Goal: Task Accomplishment & Management: Manage account settings

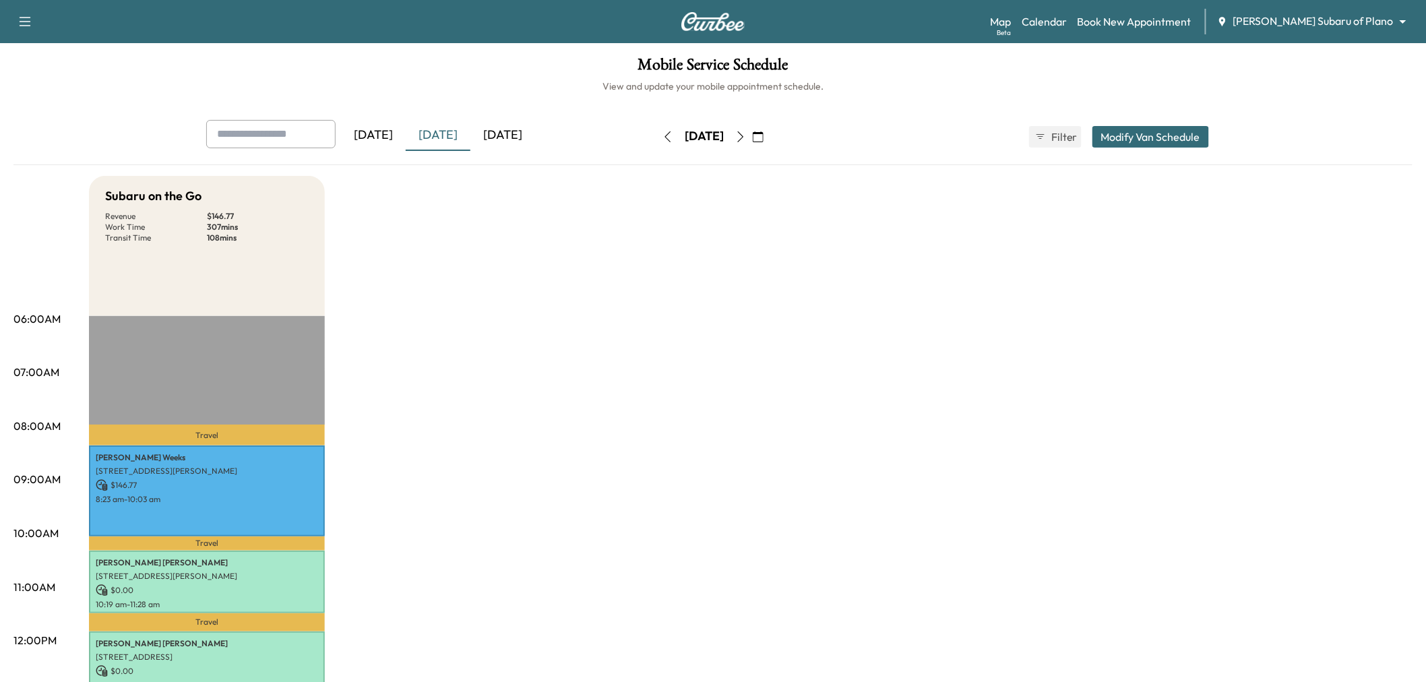
click at [501, 135] on div "[DATE]" at bounding box center [503, 135] width 65 height 31
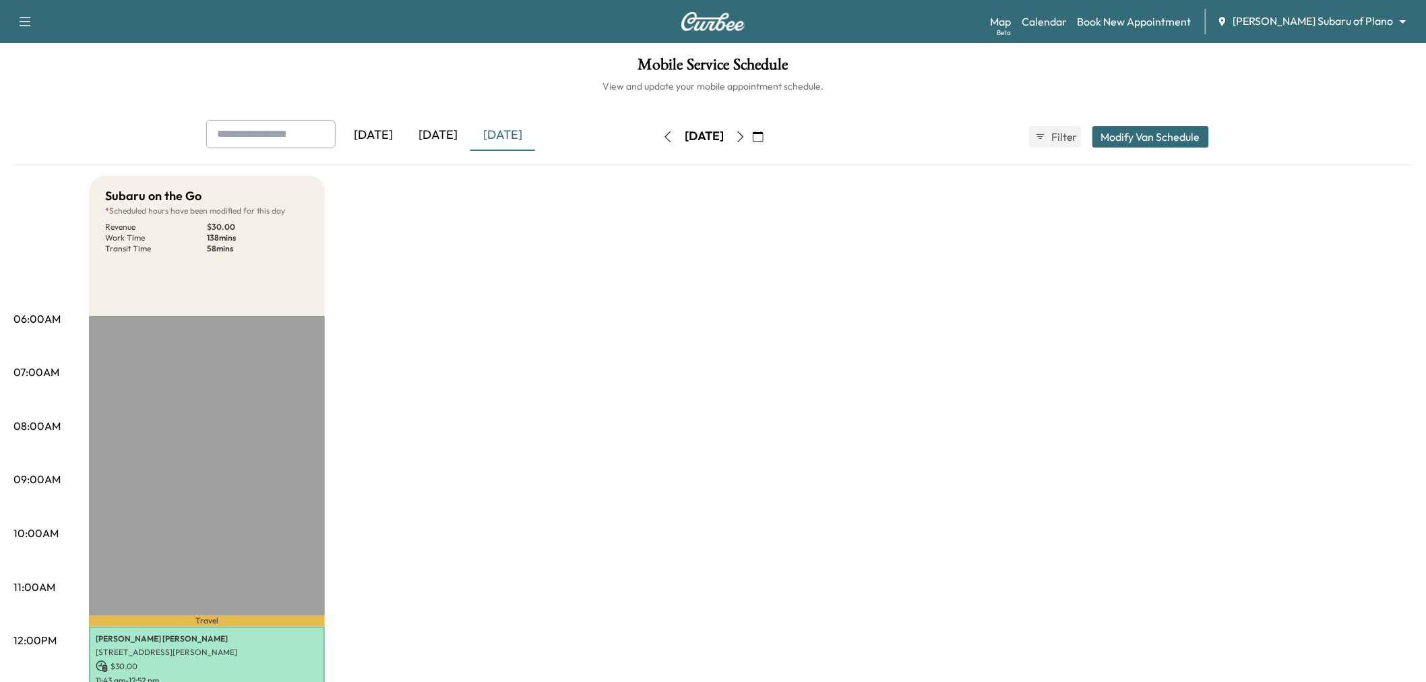
click at [746, 138] on icon "button" at bounding box center [740, 136] width 11 height 11
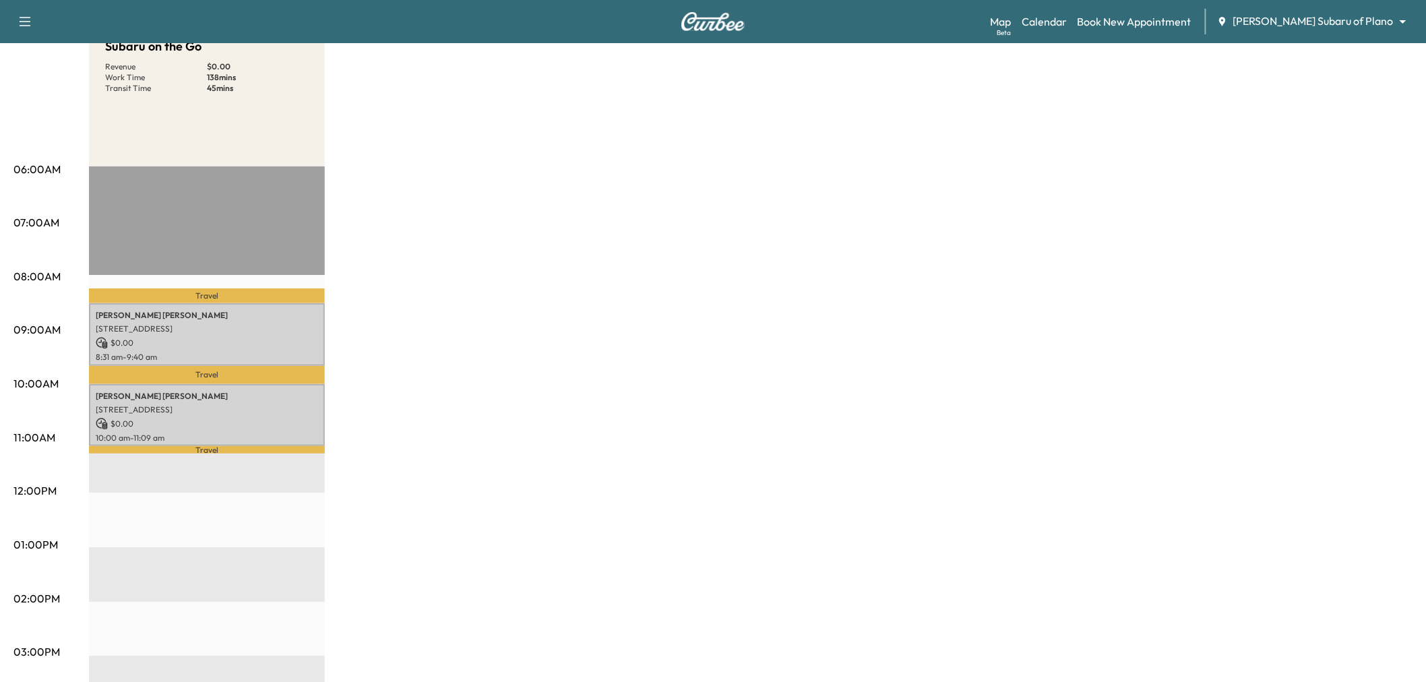
scroll to position [75, 0]
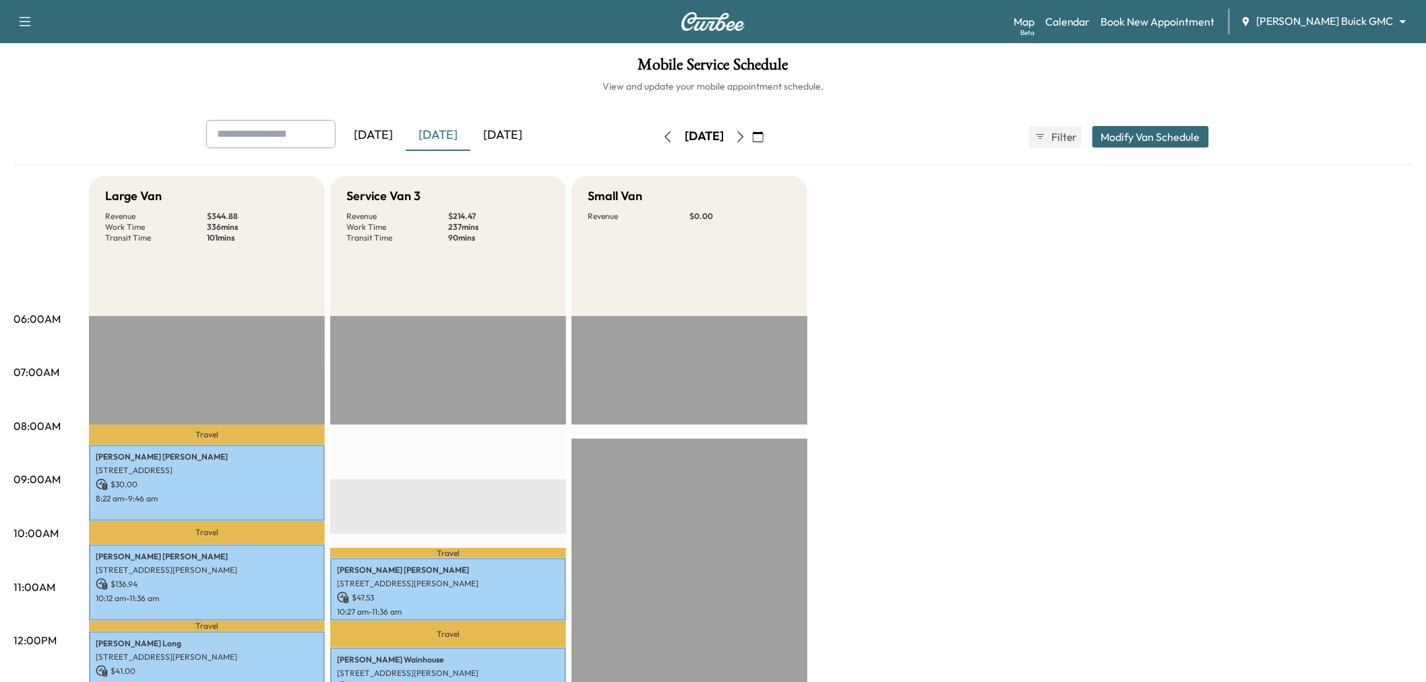
click at [746, 136] on icon "button" at bounding box center [740, 136] width 11 height 11
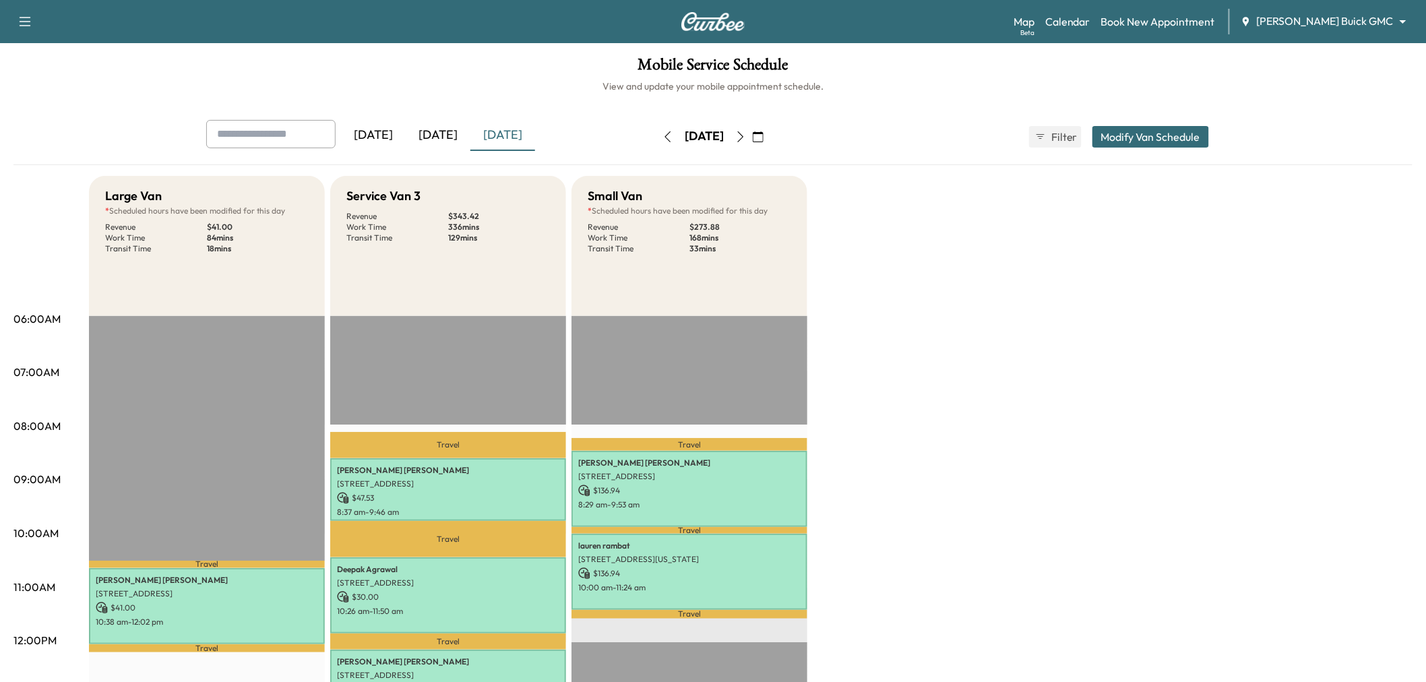
click at [746, 133] on icon "button" at bounding box center [740, 136] width 11 height 11
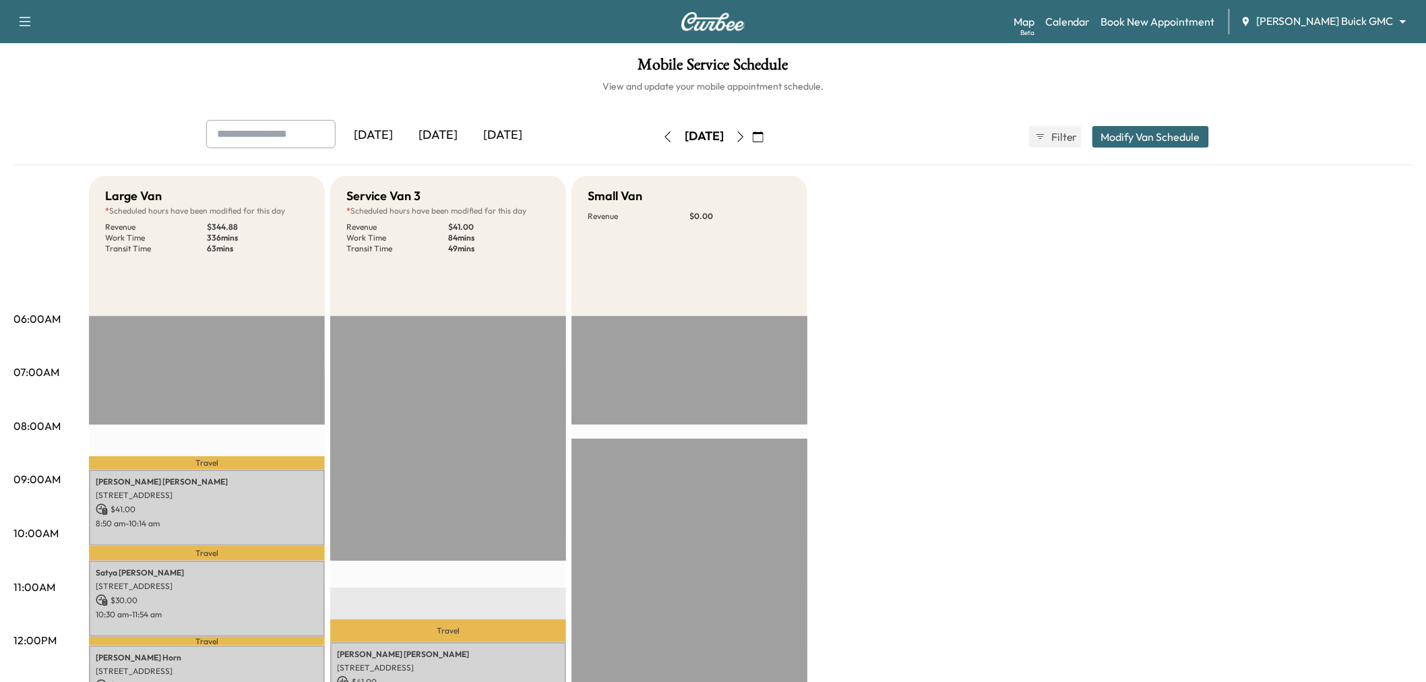
click at [746, 132] on icon "button" at bounding box center [740, 136] width 11 height 11
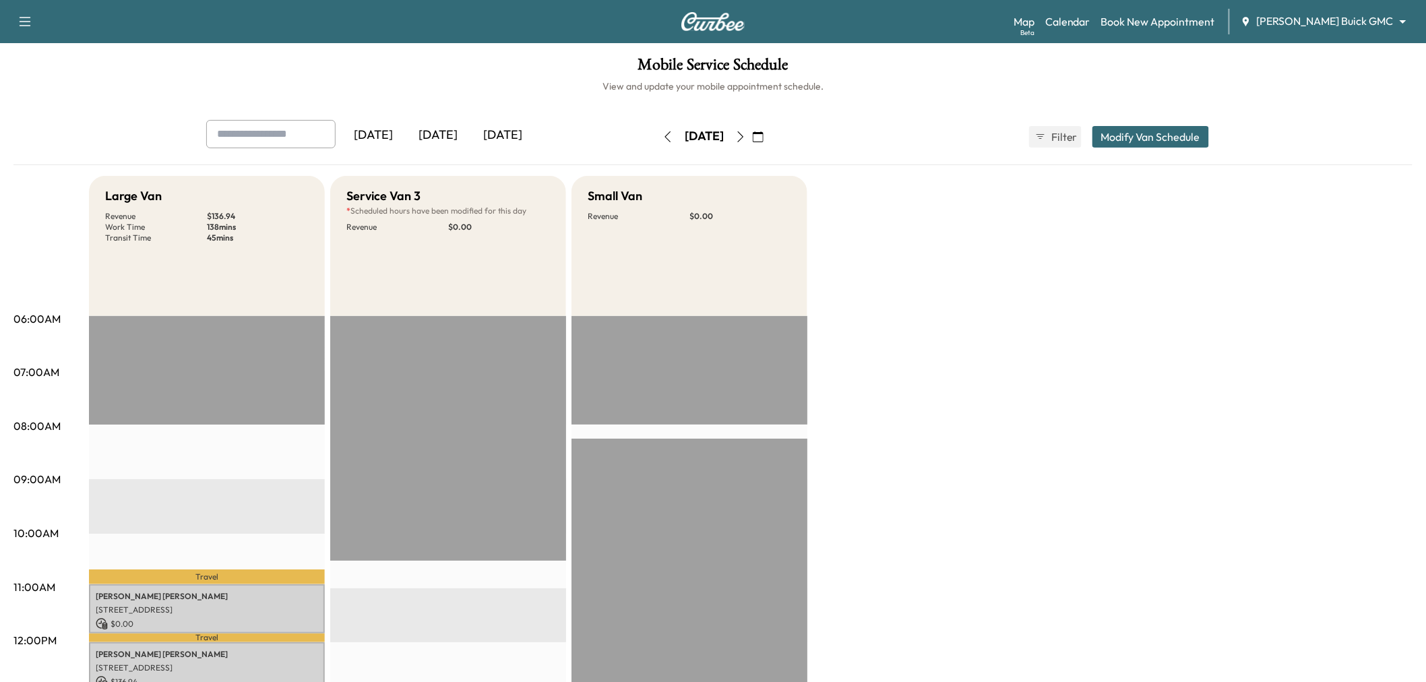
click at [663, 135] on icon "button" at bounding box center [668, 136] width 11 height 11
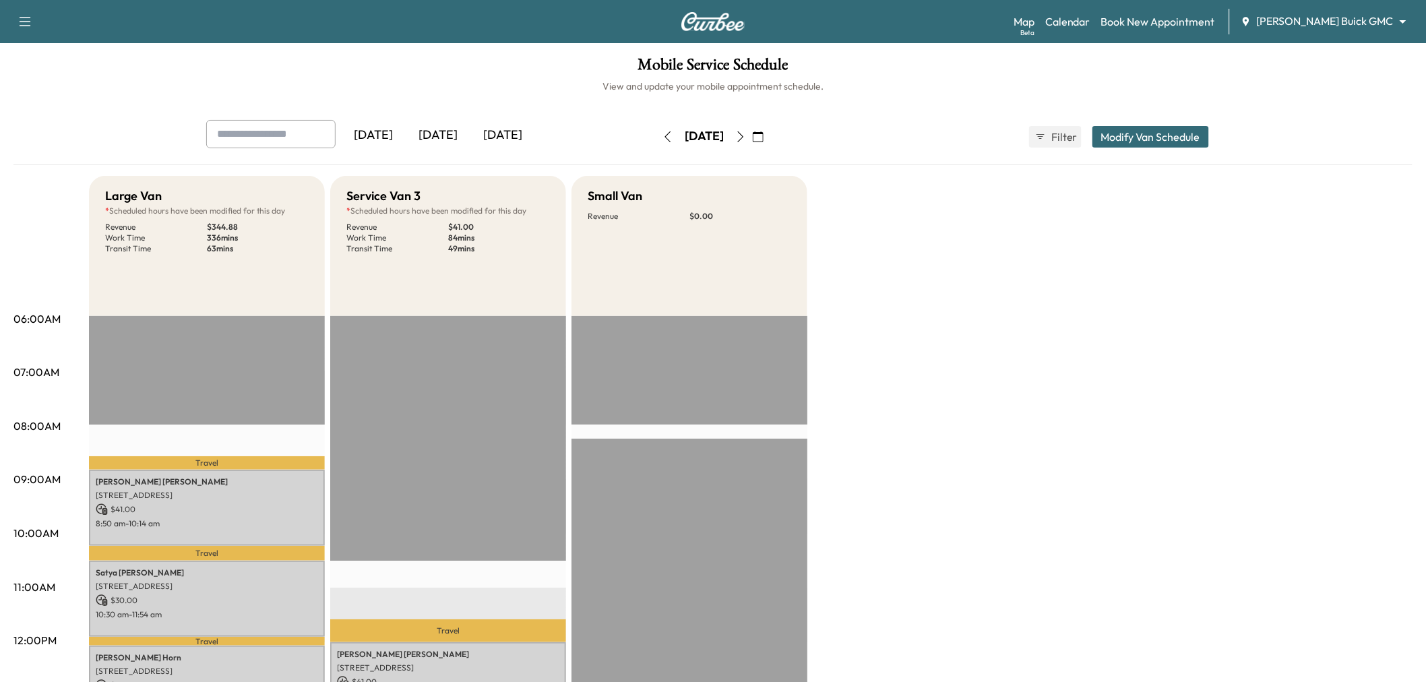
click at [744, 131] on icon "button" at bounding box center [741, 136] width 6 height 11
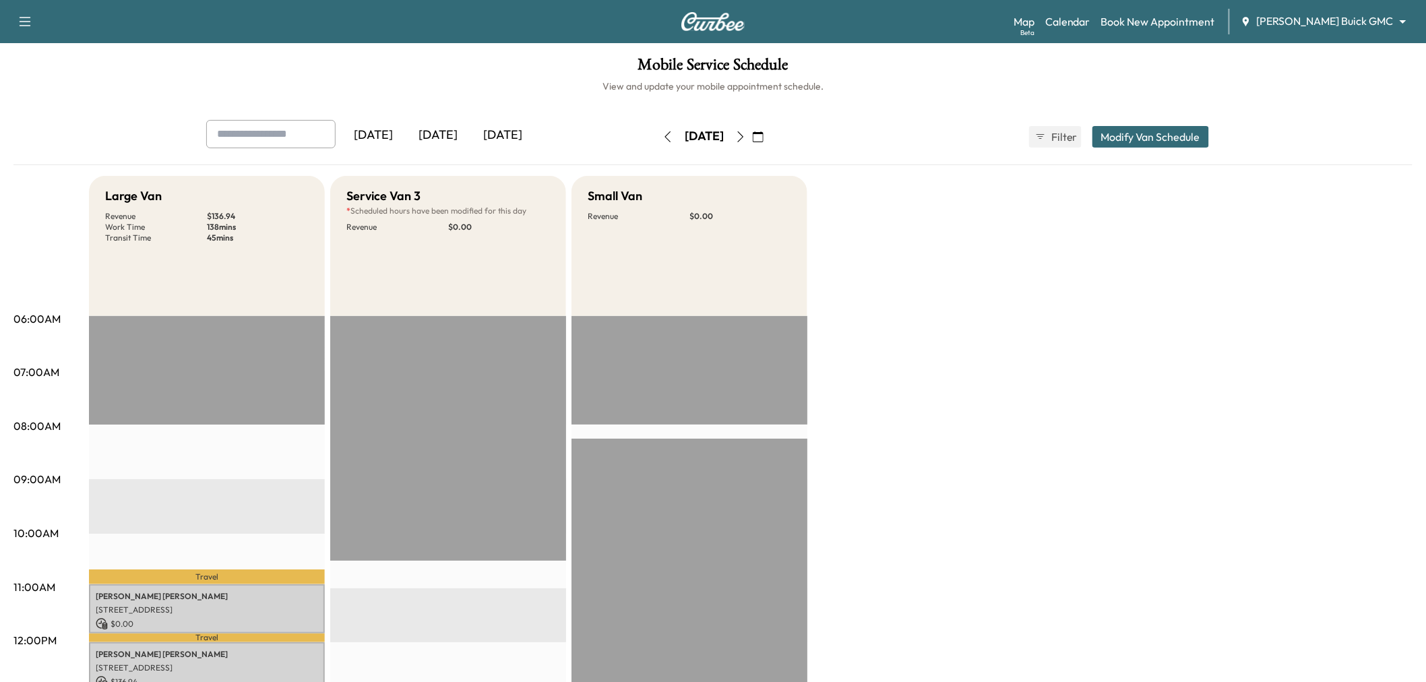
click at [657, 138] on button "button" at bounding box center [668, 137] width 23 height 22
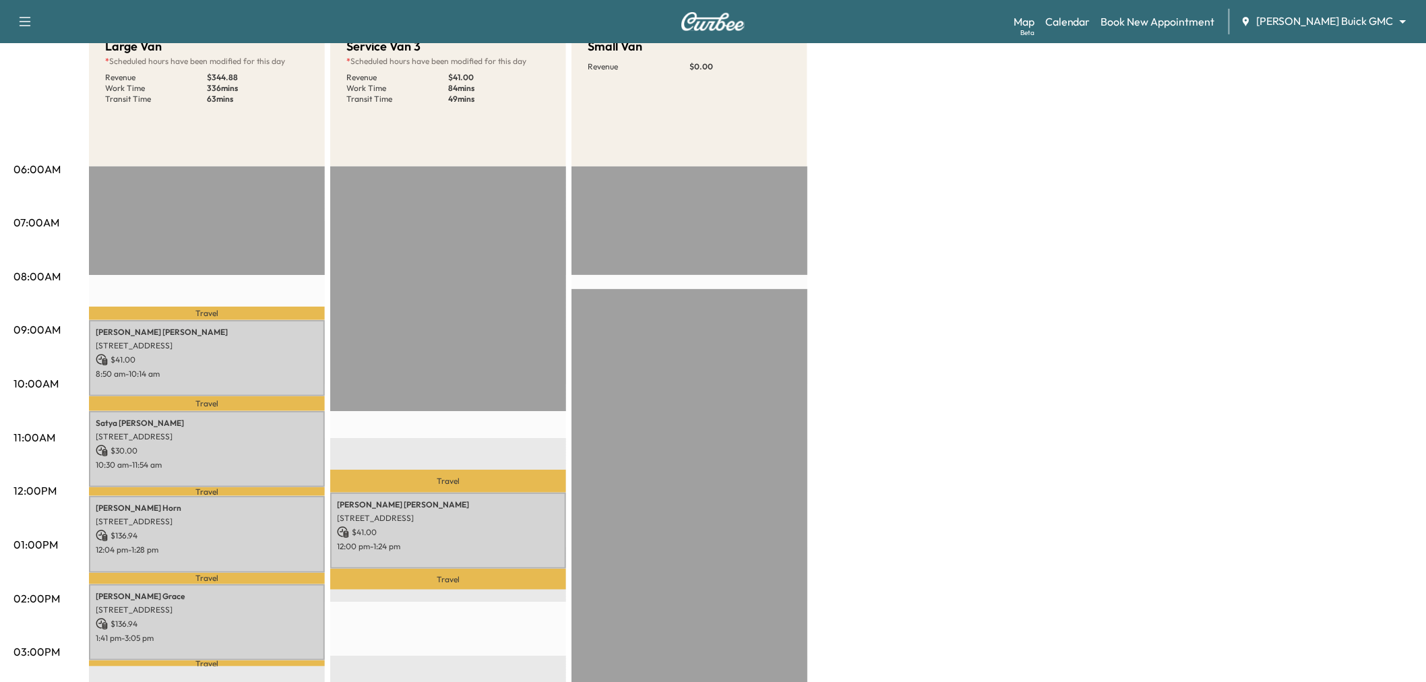
scroll to position [299, 0]
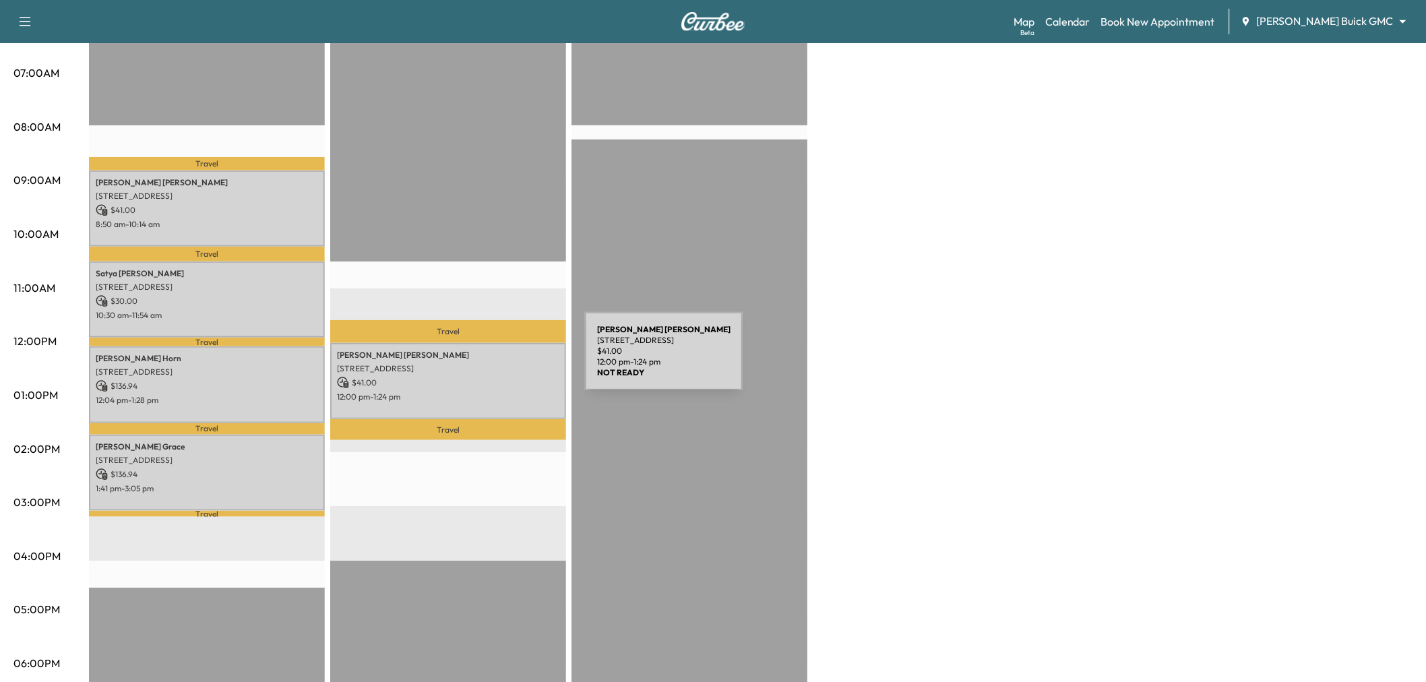
click at [483, 365] on p "[STREET_ADDRESS]" at bounding box center [448, 368] width 222 height 11
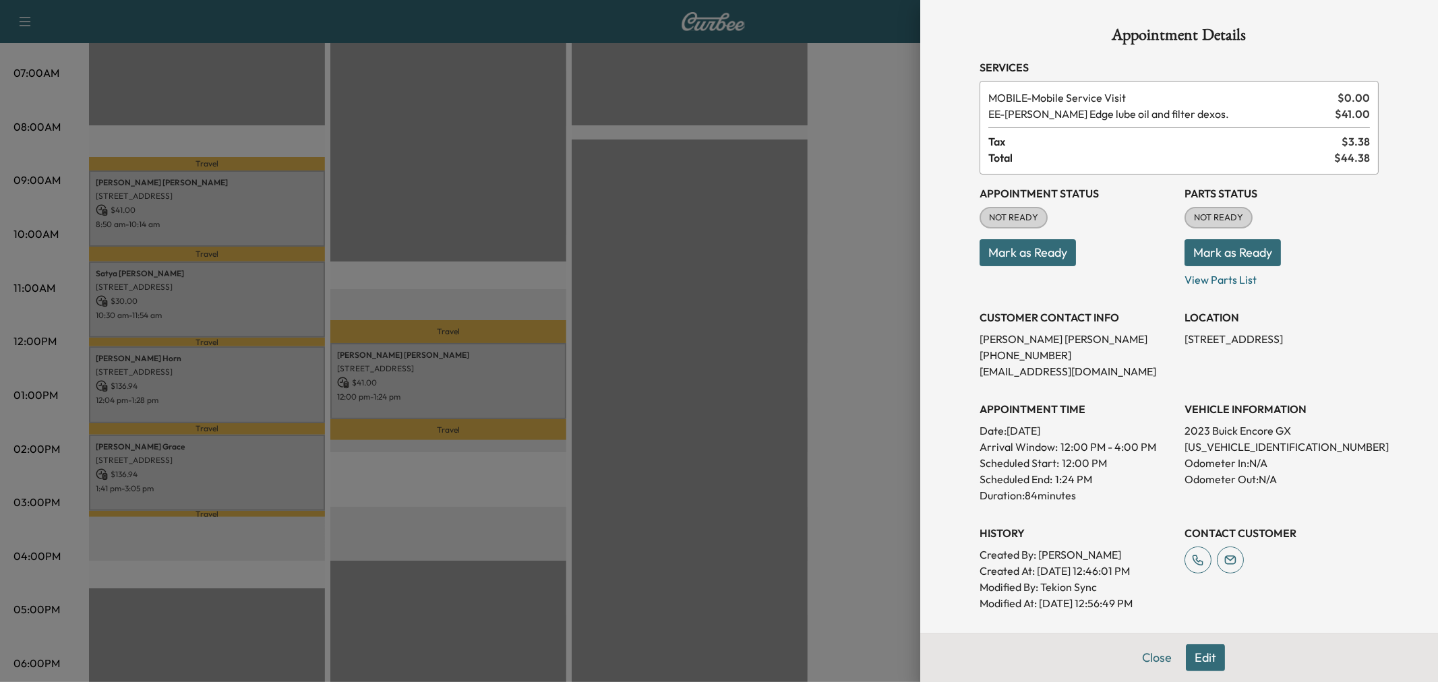
click at [483, 373] on div at bounding box center [719, 341] width 1438 height 682
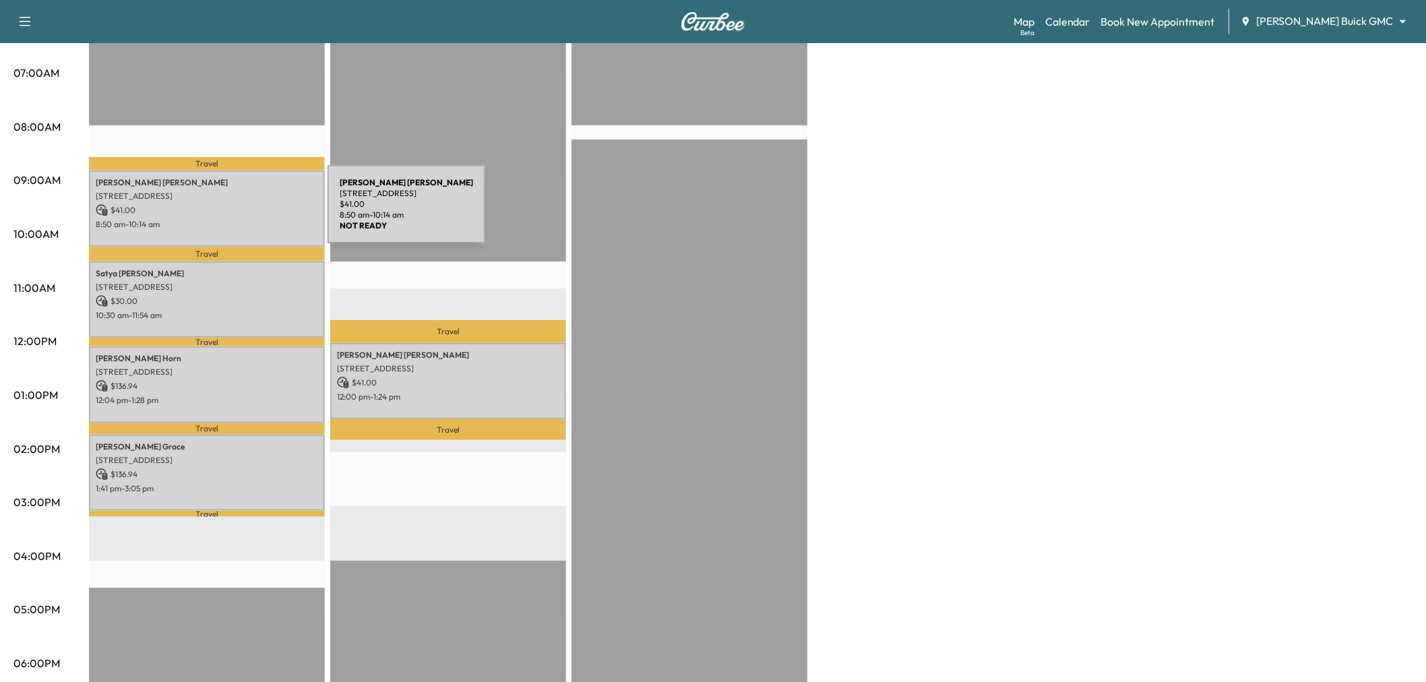
click at [227, 212] on p "$ 41.00" at bounding box center [207, 210] width 222 height 12
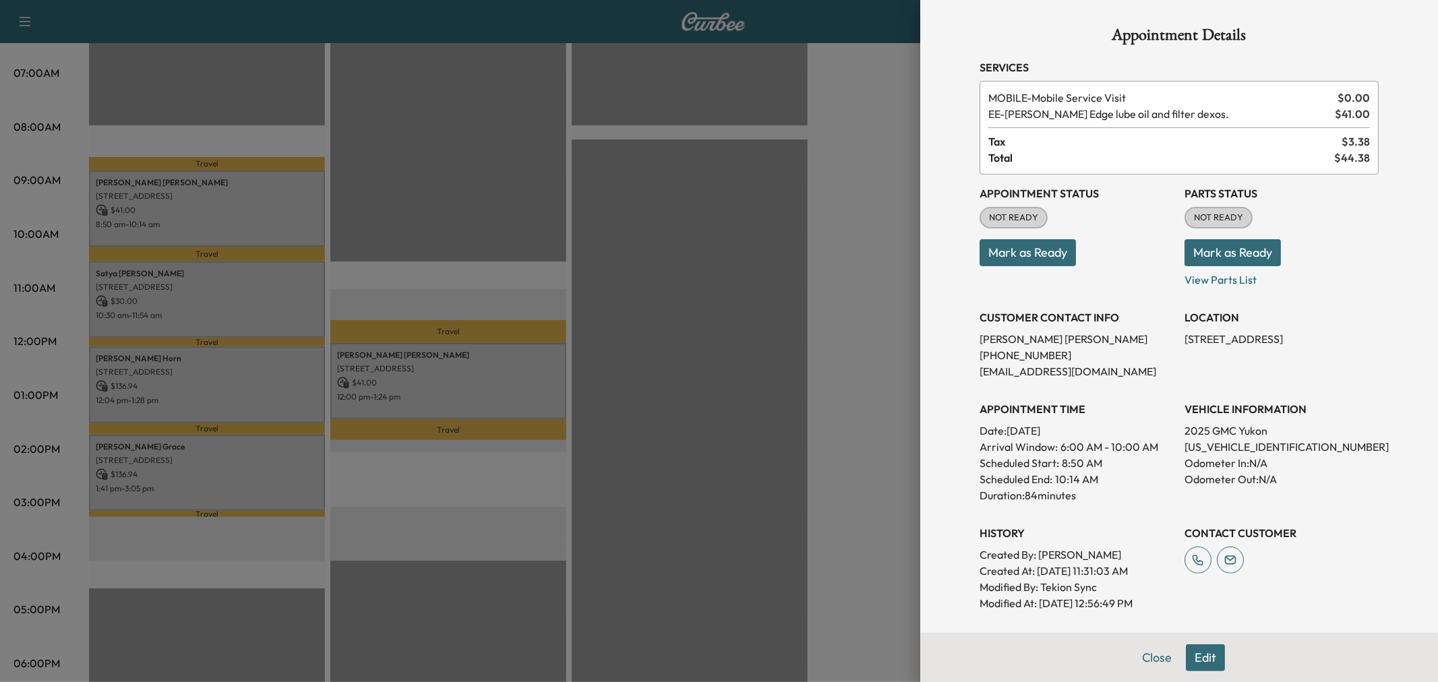
click at [251, 306] on div at bounding box center [719, 341] width 1438 height 682
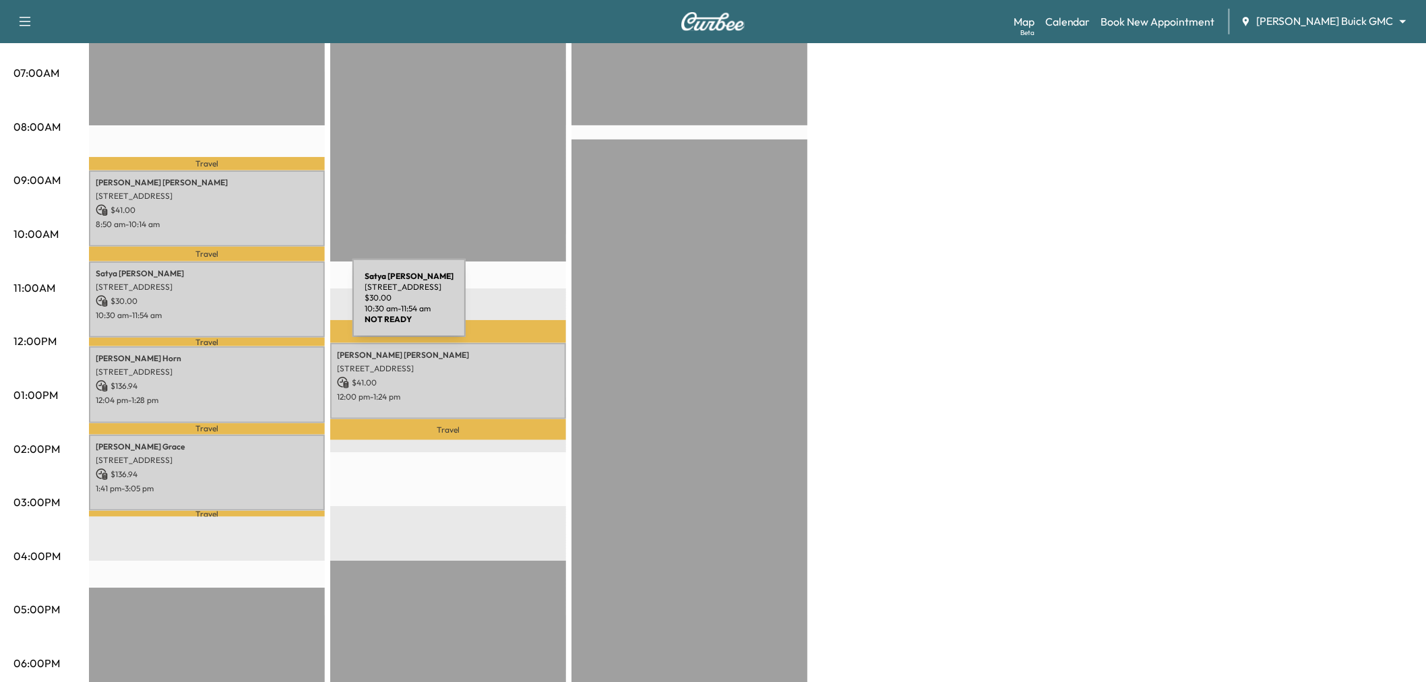
click at [251, 310] on p "10:30 am - 11:54 am" at bounding box center [207, 315] width 222 height 11
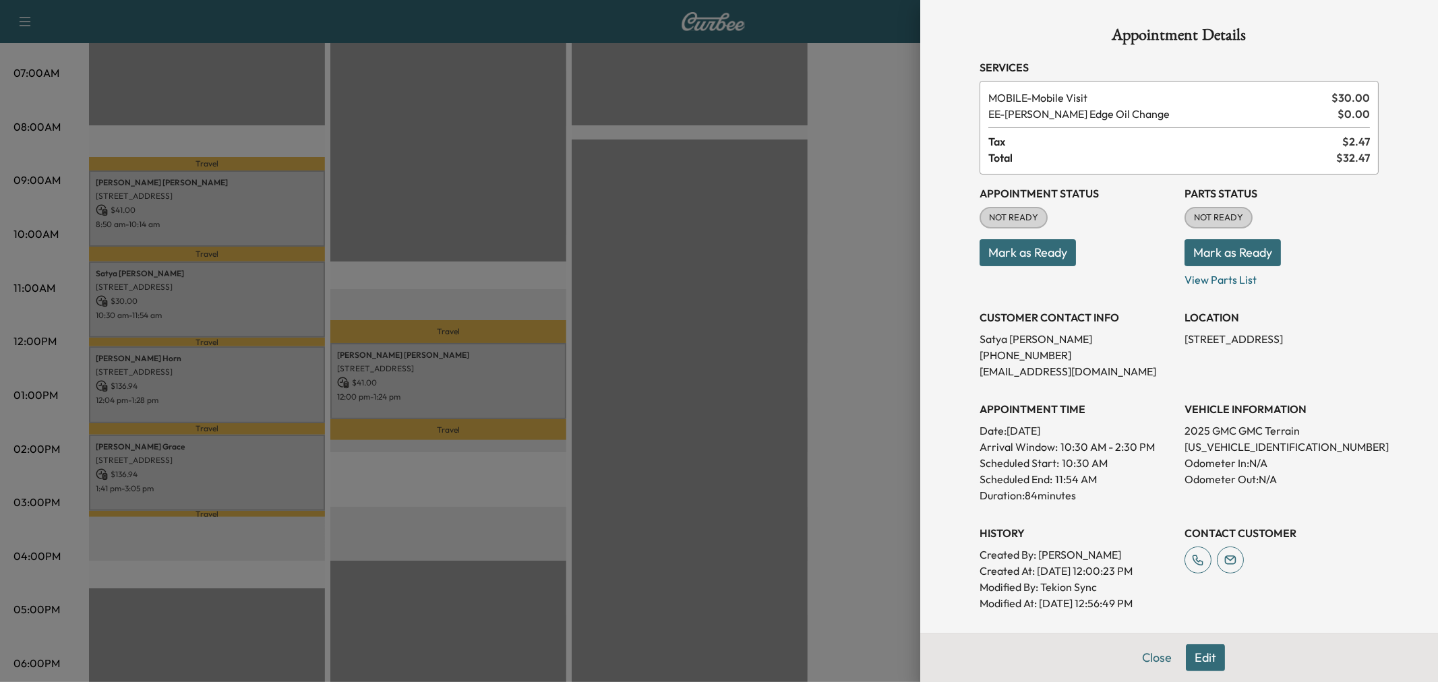
click at [251, 306] on div at bounding box center [719, 341] width 1438 height 682
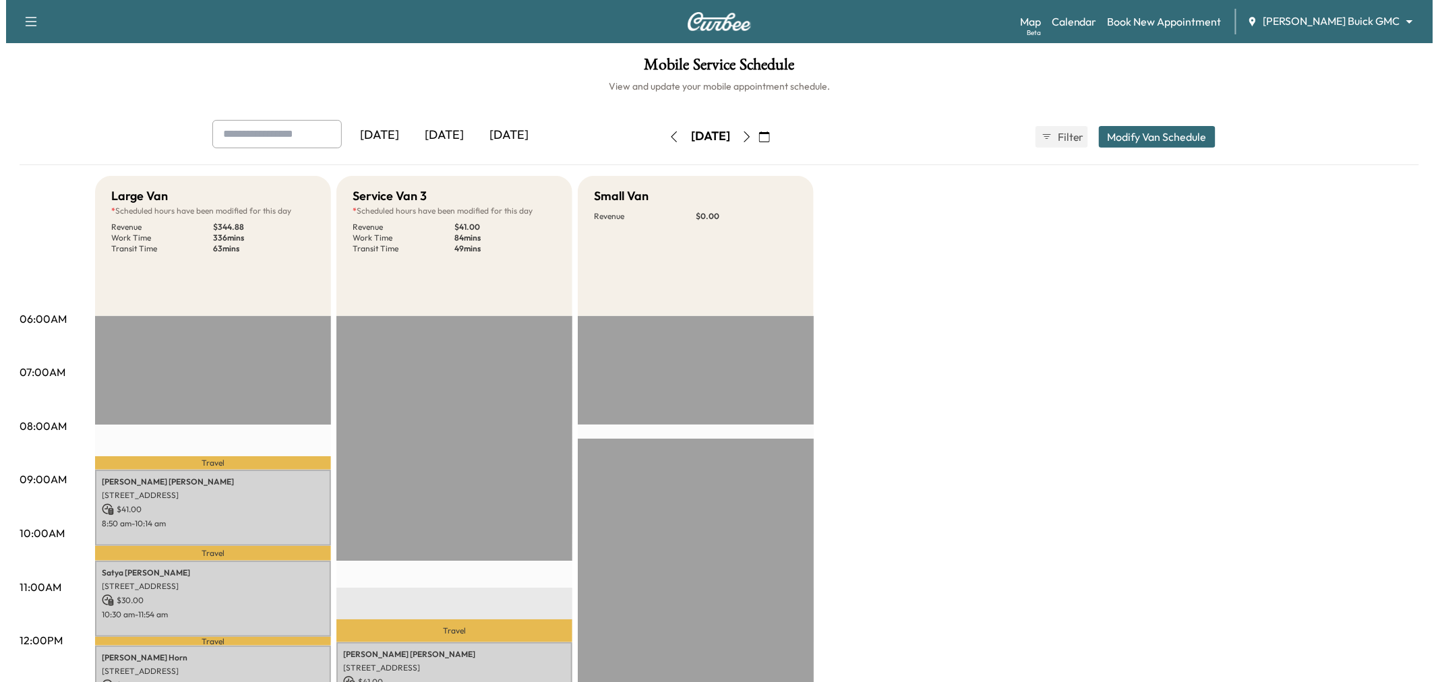
scroll to position [75, 0]
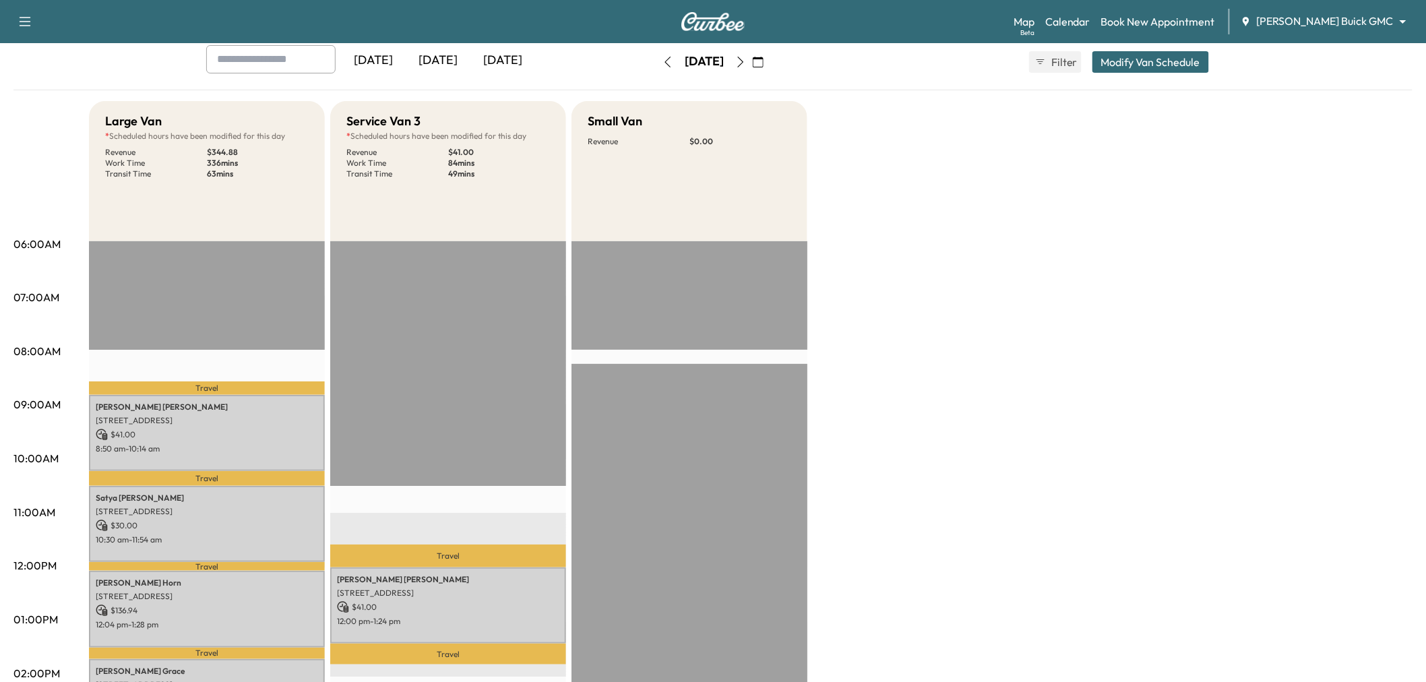
click at [1143, 58] on button "Modify Van Schedule" at bounding box center [1151, 62] width 117 height 22
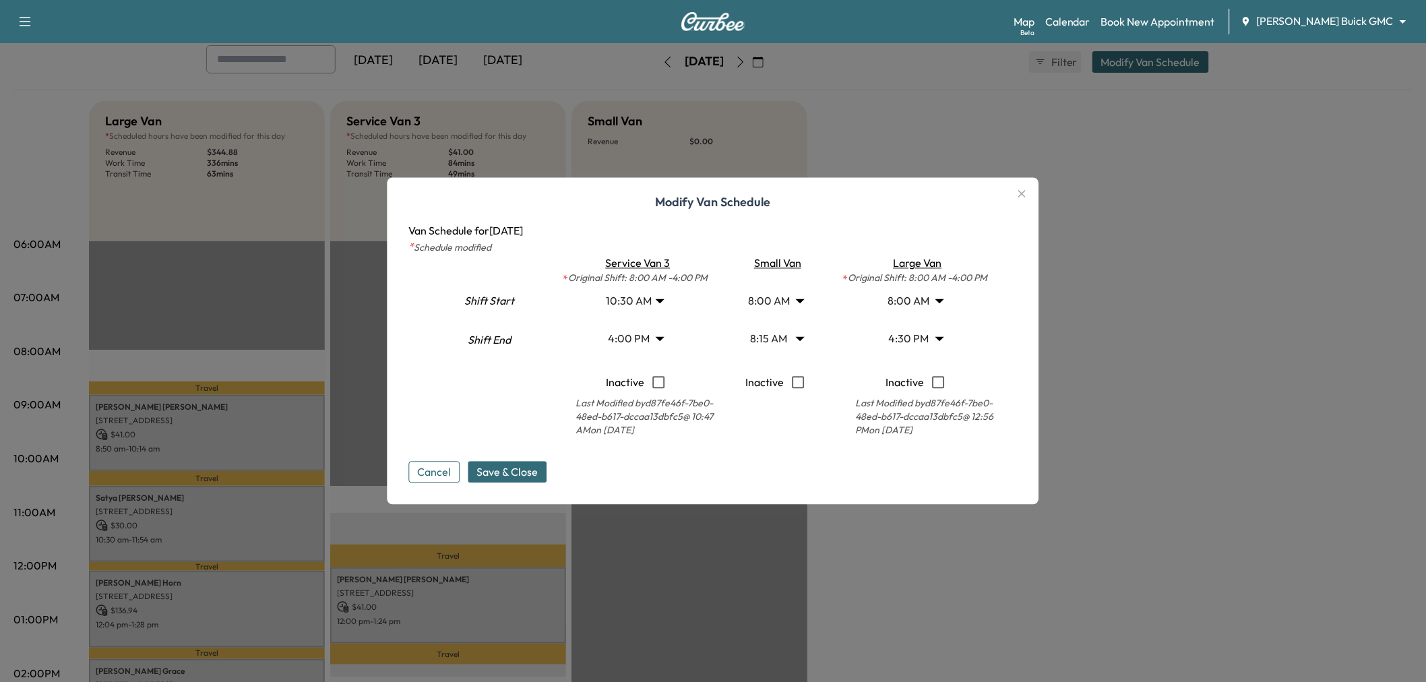
click at [643, 307] on body "Support Log Out Map Beta Calendar Book New Appointment [PERSON_NAME] Buick GMC …" at bounding box center [713, 266] width 1426 height 682
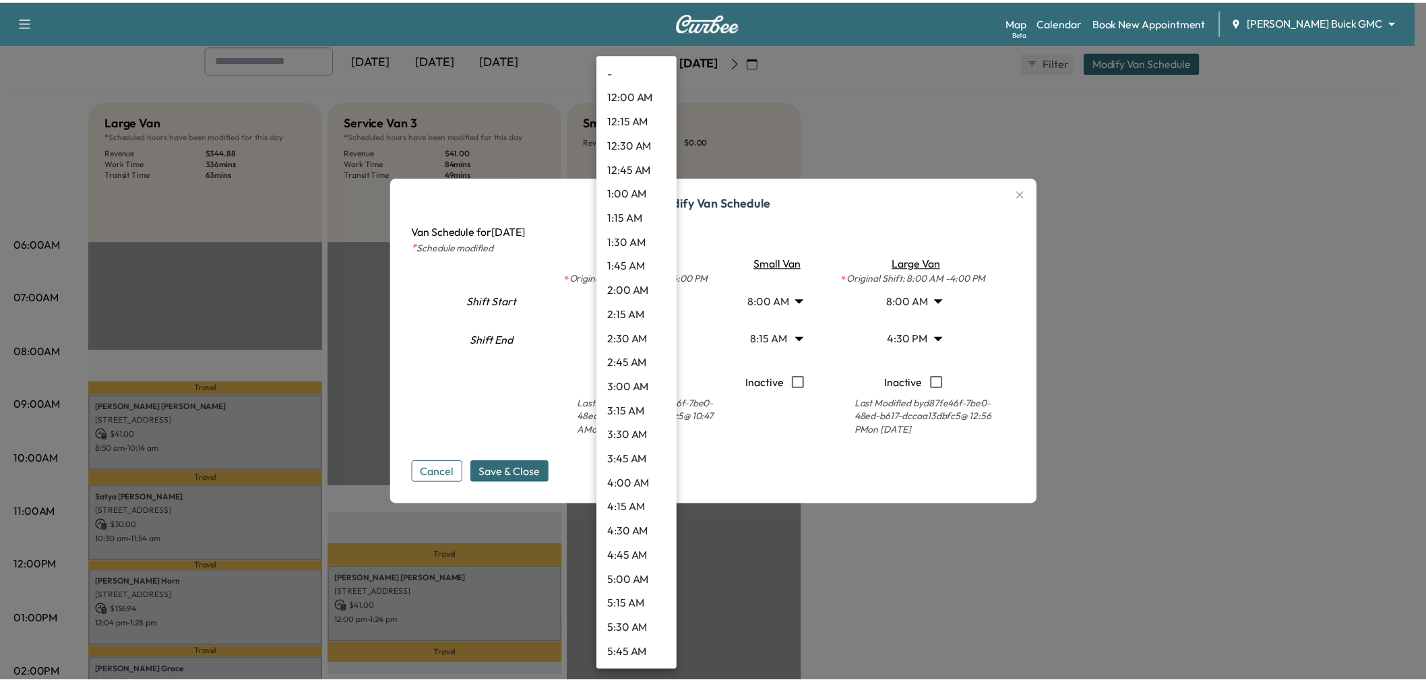
scroll to position [752, 0]
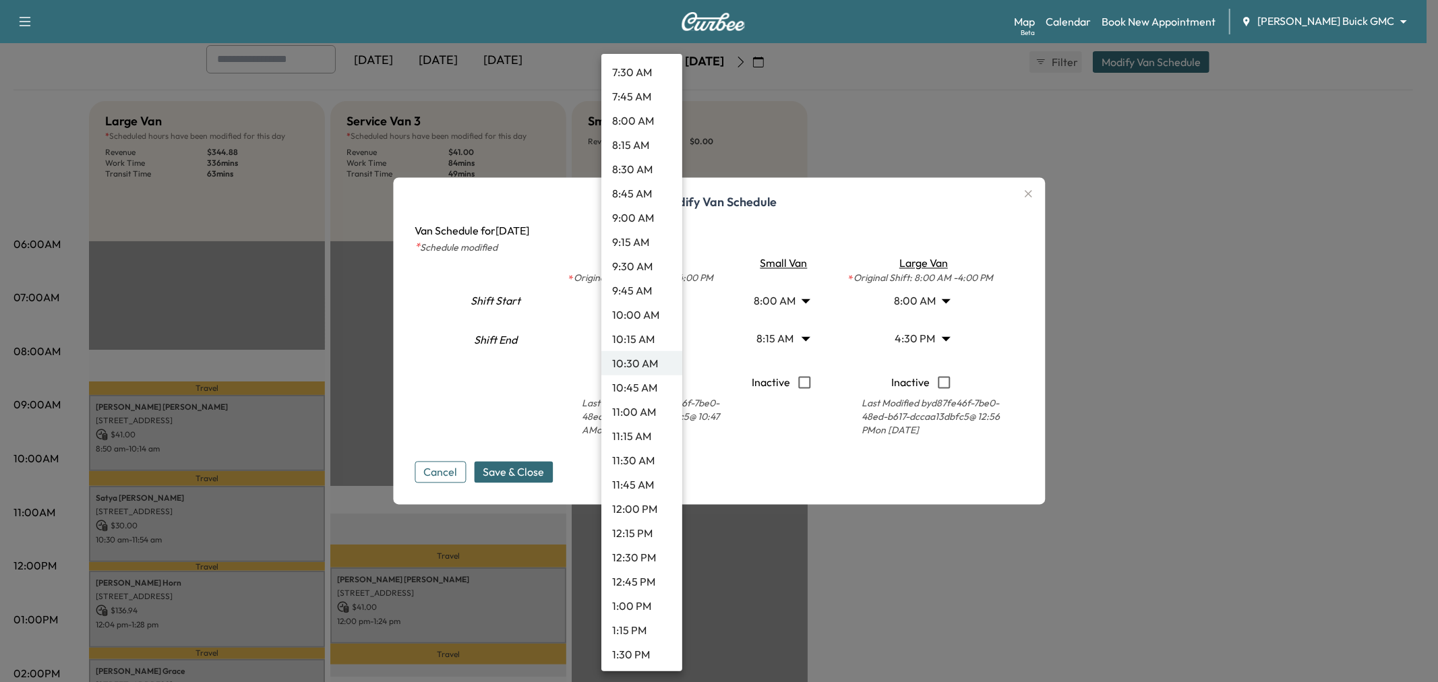
click at [649, 597] on li "1:00 PM" at bounding box center [641, 606] width 81 height 24
type input "**"
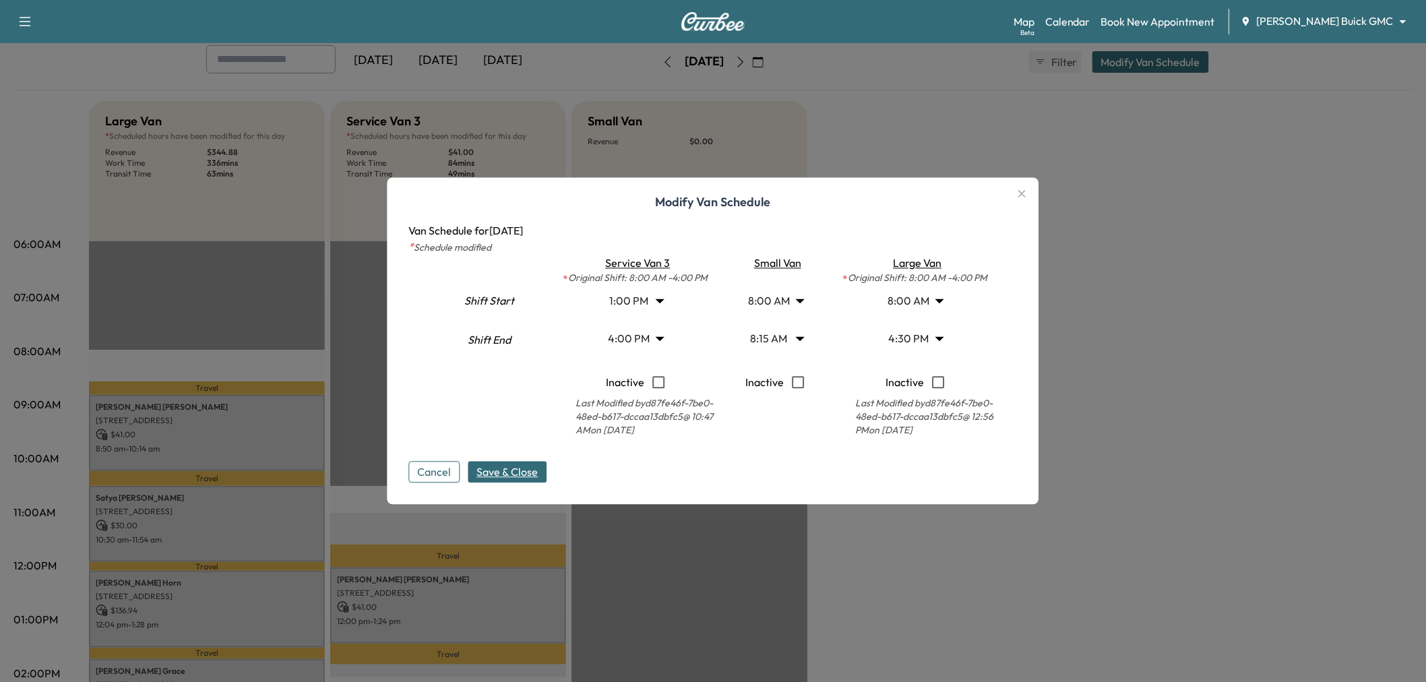
click at [526, 474] on span "Save & Close" at bounding box center [507, 472] width 61 height 16
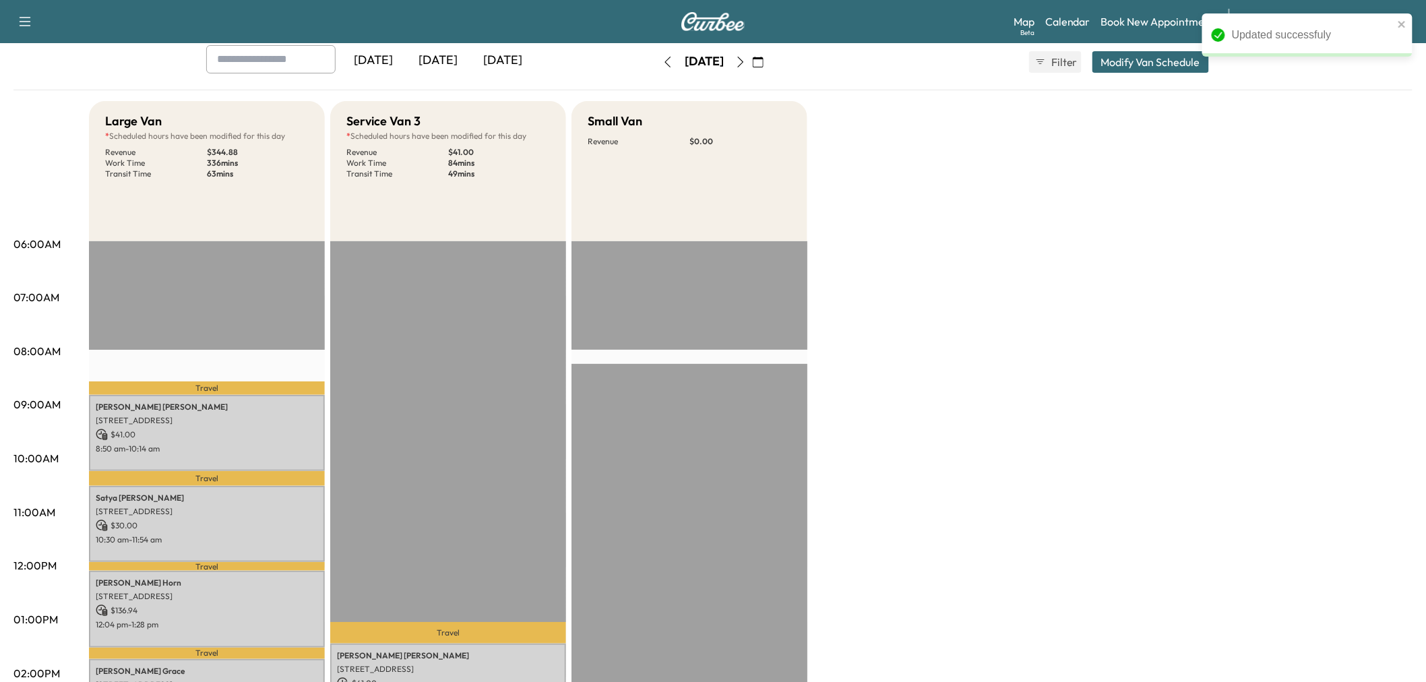
click at [971, 508] on div "Large Van * Scheduled hours have been modified for this day Revenue $ 344.88 Wo…" at bounding box center [751, 606] width 1324 height 1011
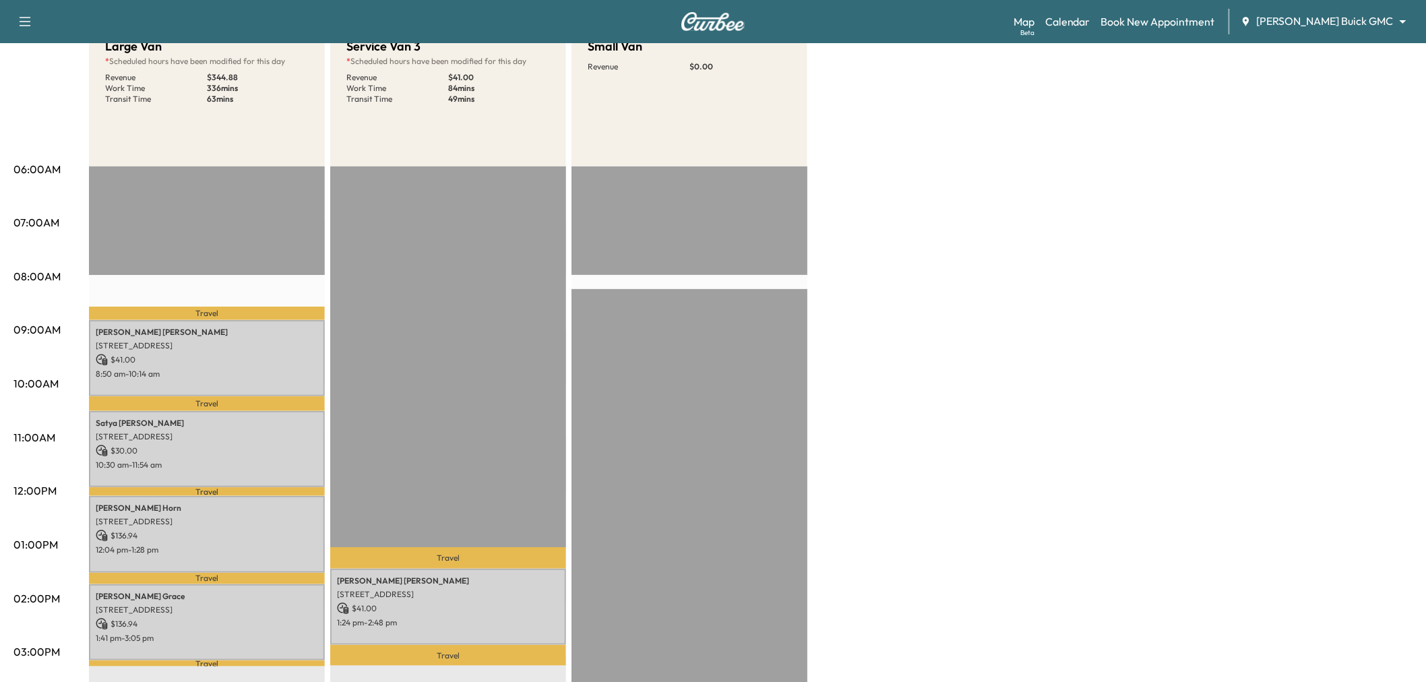
scroll to position [0, 0]
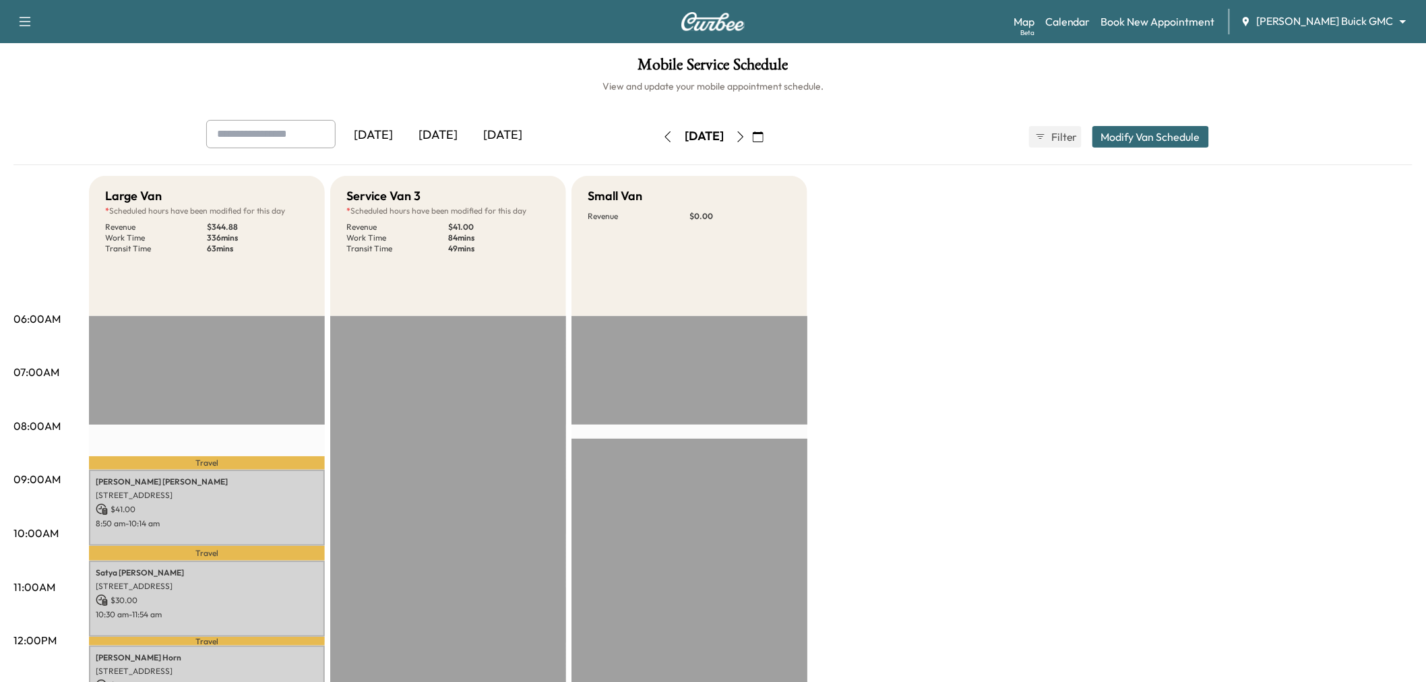
click at [663, 133] on icon "button" at bounding box center [668, 136] width 11 height 11
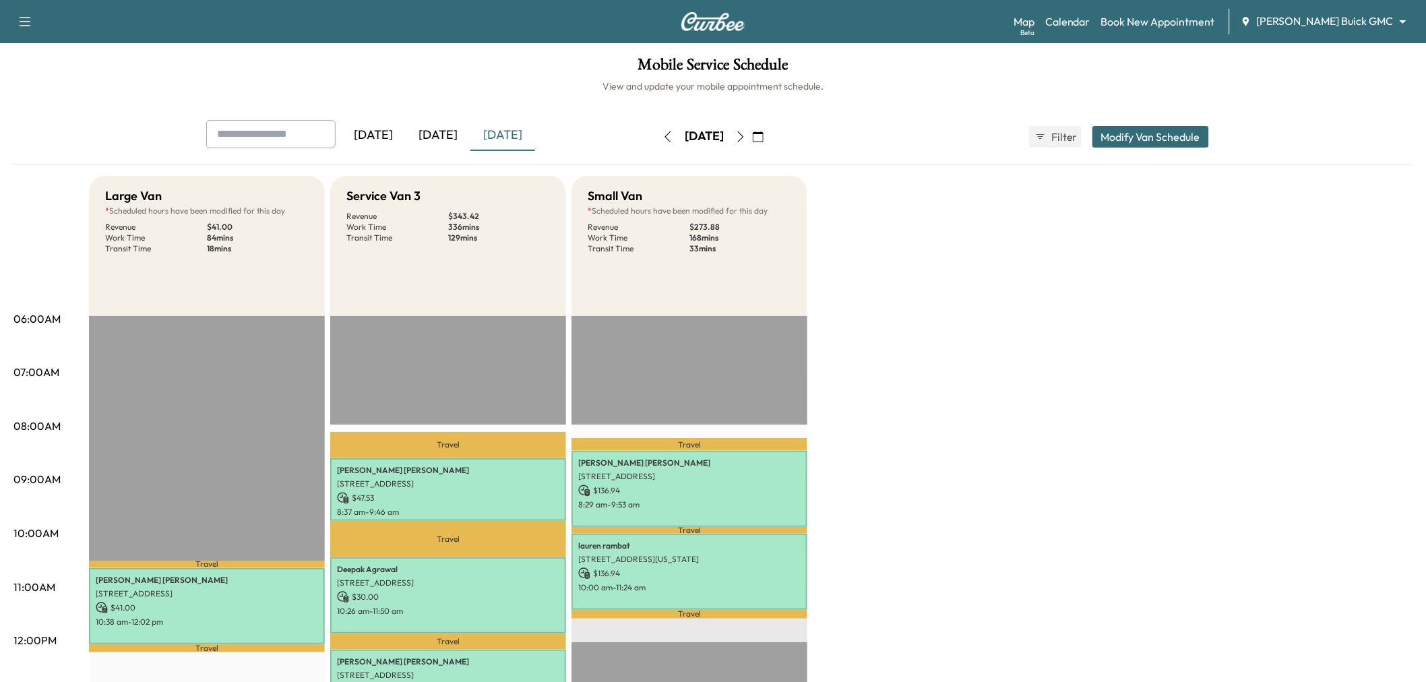
click at [663, 133] on icon "button" at bounding box center [668, 136] width 11 height 11
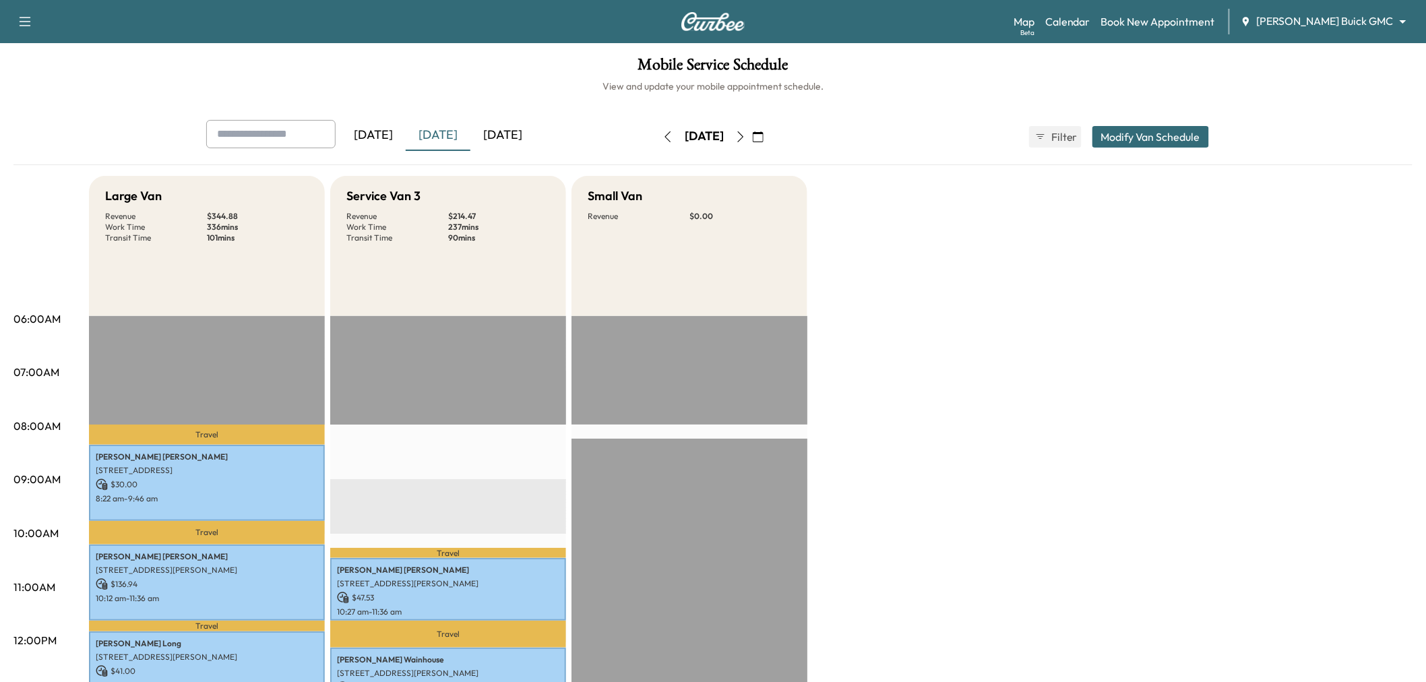
click at [746, 135] on icon "button" at bounding box center [740, 136] width 11 height 11
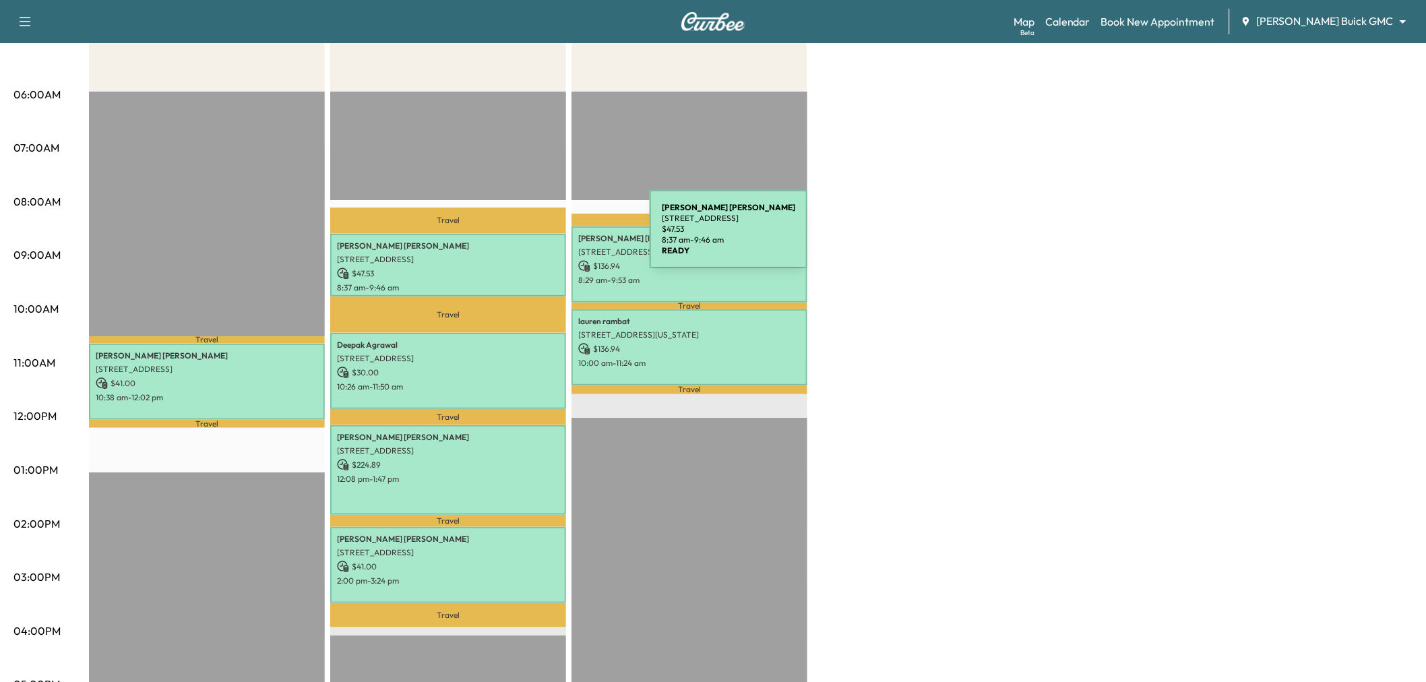
scroll to position [150, 0]
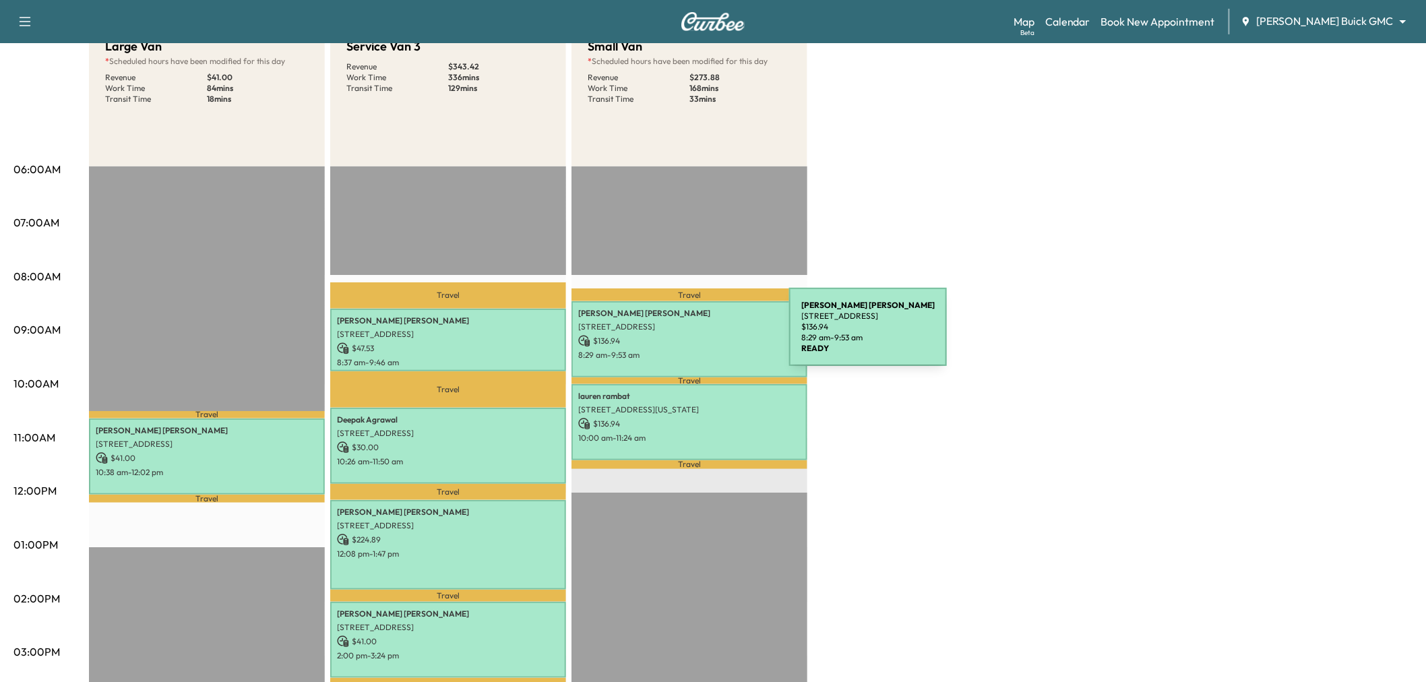
click at [688, 335] on p "$ 136.94" at bounding box center [689, 341] width 222 height 12
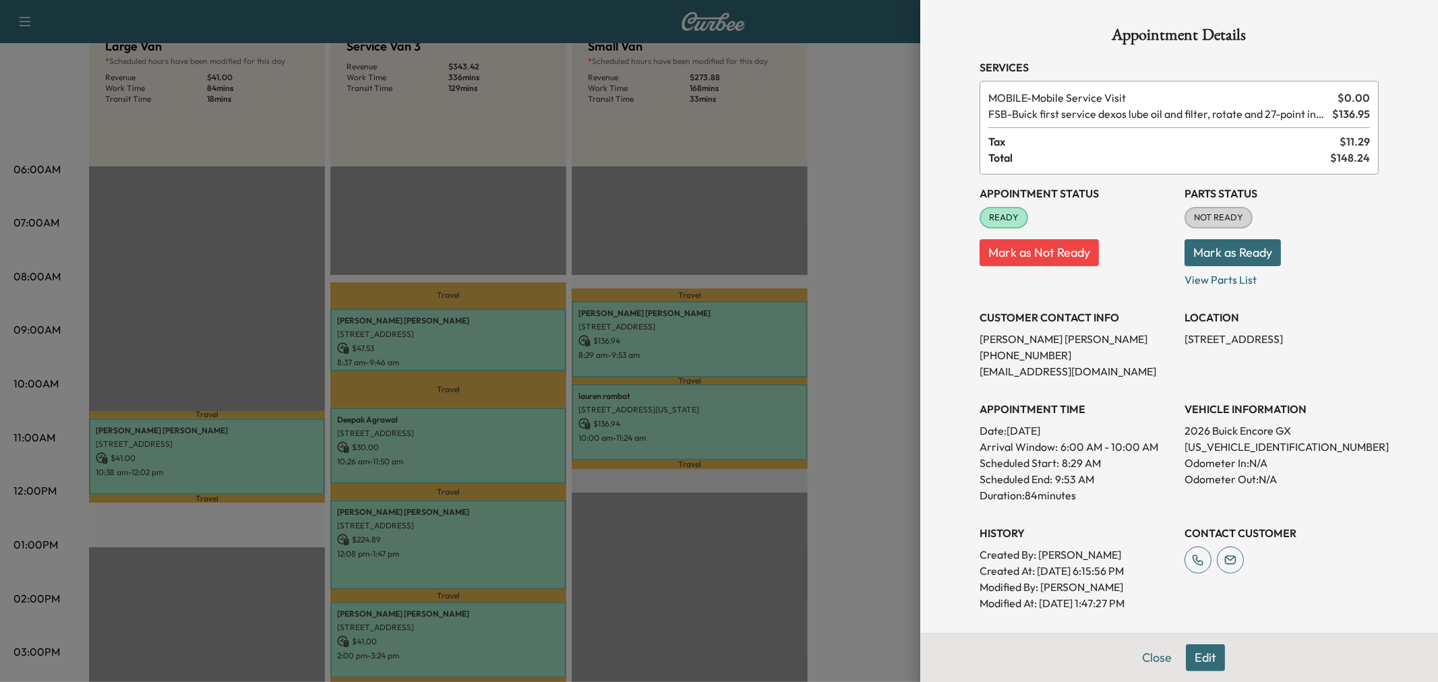
click at [693, 419] on div at bounding box center [719, 341] width 1438 height 682
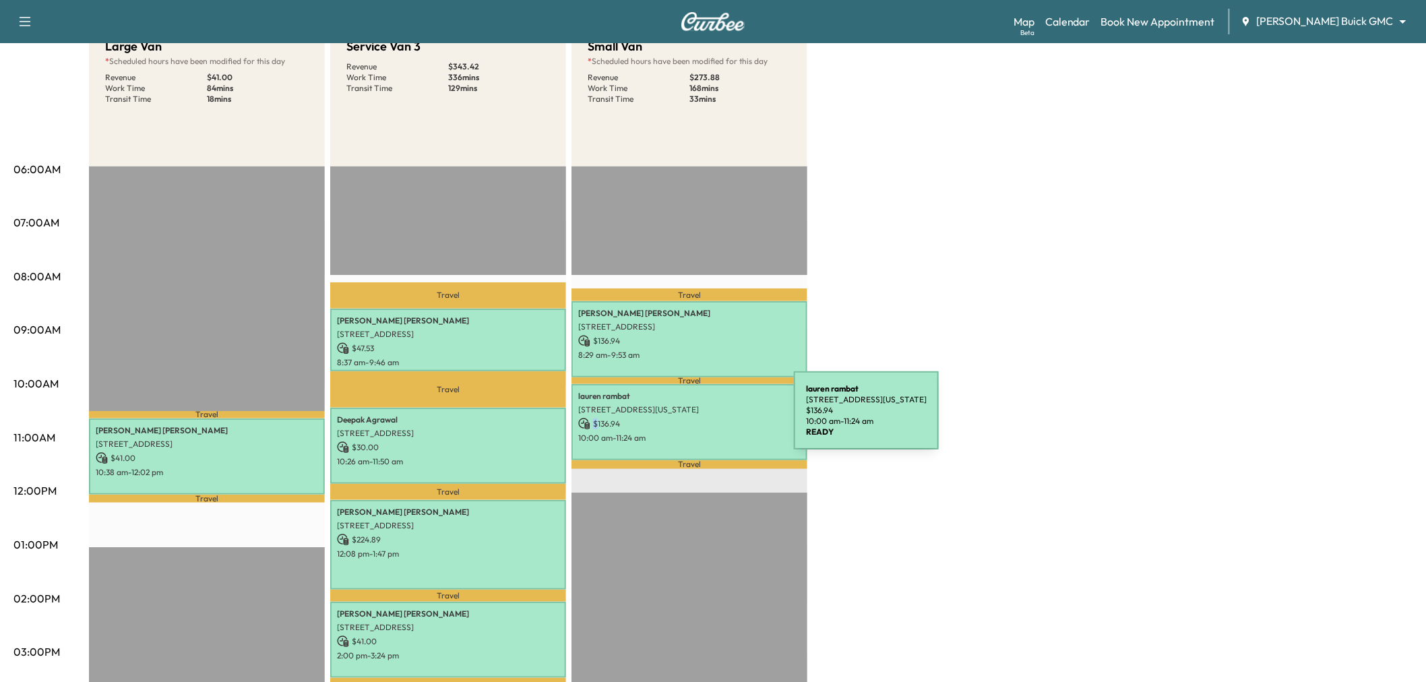
click at [693, 419] on p "$ 136.94" at bounding box center [689, 424] width 222 height 12
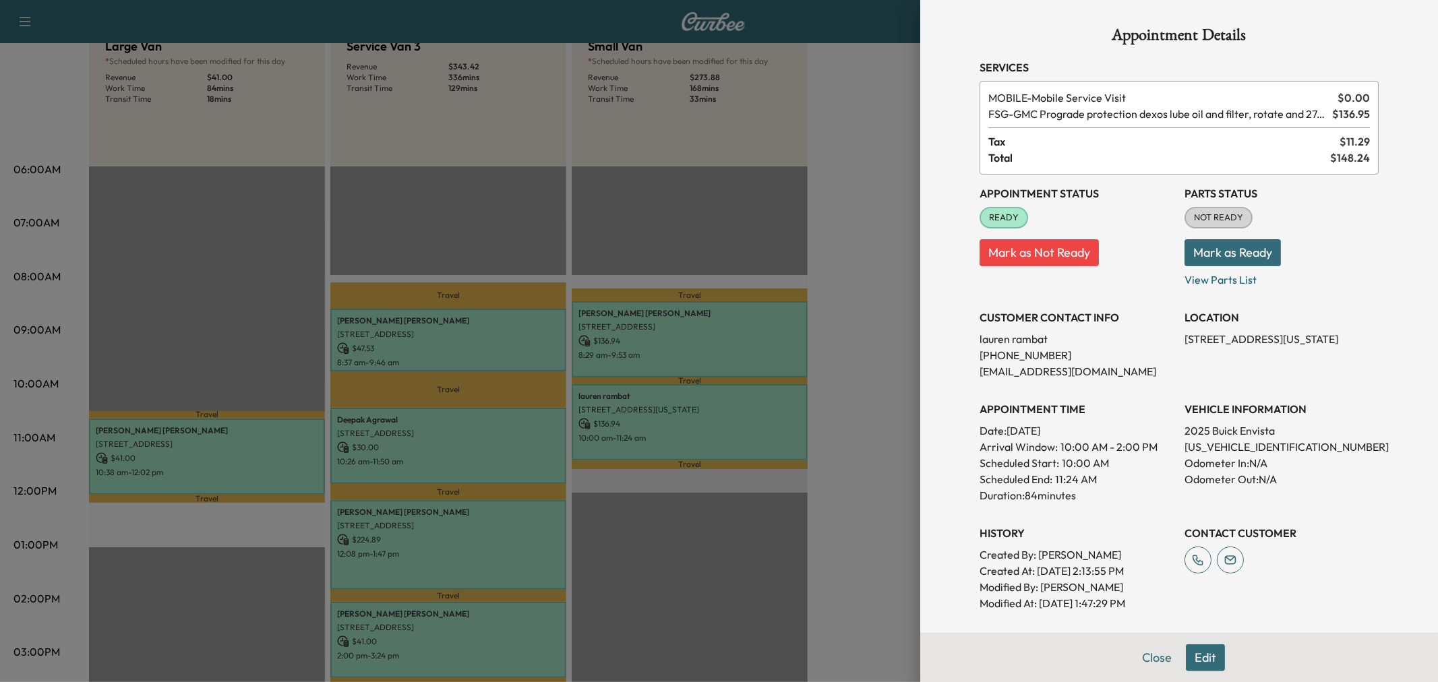
click at [693, 419] on div at bounding box center [719, 341] width 1438 height 682
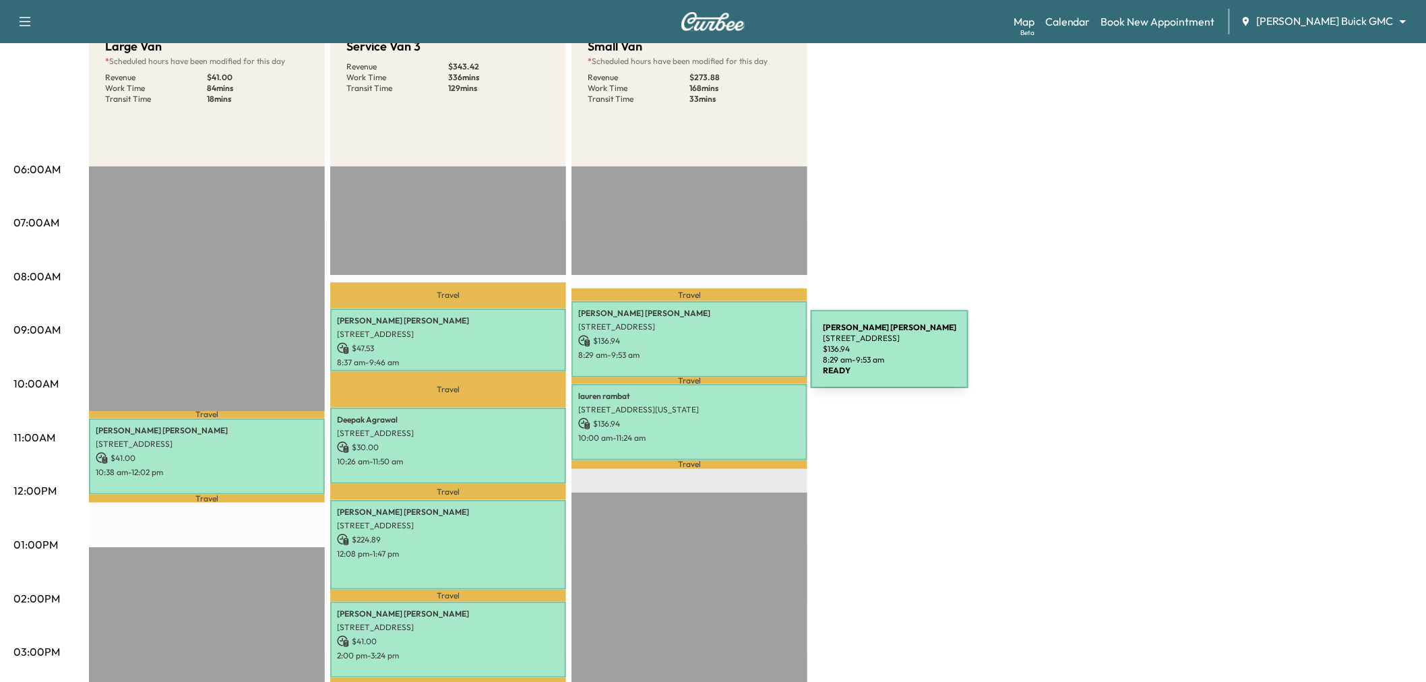
click at [710, 357] on p "8:29 am - 9:53 am" at bounding box center [689, 355] width 222 height 11
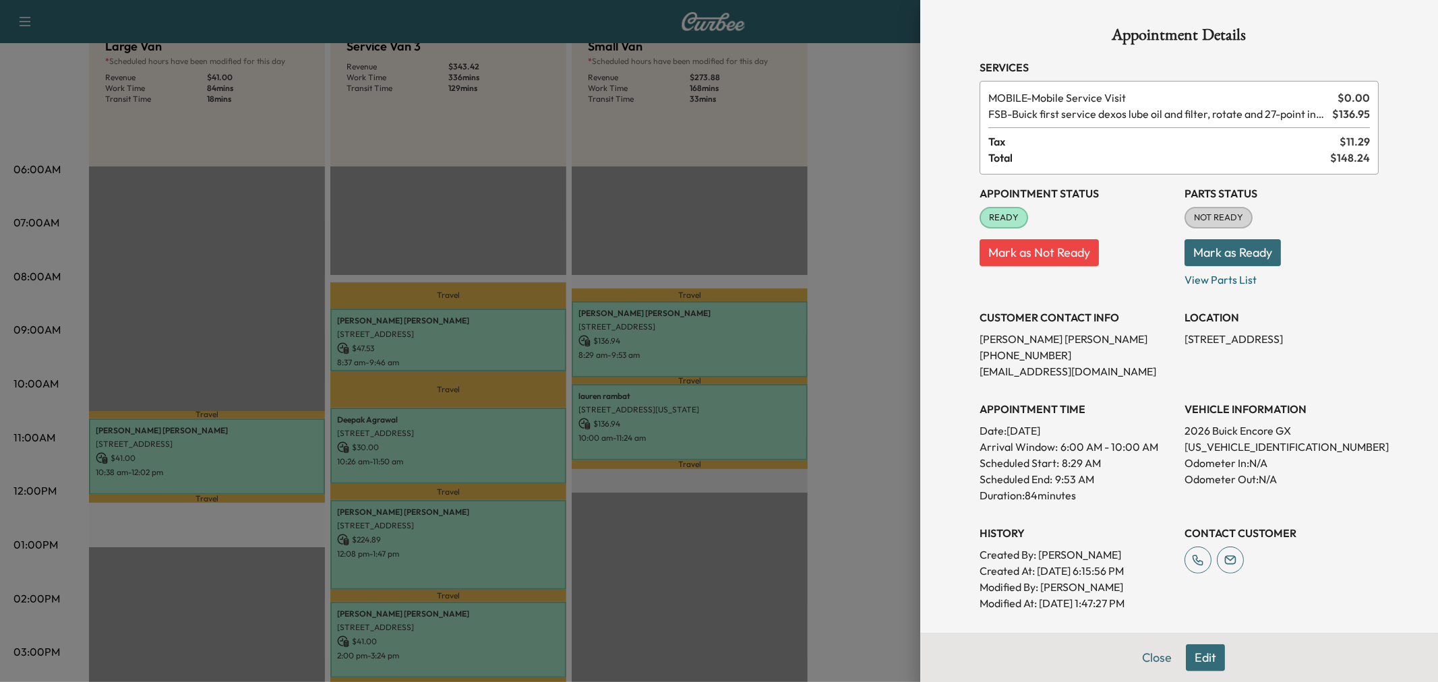
click at [720, 415] on div at bounding box center [719, 341] width 1438 height 682
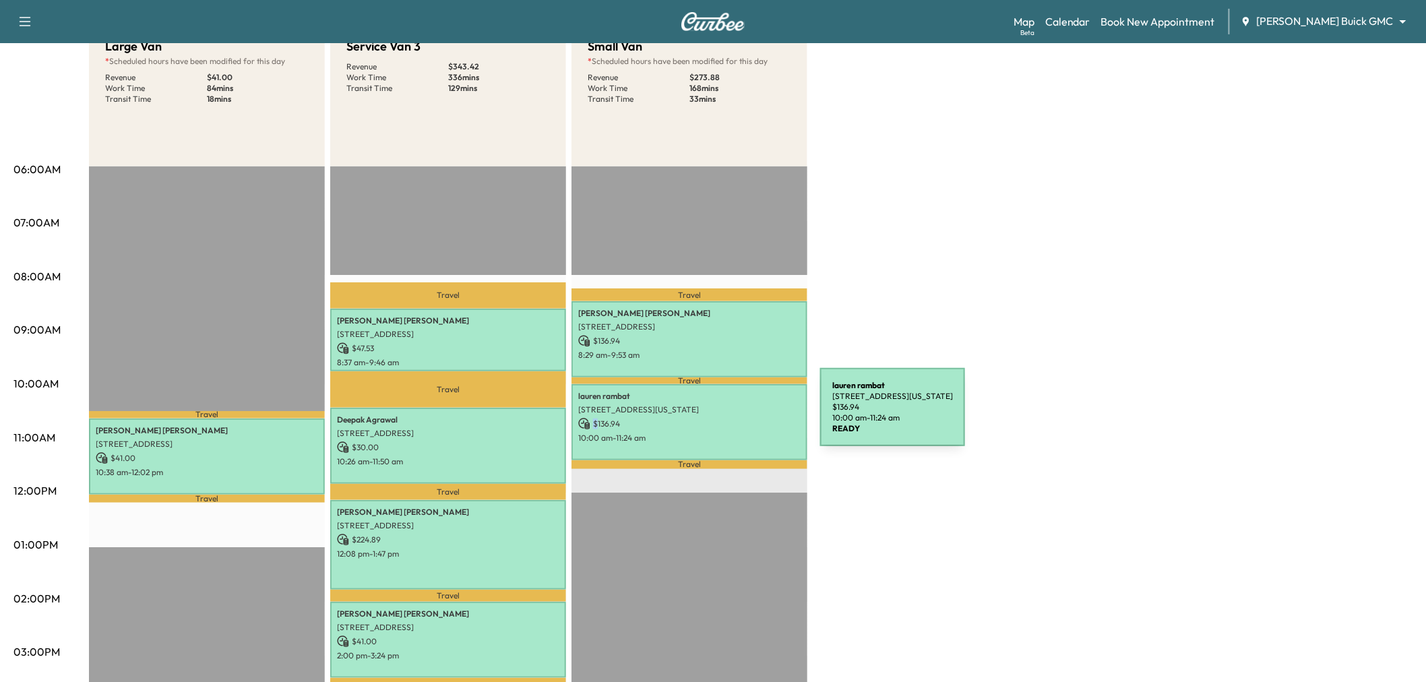
click at [719, 418] on p "$ 136.94" at bounding box center [689, 424] width 222 height 12
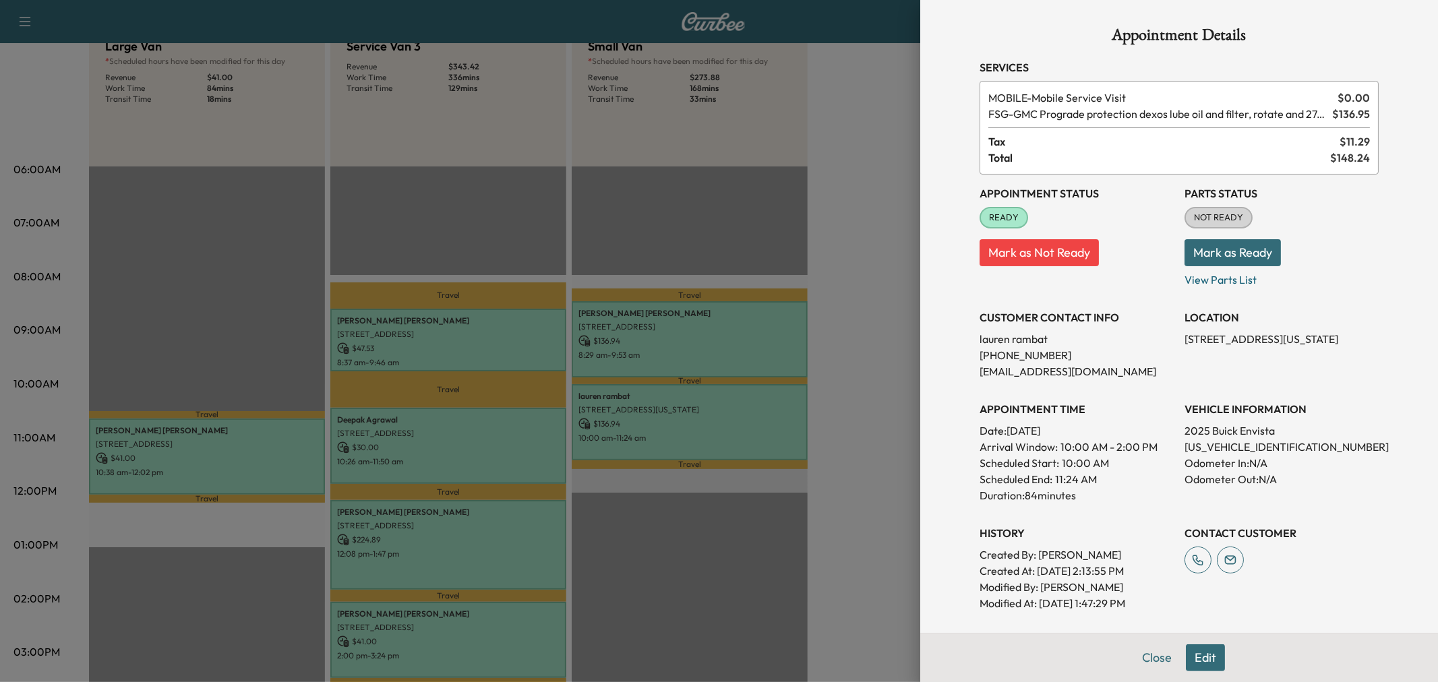
click at [760, 435] on div at bounding box center [719, 341] width 1438 height 682
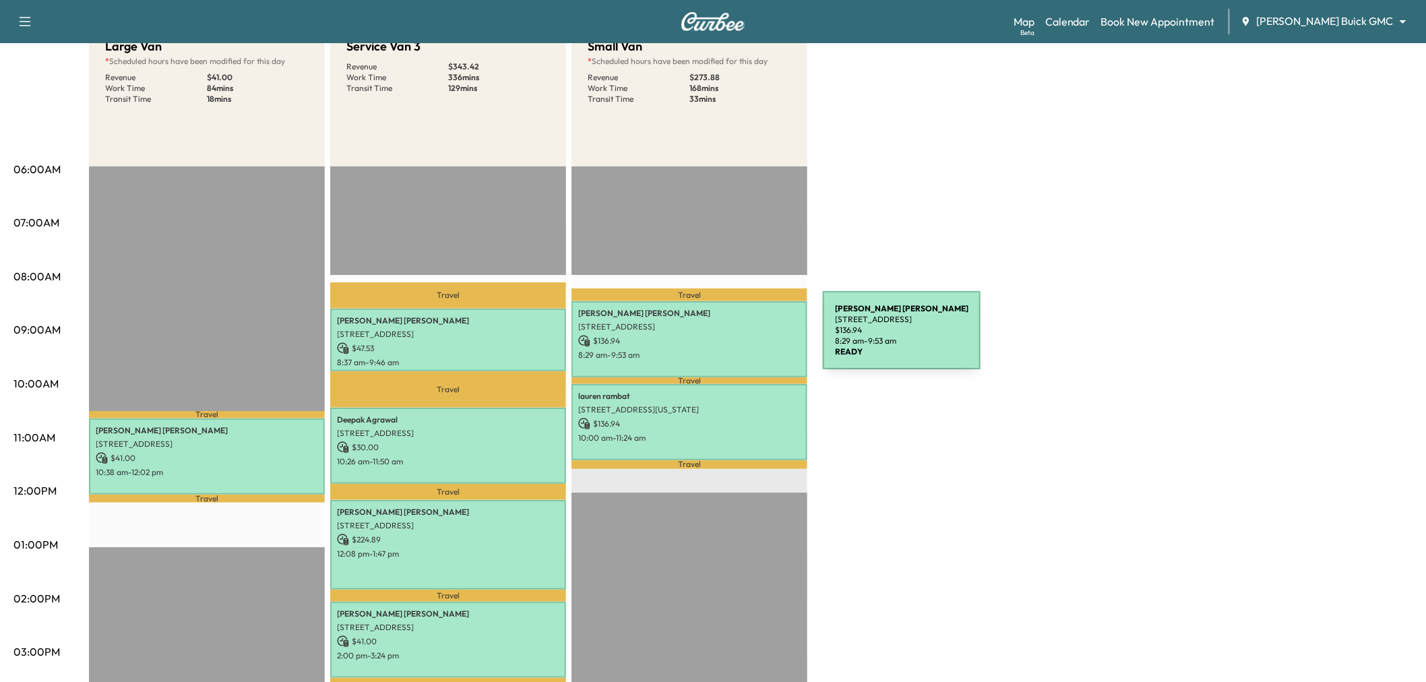
click at [720, 341] on p "$ 136.94" at bounding box center [689, 341] width 222 height 12
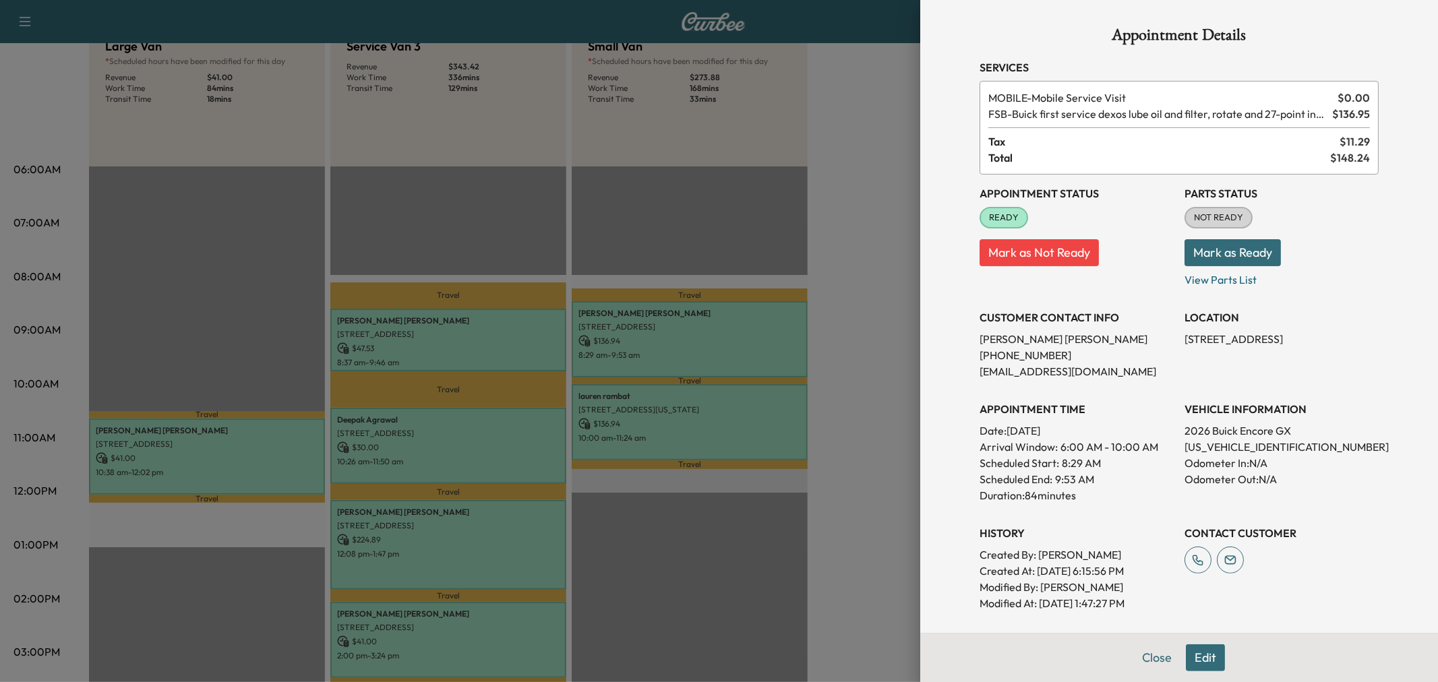
click at [720, 340] on div at bounding box center [719, 341] width 1438 height 682
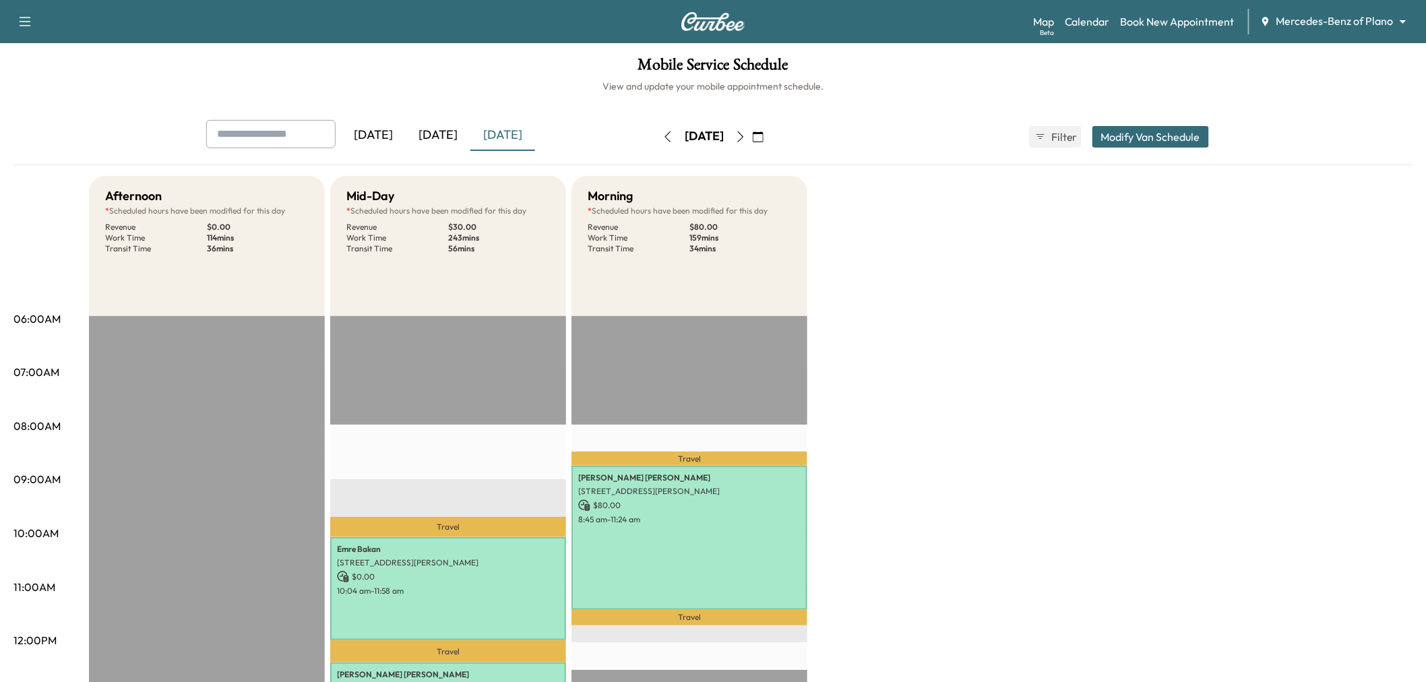
click at [746, 133] on icon "button" at bounding box center [740, 136] width 11 height 11
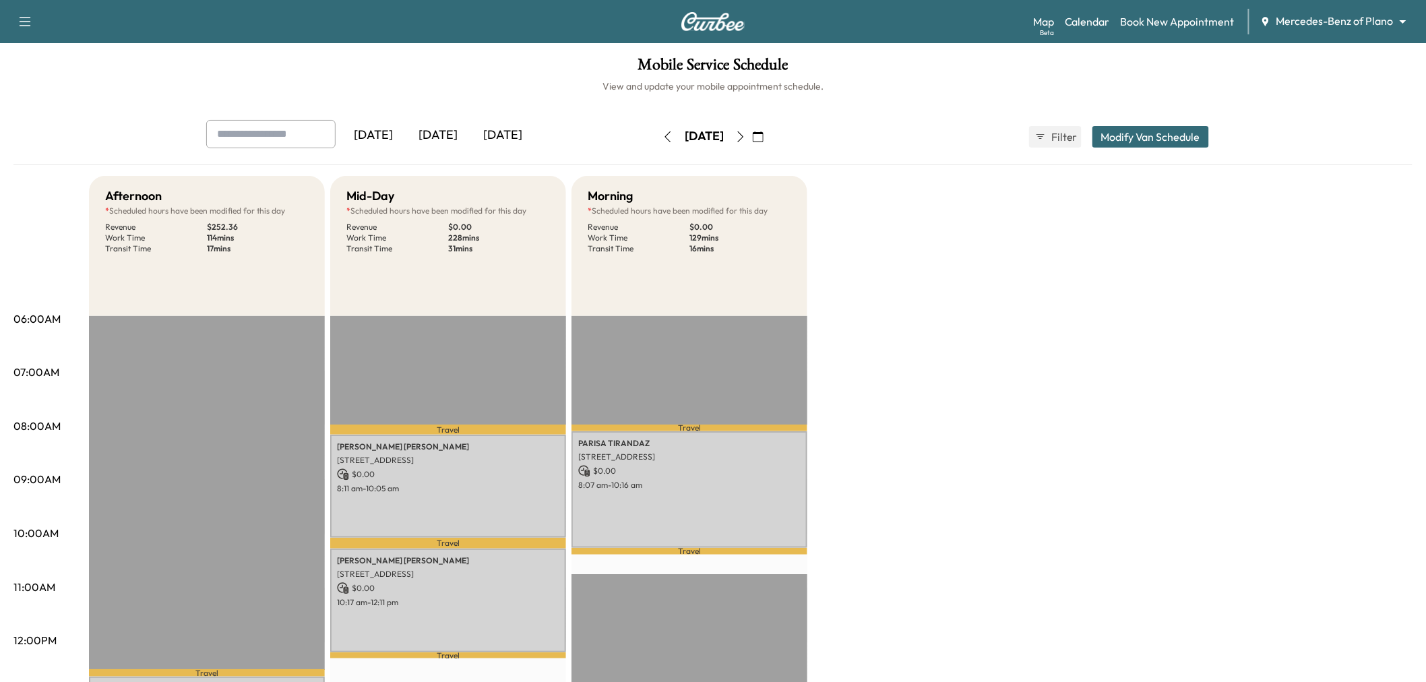
click at [663, 133] on icon "button" at bounding box center [668, 136] width 11 height 11
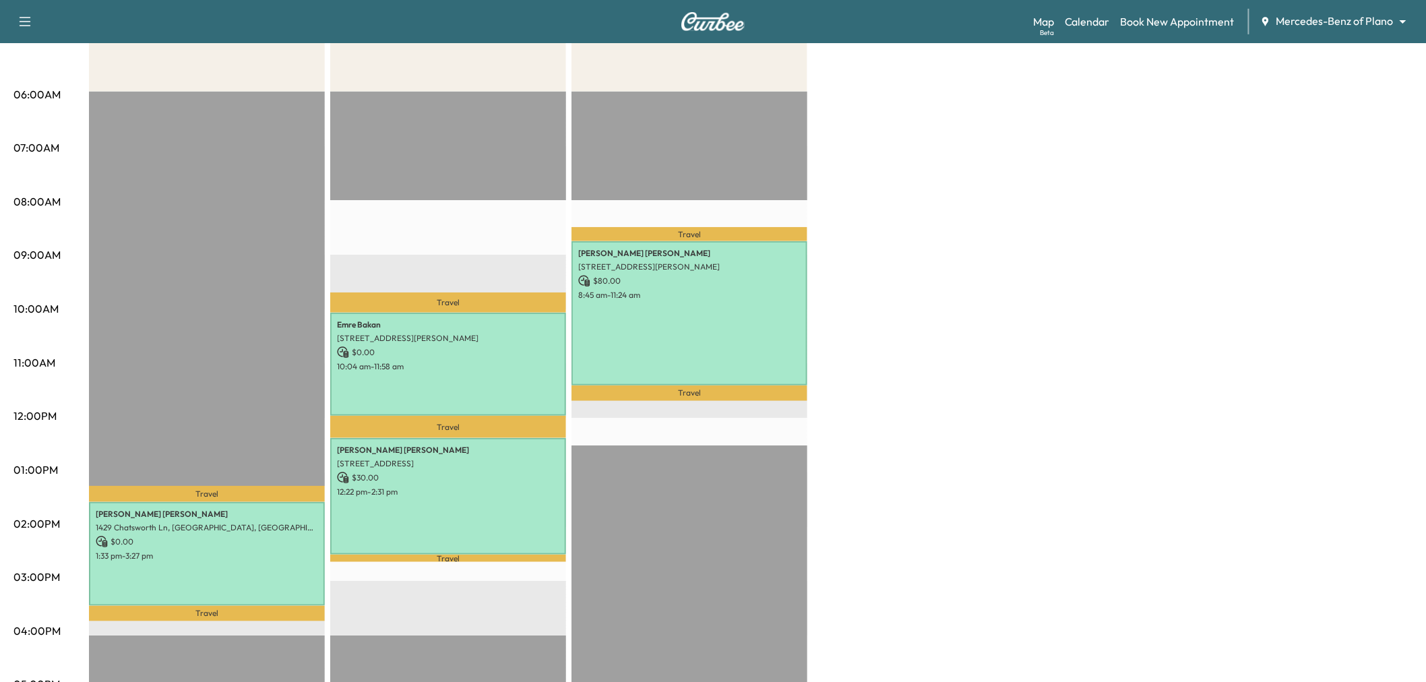
scroll to position [75, 0]
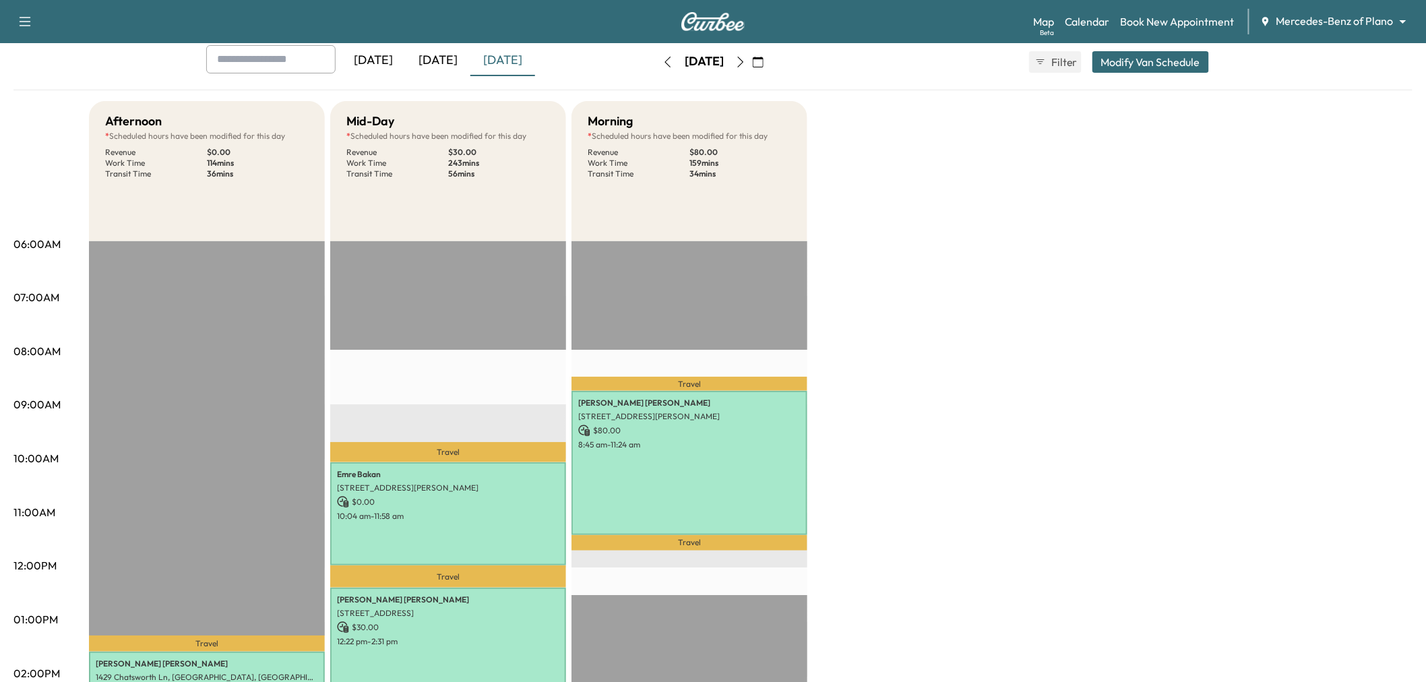
click at [746, 66] on icon "button" at bounding box center [740, 62] width 11 height 11
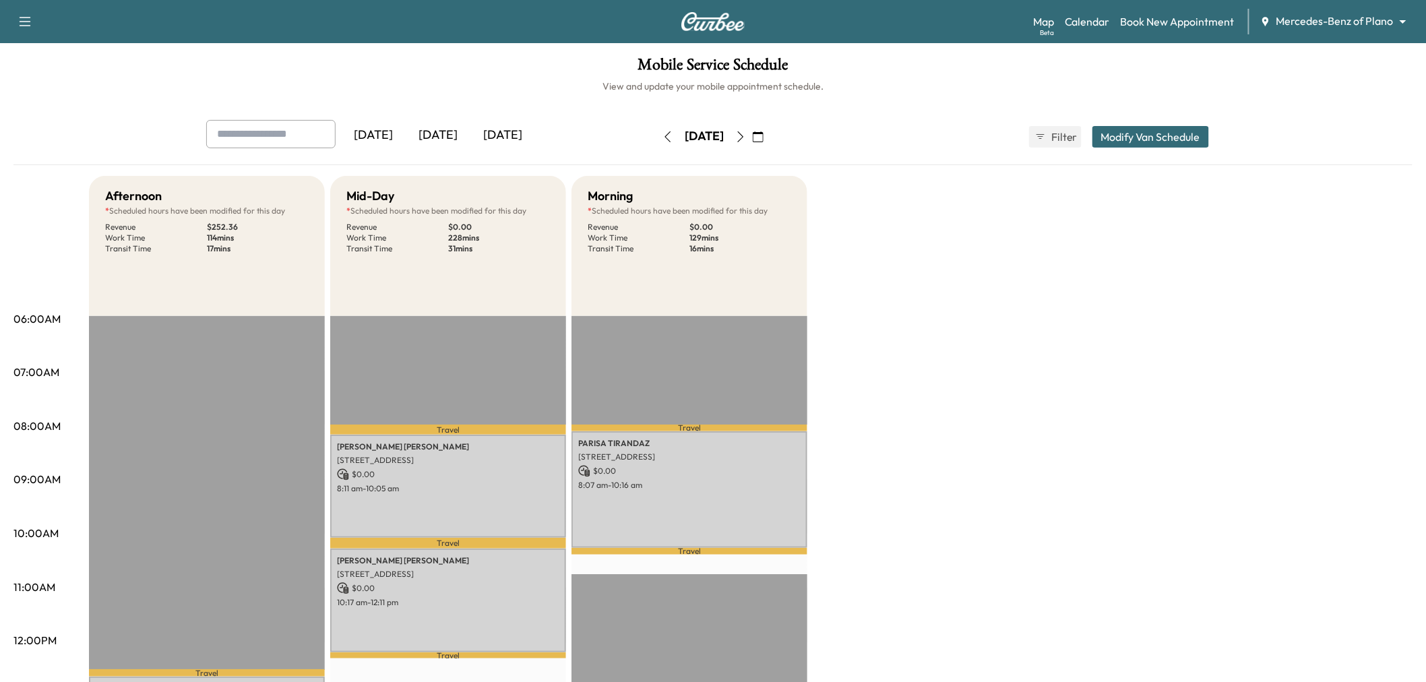
click at [746, 136] on icon "button" at bounding box center [740, 136] width 11 height 11
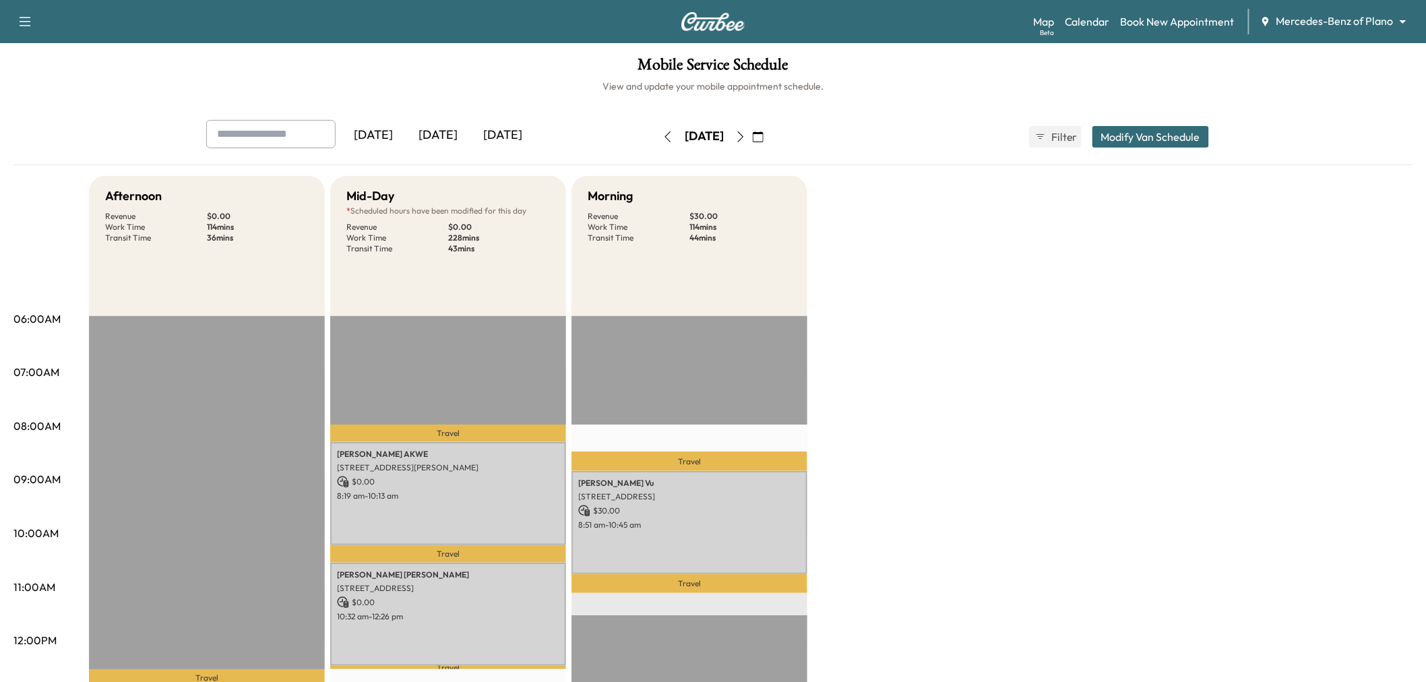
click at [746, 133] on icon "button" at bounding box center [740, 136] width 11 height 11
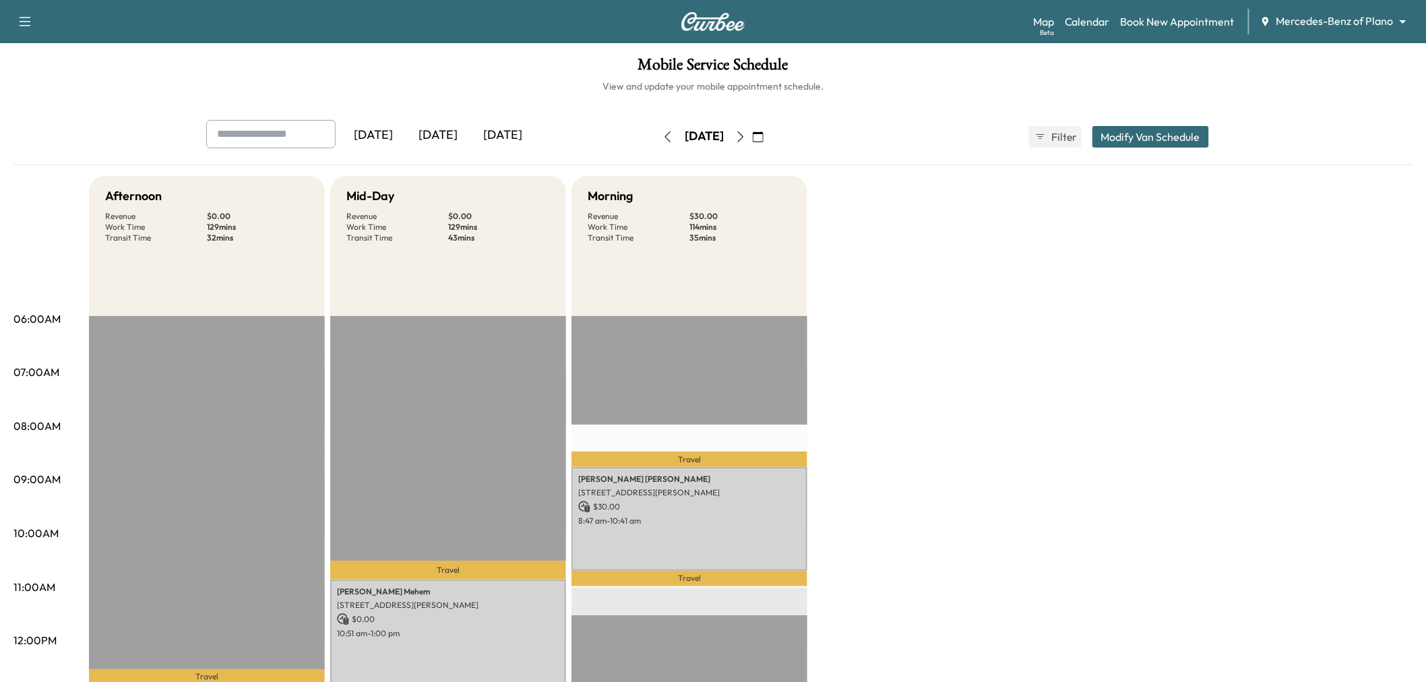
click at [1116, 130] on button "Modify Van Schedule" at bounding box center [1151, 137] width 117 height 22
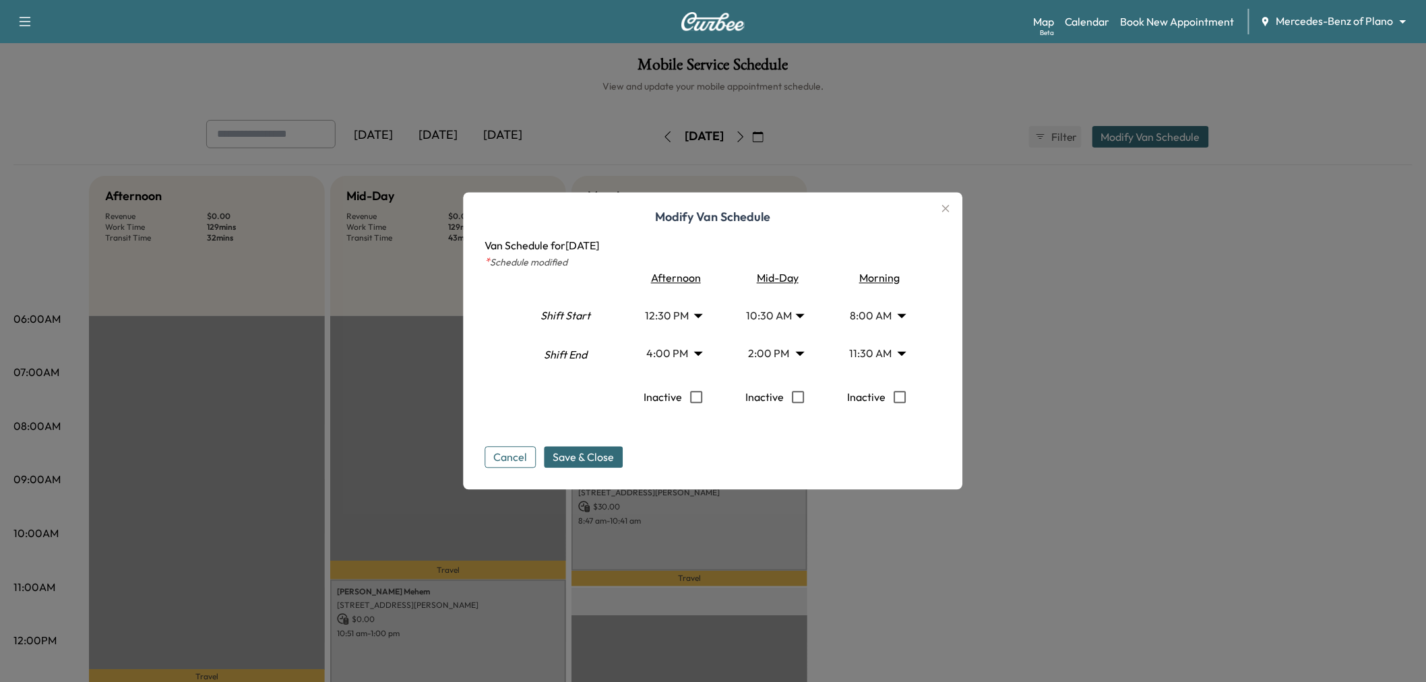
click at [783, 318] on body "Support Log Out Map Beta Calendar Book New Appointment Mercedes-Benz of Plano *…" at bounding box center [713, 341] width 1426 height 682
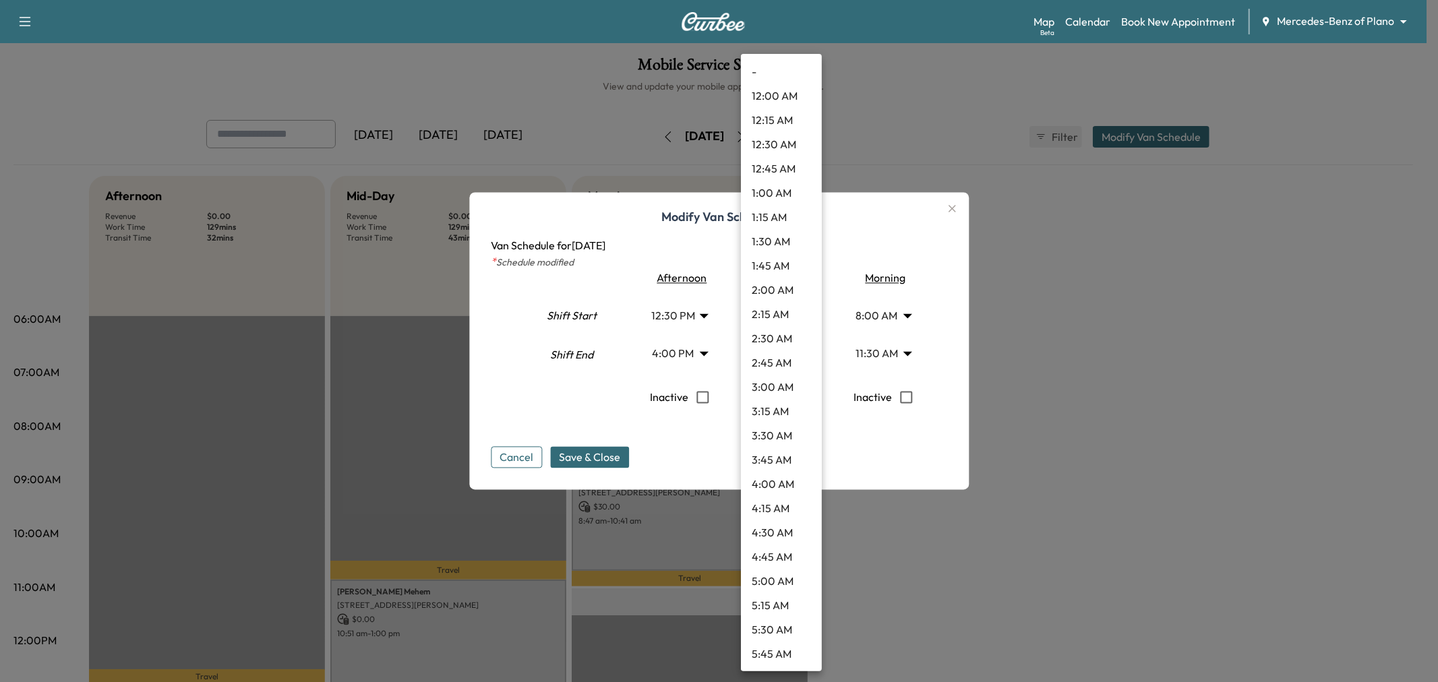
scroll to position [752, 0]
click at [779, 115] on li "8:00 AM" at bounding box center [781, 121] width 81 height 24
type input "*"
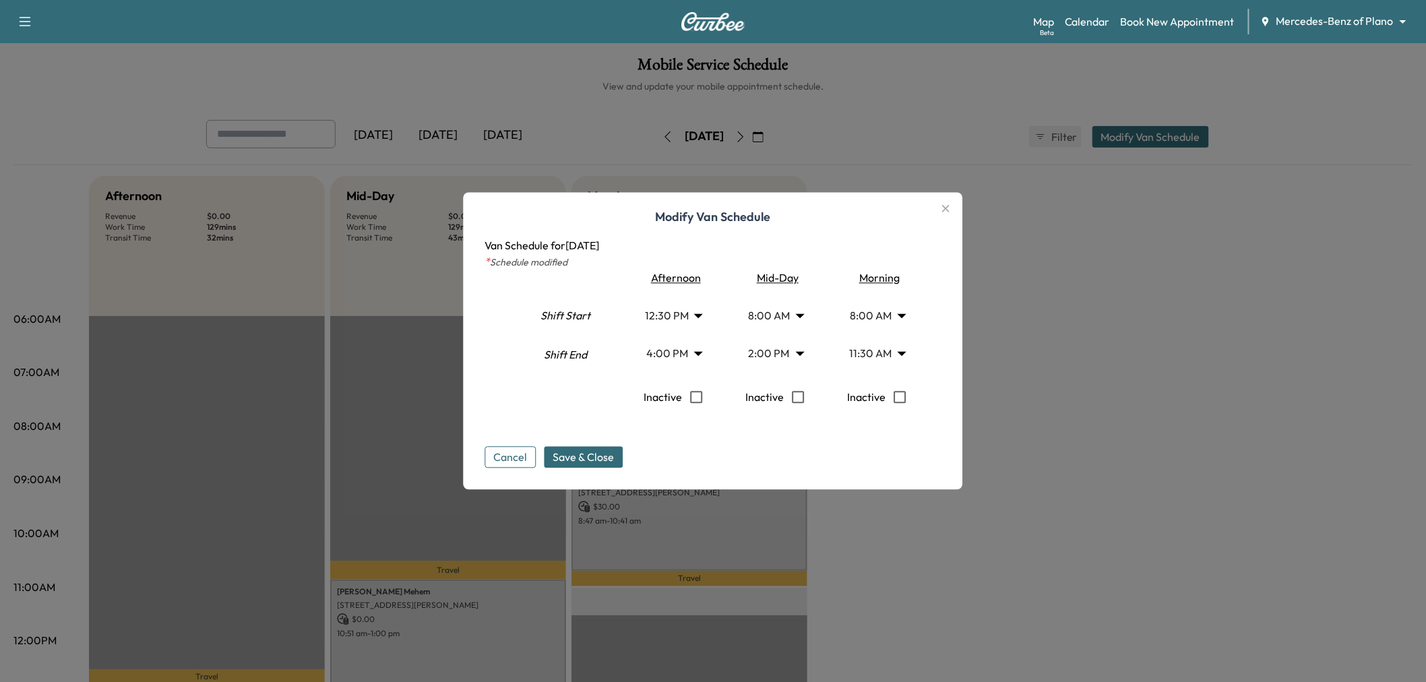
click at [769, 342] on body "Support Log Out Map Beta Calendar Book New Appointment Mercedes-Benz of Plano *…" at bounding box center [713, 341] width 1426 height 682
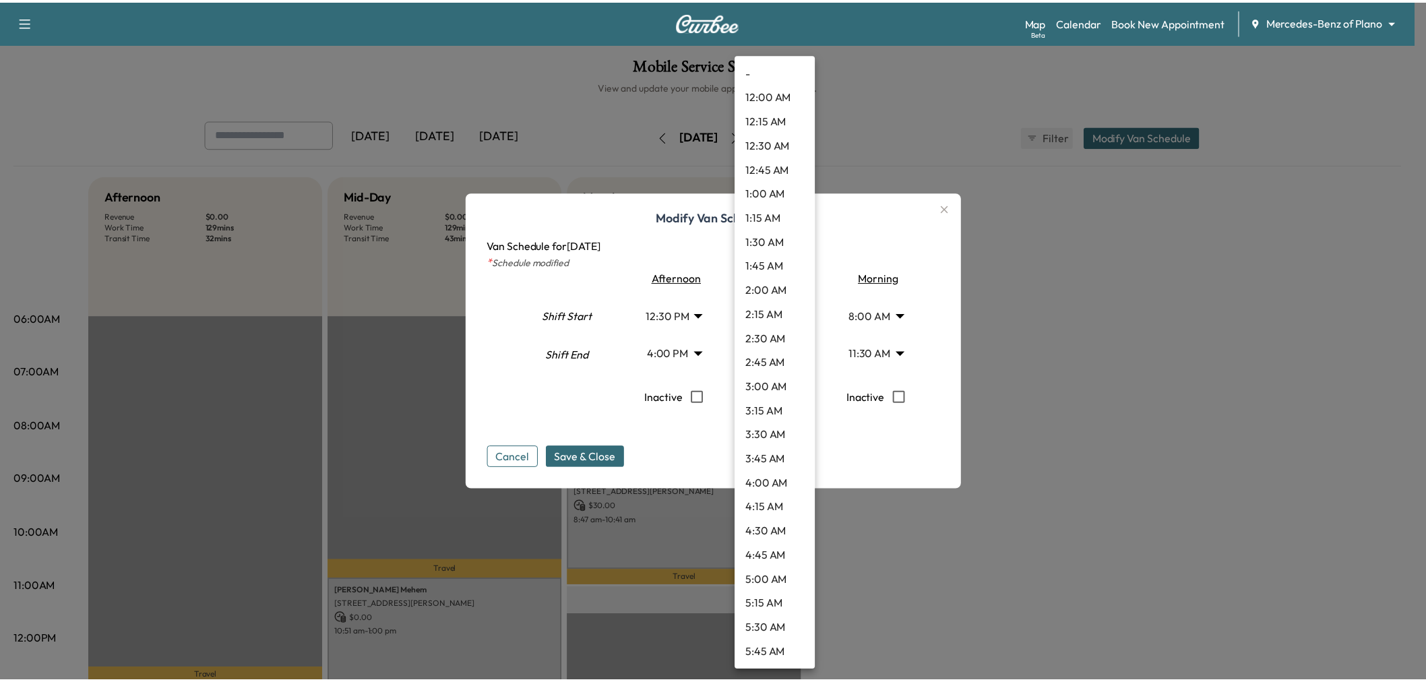
scroll to position [1091, 0]
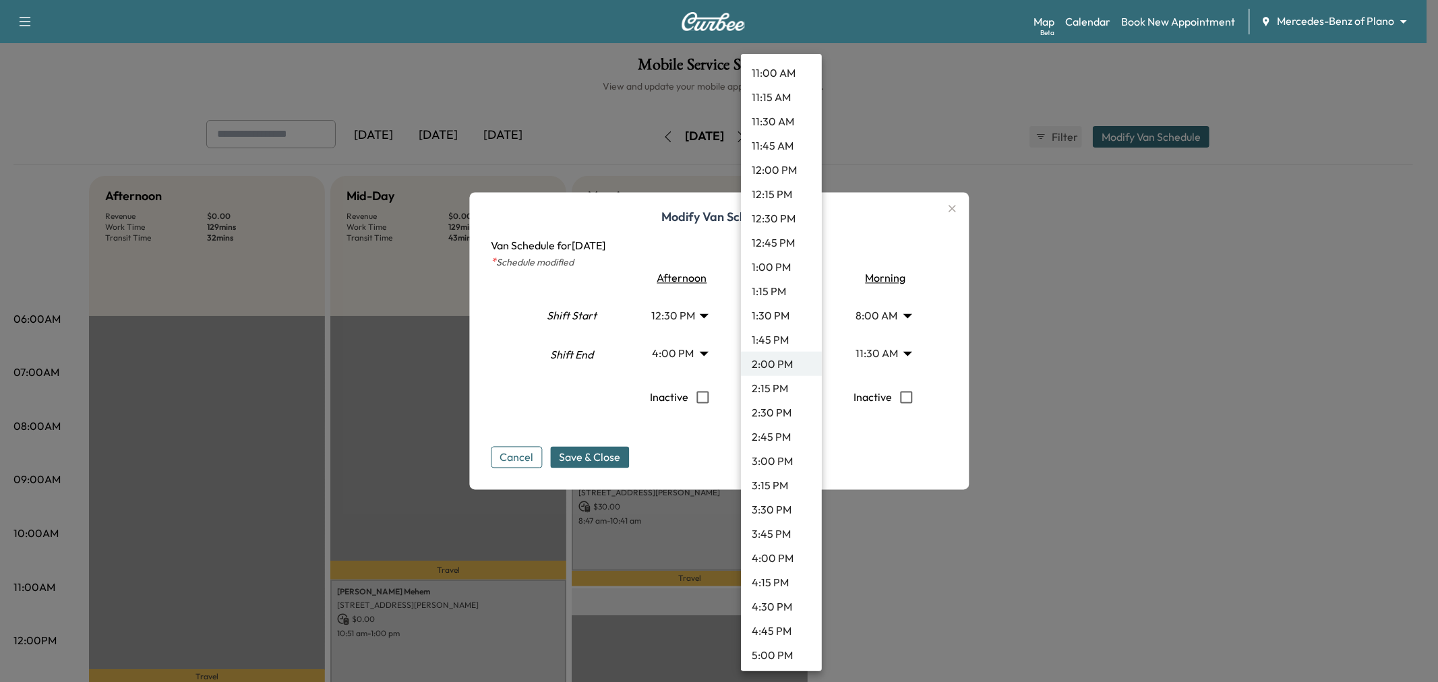
click at [767, 414] on li "2:30 PM" at bounding box center [781, 412] width 81 height 24
type input "****"
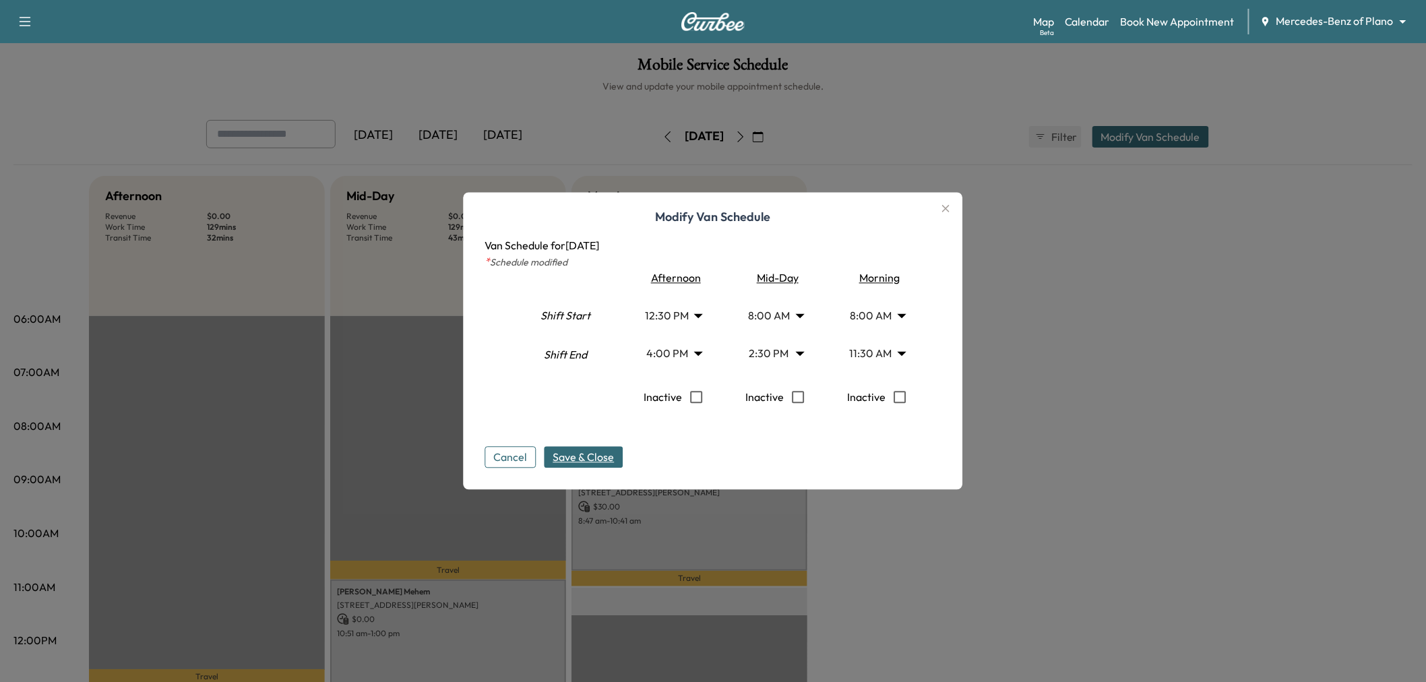
click at [615, 455] on span "Save & Close" at bounding box center [583, 458] width 61 height 16
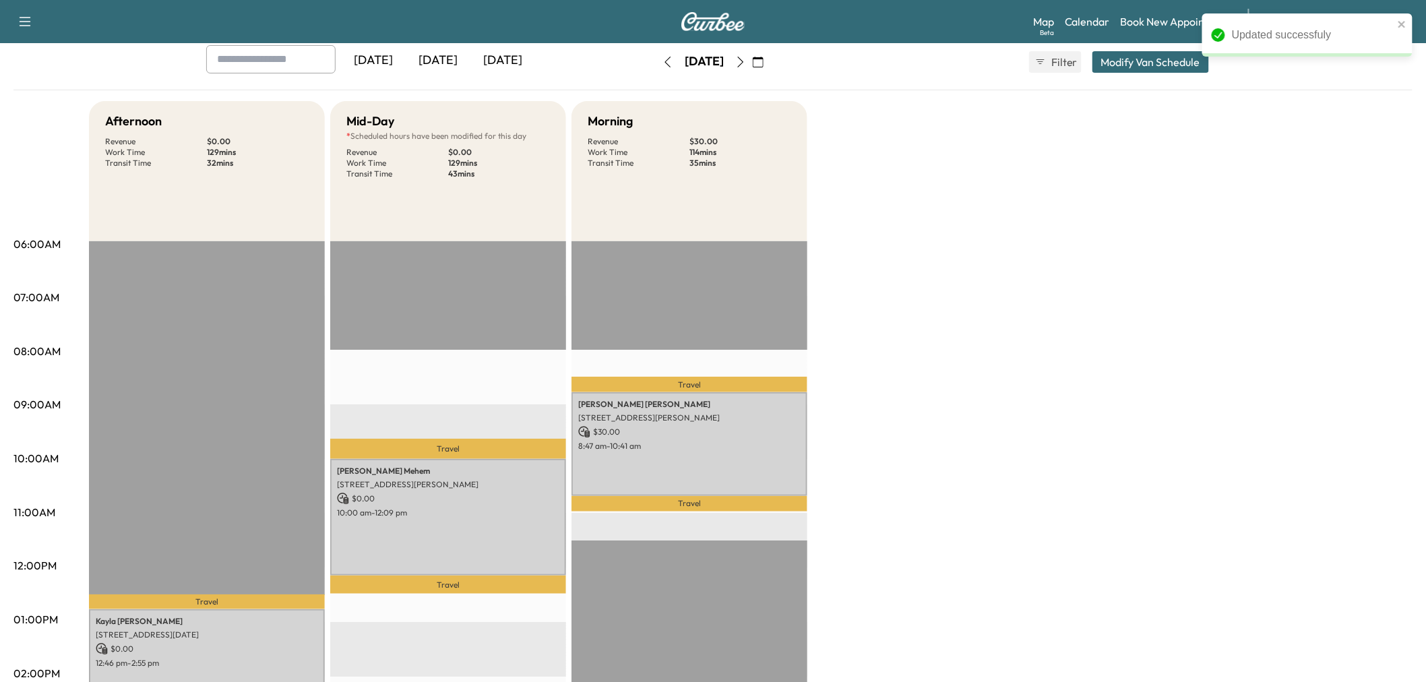
scroll to position [0, 0]
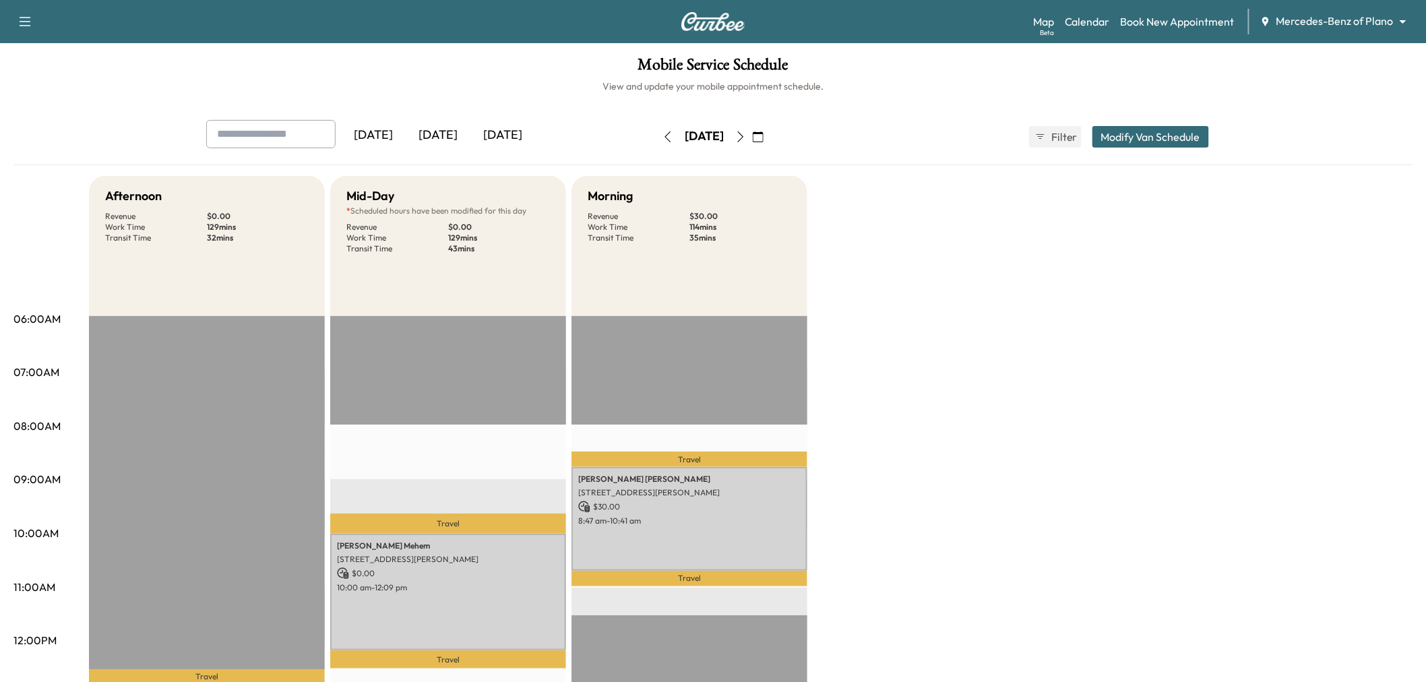
click at [663, 138] on icon "button" at bounding box center [668, 136] width 11 height 11
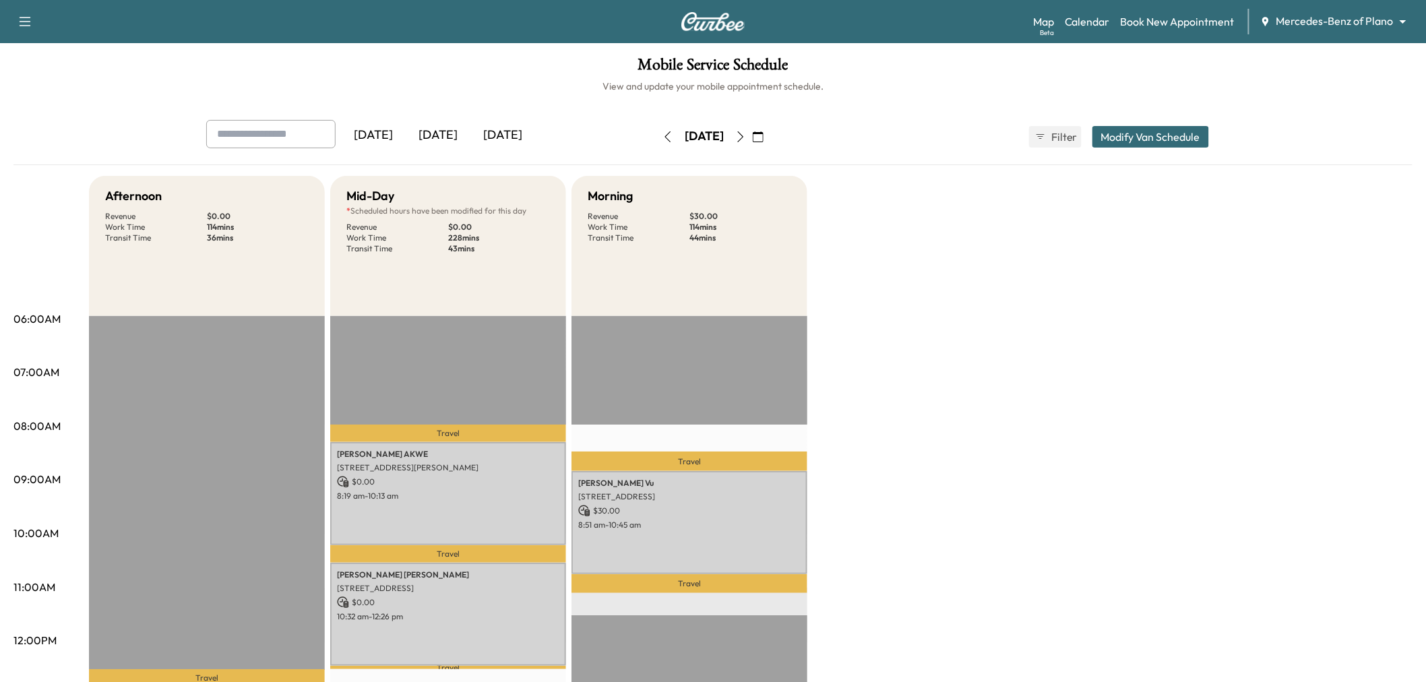
click at [663, 131] on icon "button" at bounding box center [668, 136] width 11 height 11
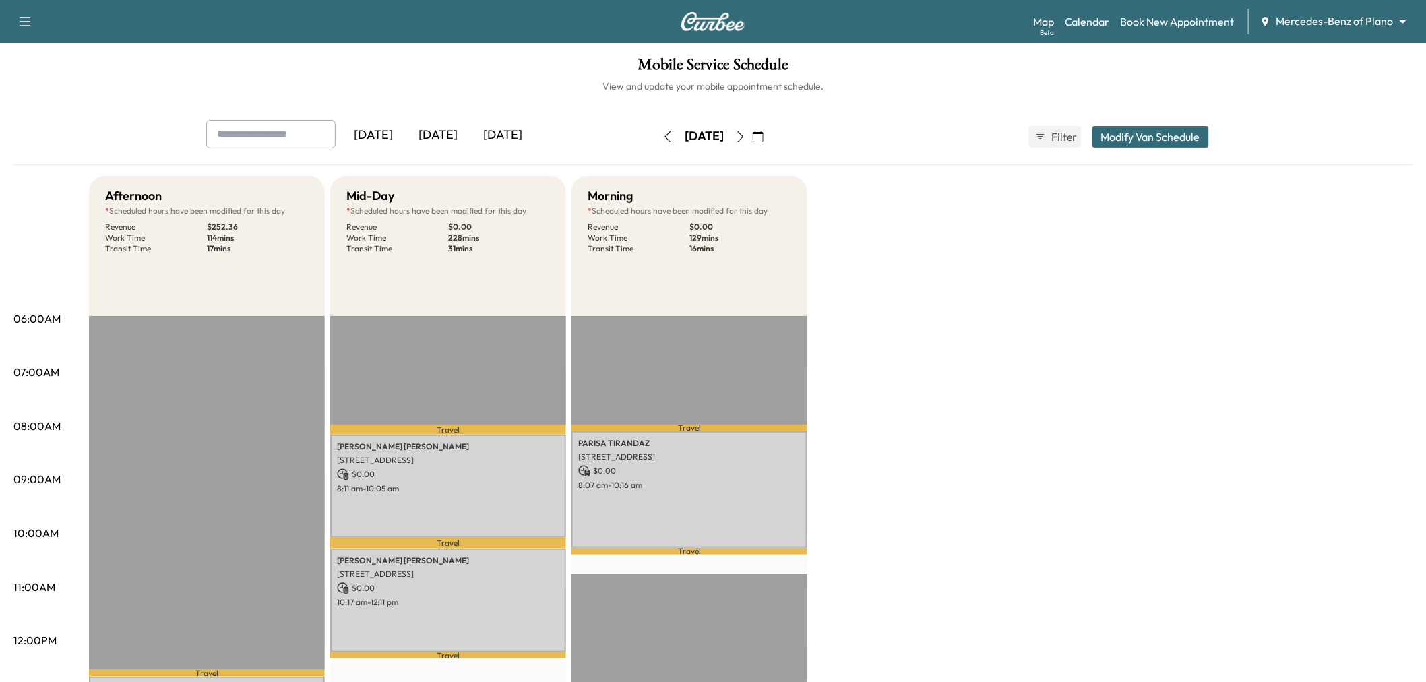
click at [663, 133] on icon "button" at bounding box center [668, 136] width 11 height 11
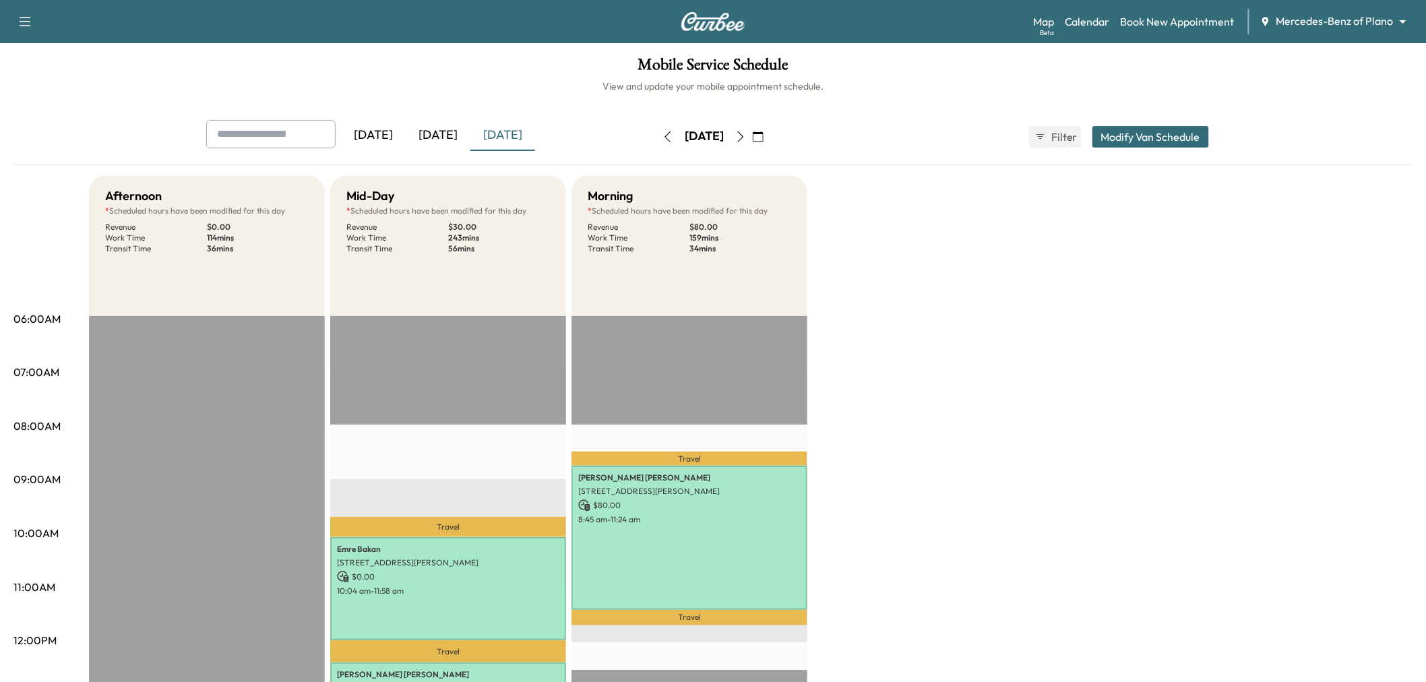
click at [746, 135] on icon "button" at bounding box center [740, 136] width 11 height 11
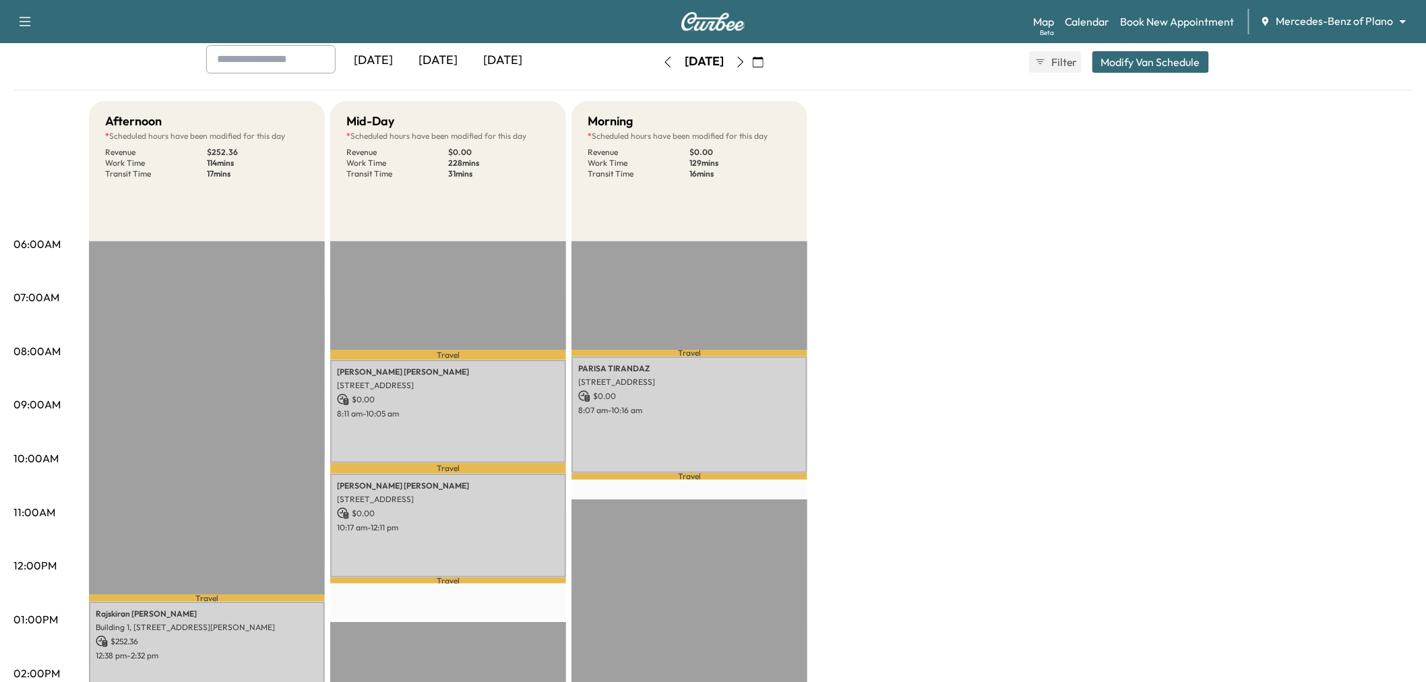
scroll to position [150, 0]
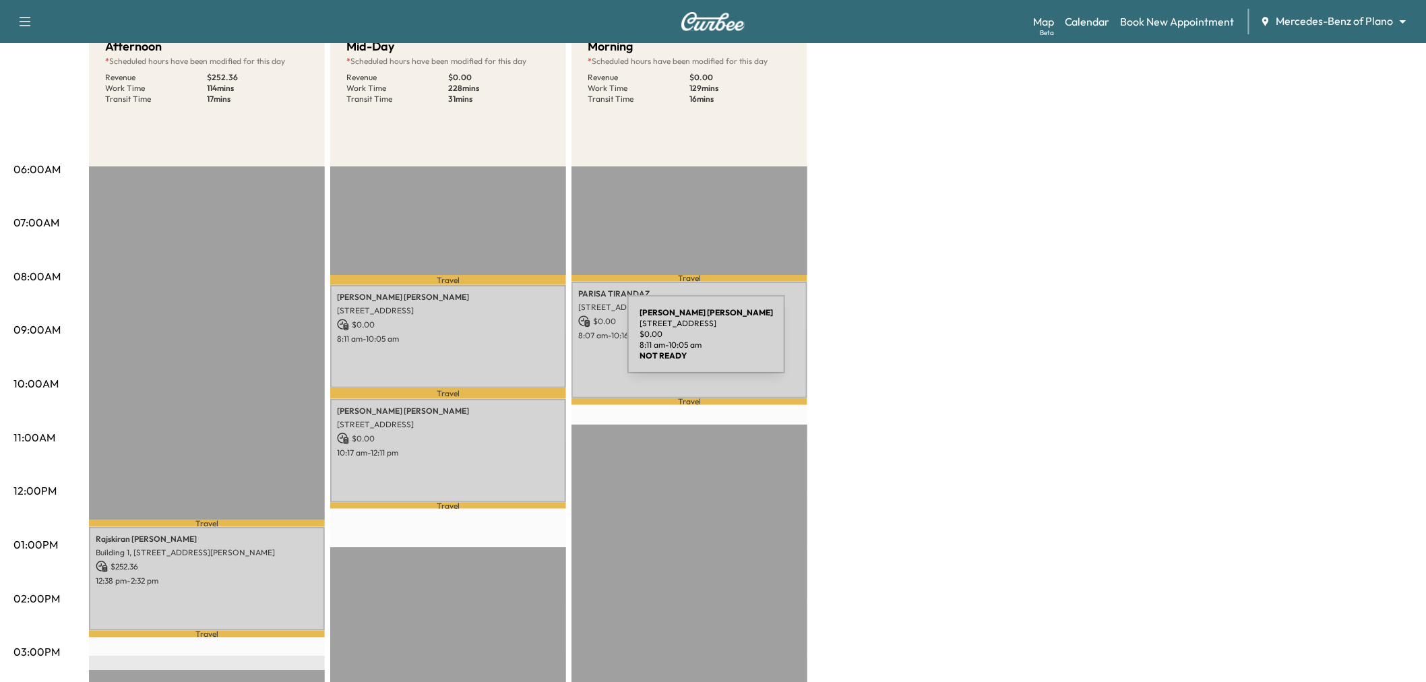
click at [526, 342] on div "Anirudh Khot 7009 Fallkirk Dr, Plano, TX 75025, USA $ 0.00 8:11 am - 10:05 am" at bounding box center [448, 336] width 236 height 103
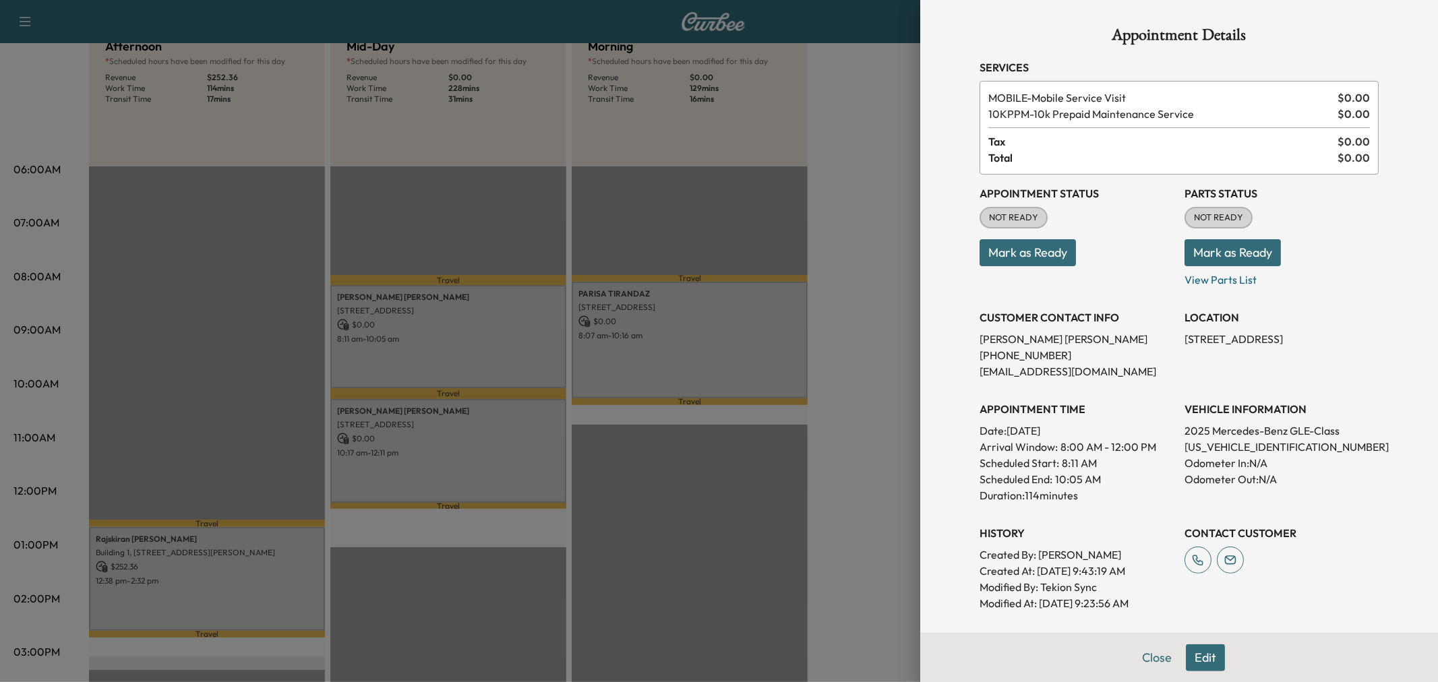
click at [508, 430] on div at bounding box center [719, 341] width 1438 height 682
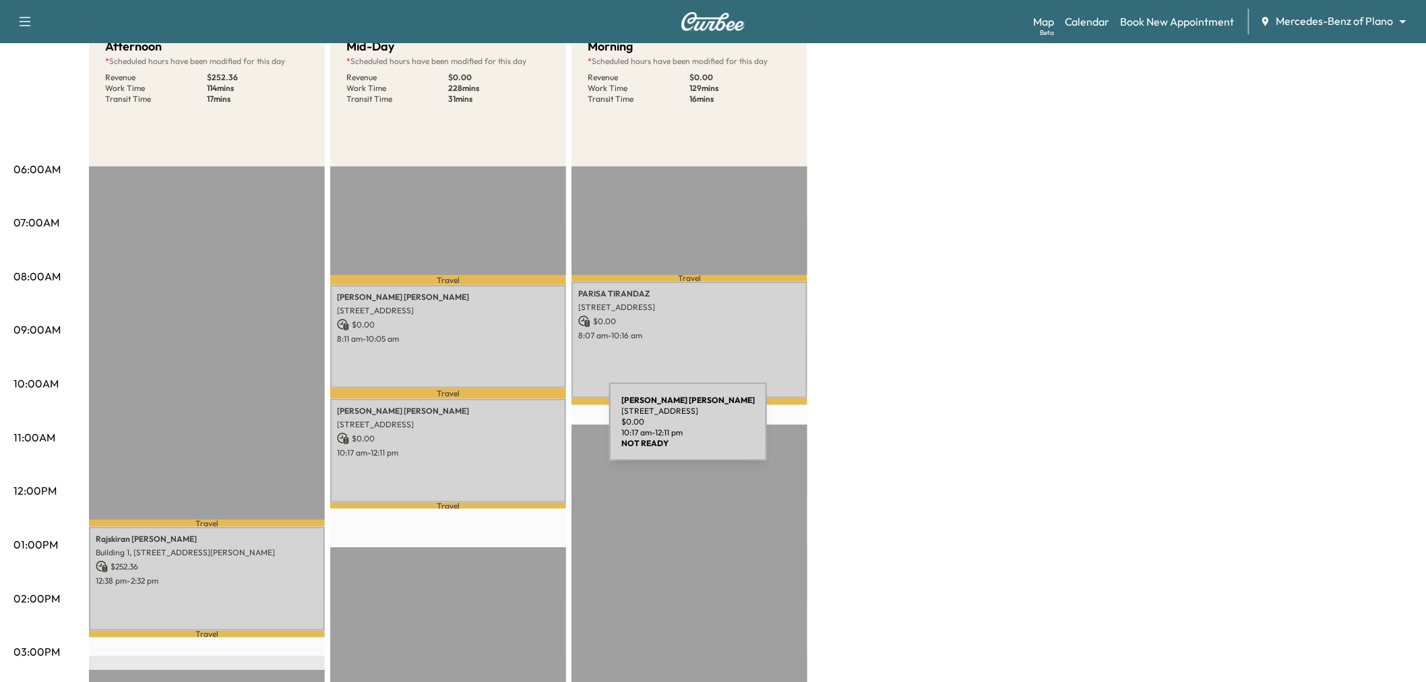
click at [508, 433] on p "$ 0.00" at bounding box center [448, 439] width 222 height 12
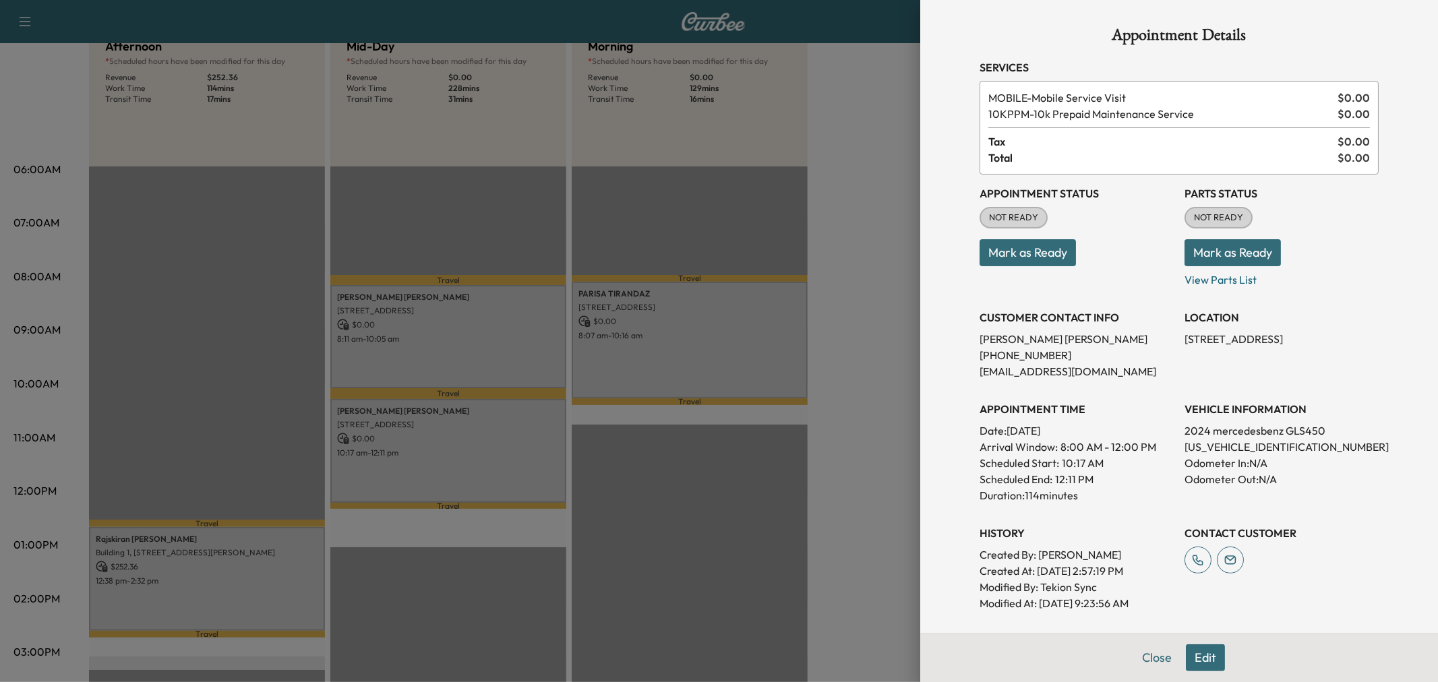
click at [508, 430] on div at bounding box center [719, 341] width 1438 height 682
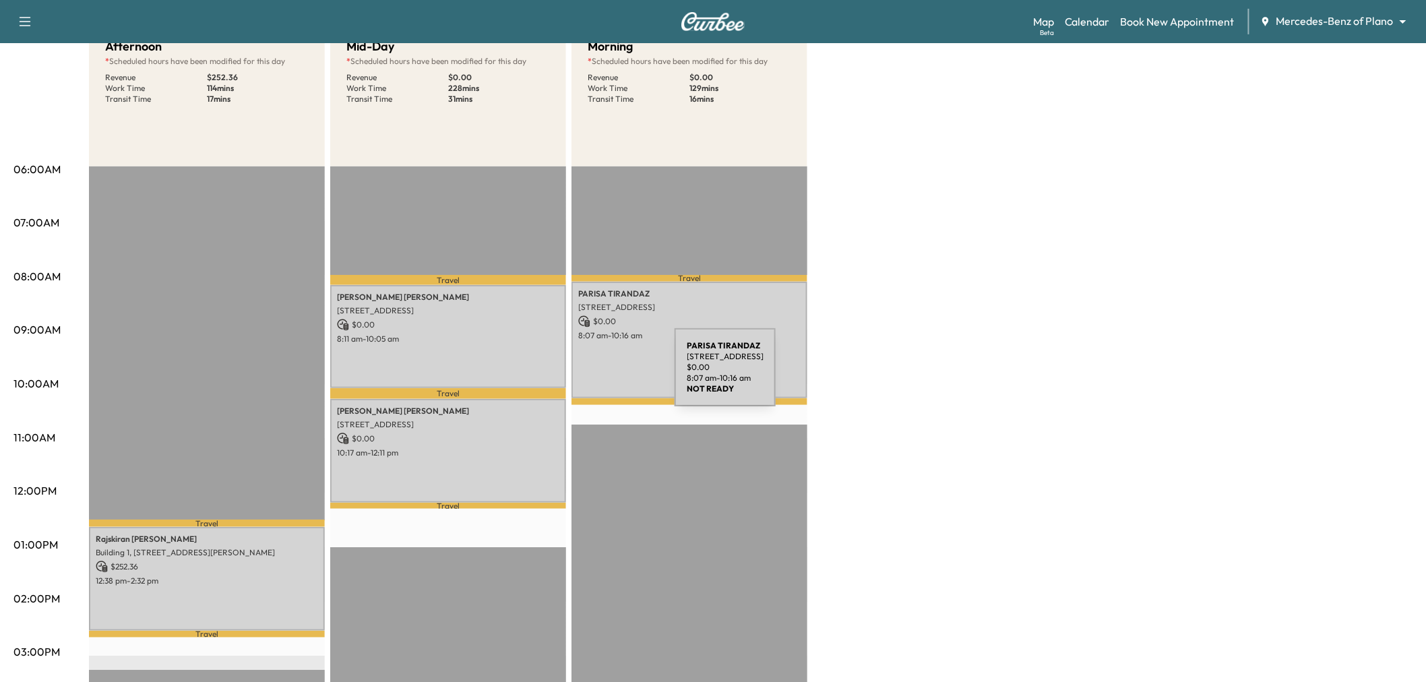
click at [615, 359] on div "PARISA TIRANDAZ 2510 BEACON CREST DR., PLANO, TX 75093, United States of Americ…" at bounding box center [690, 340] width 236 height 117
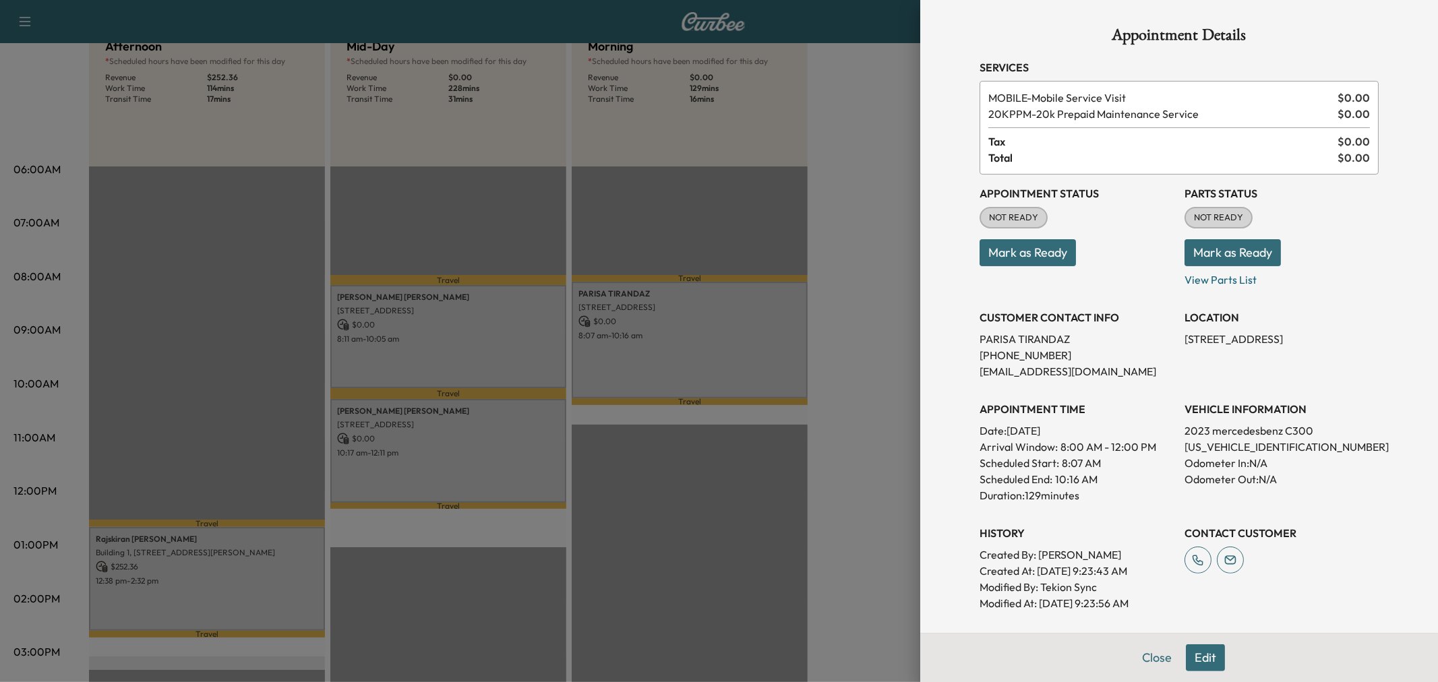
click at [624, 359] on div at bounding box center [719, 341] width 1438 height 682
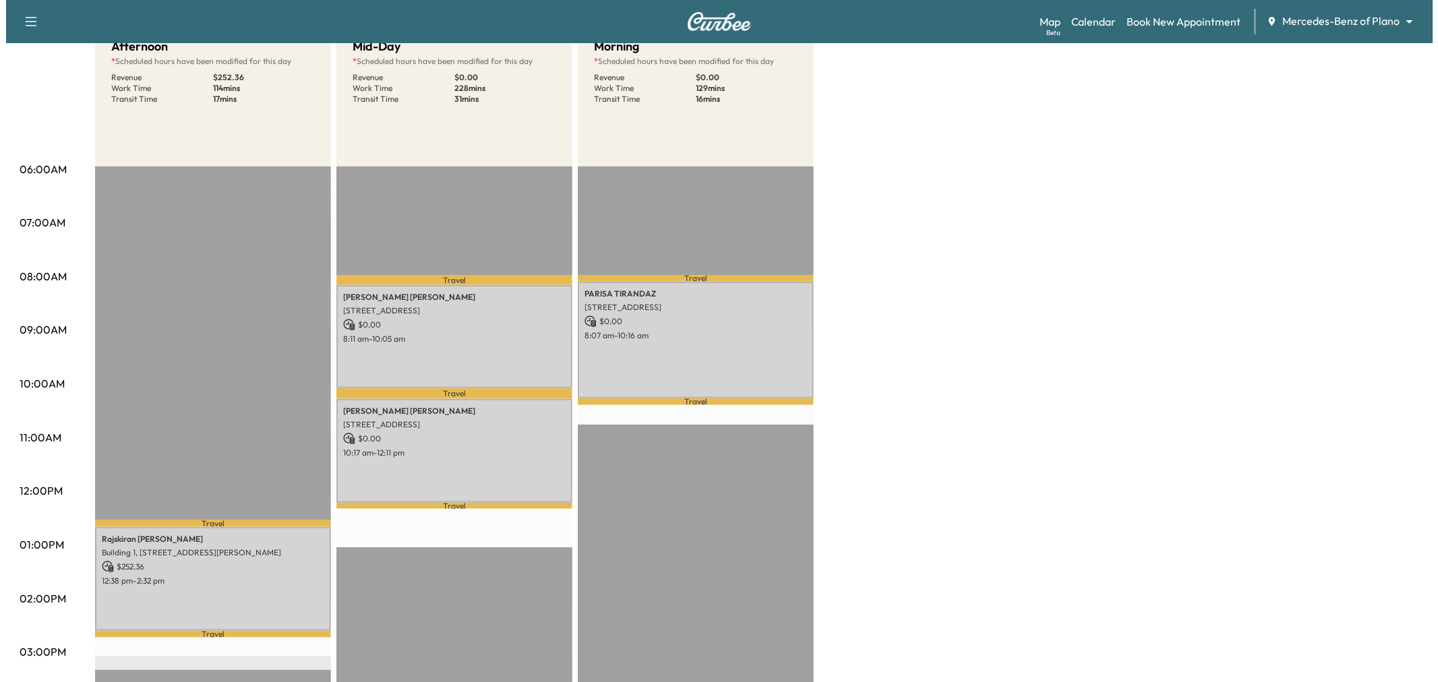
scroll to position [75, 0]
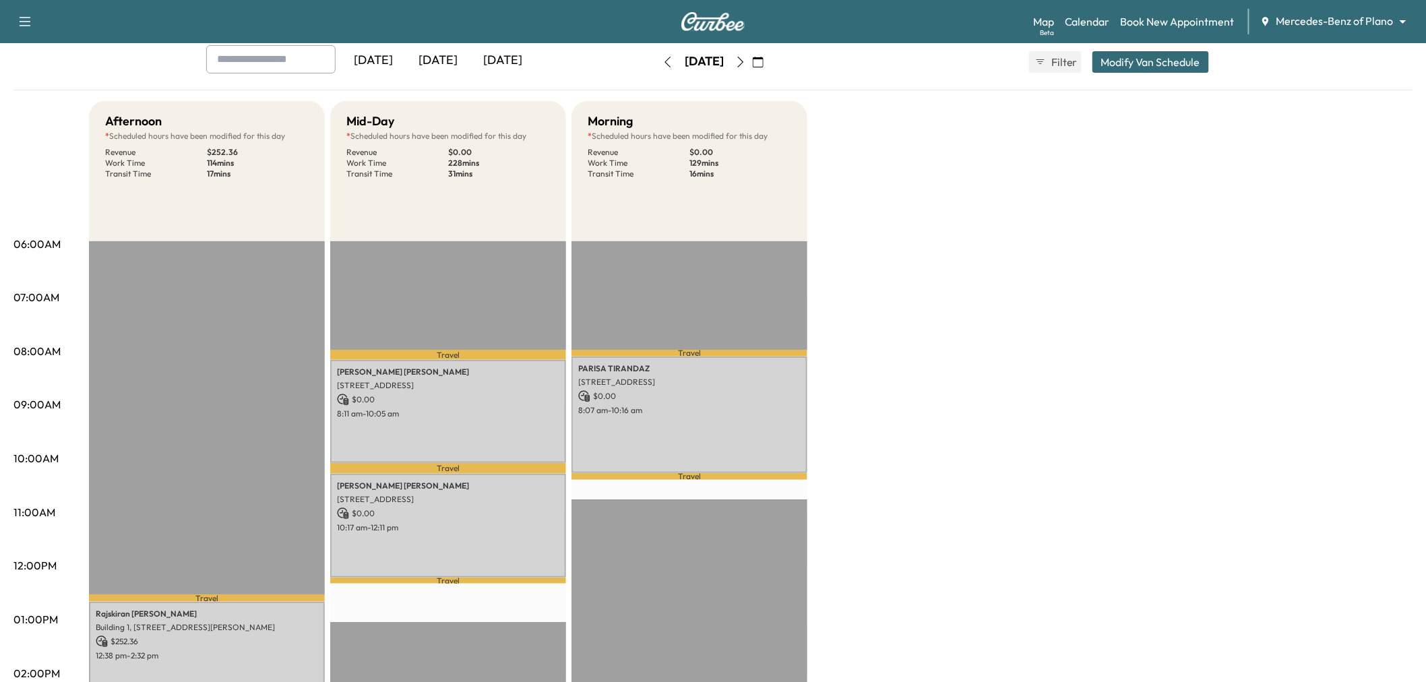
click at [1175, 61] on button "Modify Van Schedule" at bounding box center [1151, 62] width 117 height 22
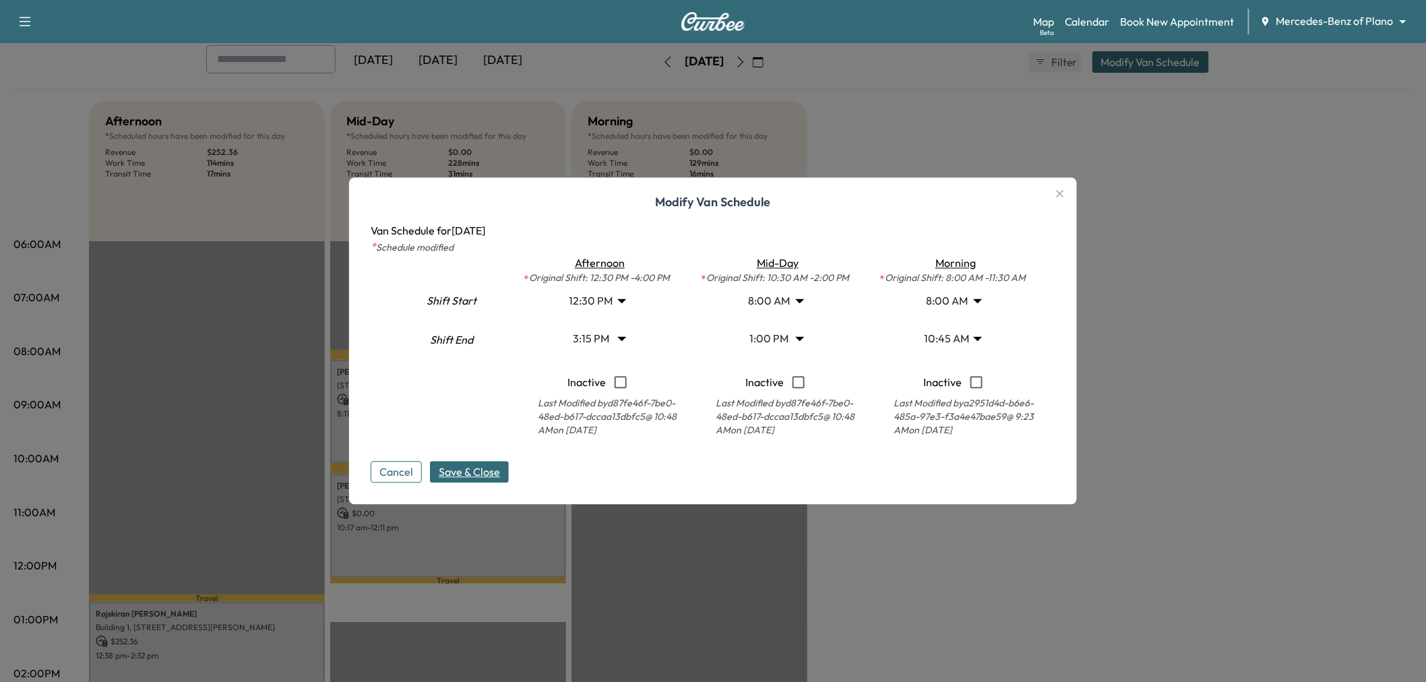
click at [966, 342] on body "Support Log Out Map Beta Calendar Book New Appointment Mercedes-Benz of Plano *…" at bounding box center [713, 266] width 1426 height 682
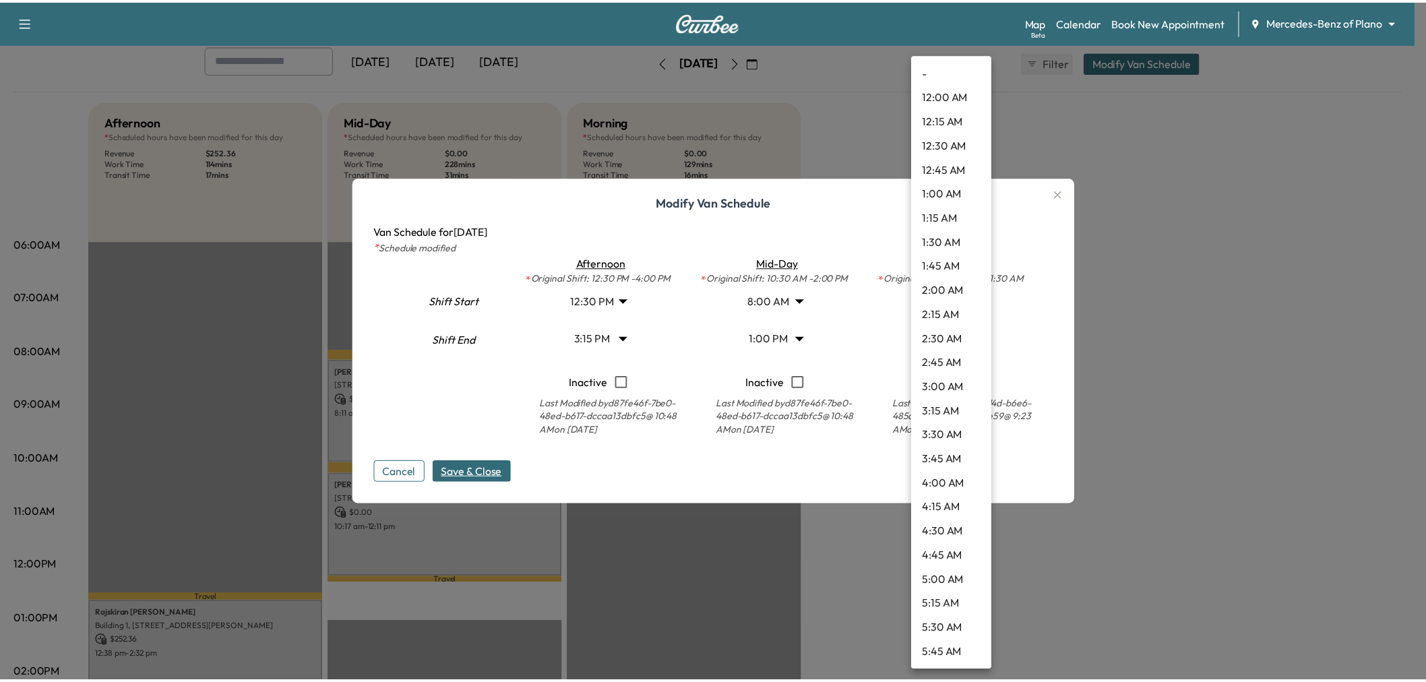
scroll to position [776, 0]
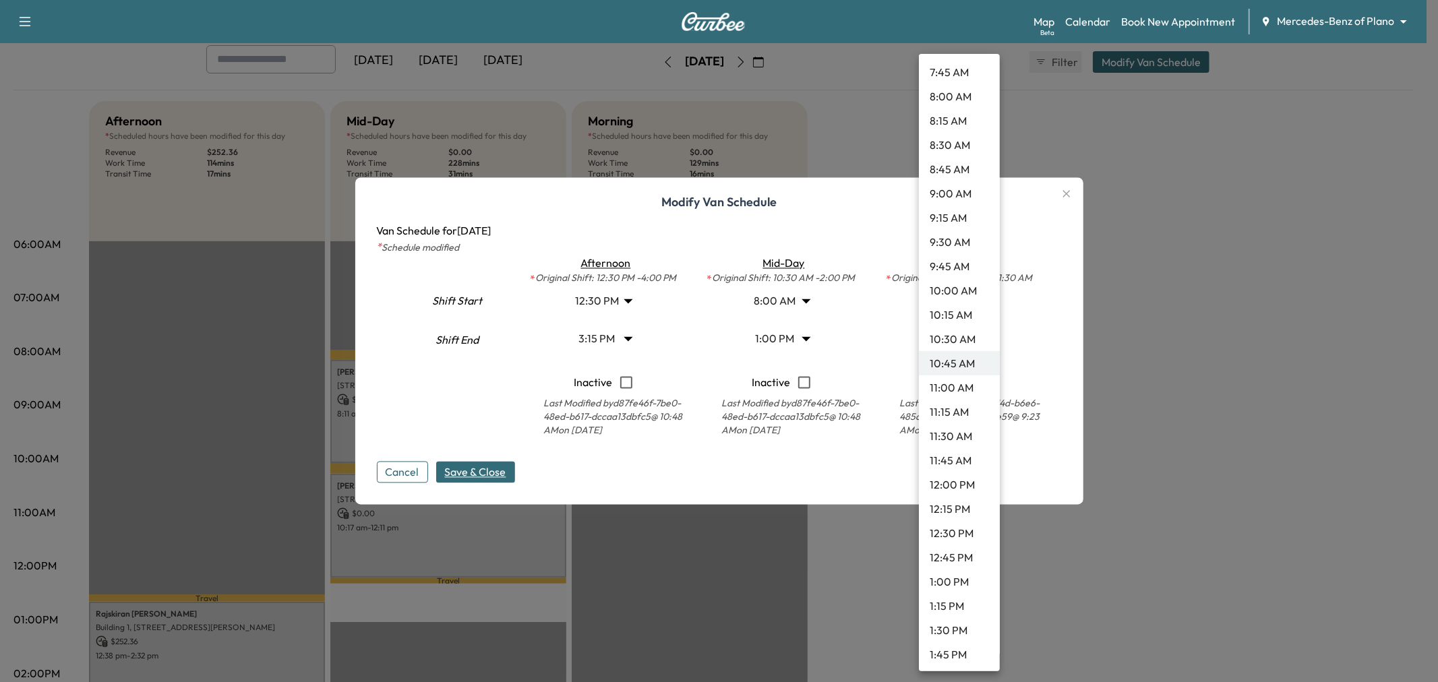
click at [953, 574] on li "1:00 PM" at bounding box center [959, 582] width 81 height 24
type input "**"
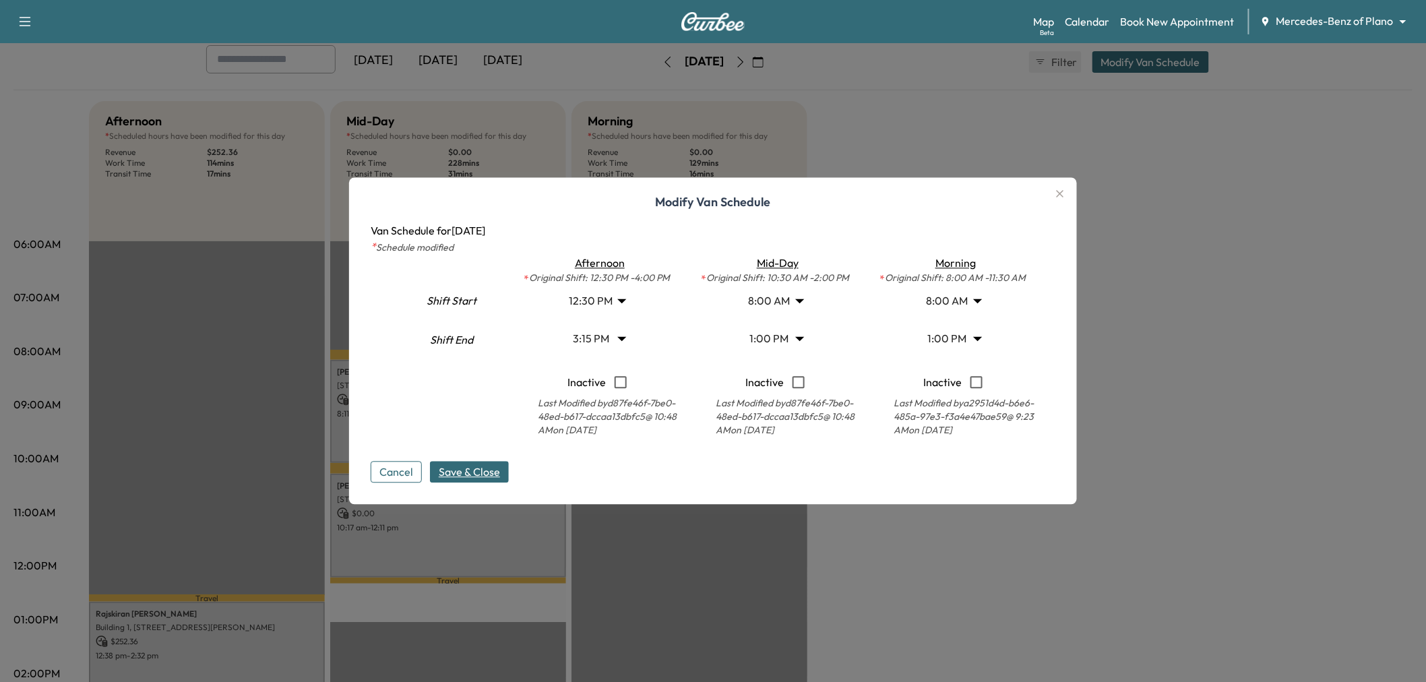
click at [487, 470] on span "Save & Close" at bounding box center [469, 472] width 61 height 16
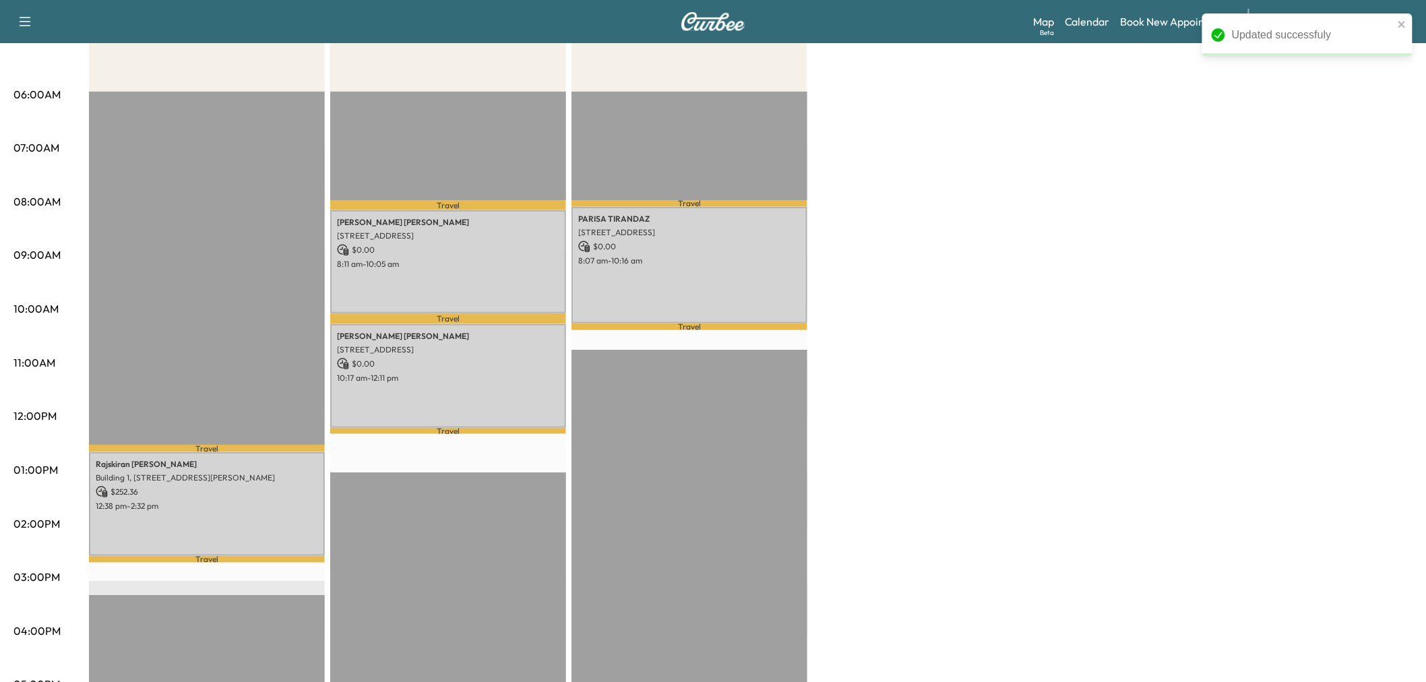
scroll to position [150, 0]
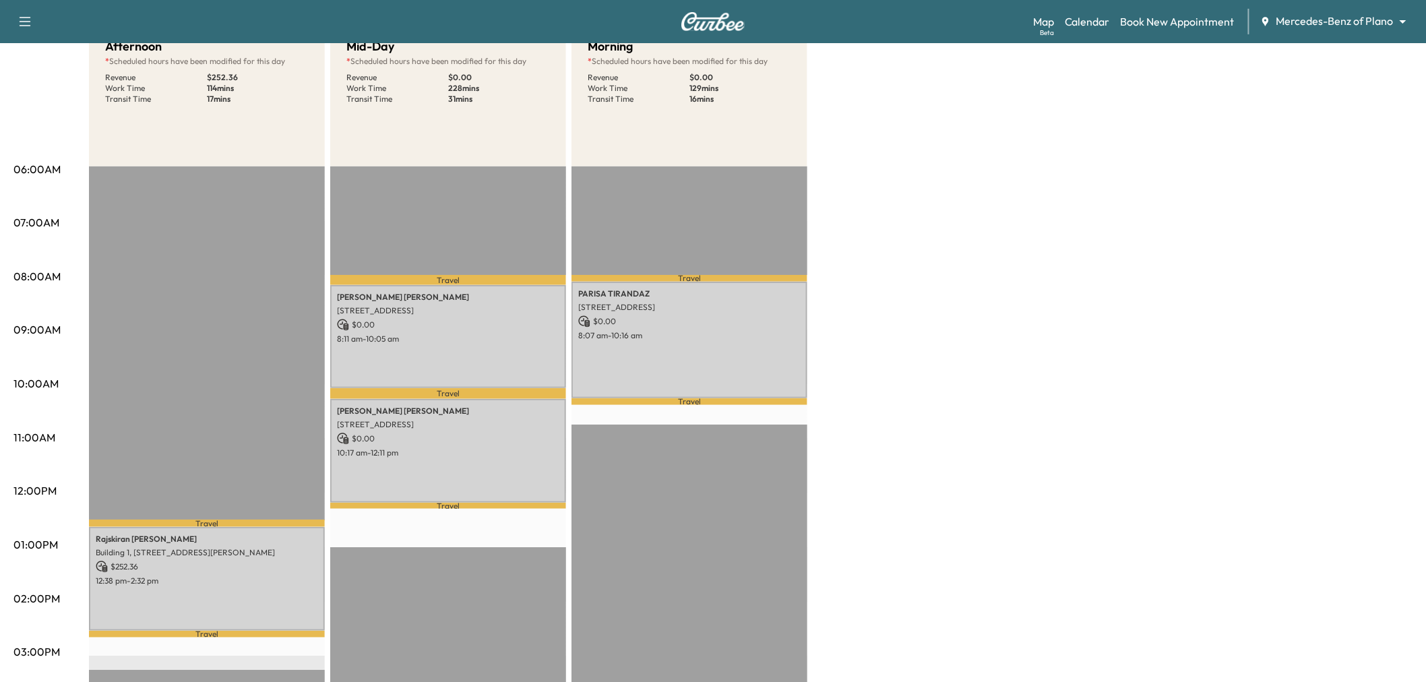
click at [924, 211] on div "Afternoon * Scheduled hours have been modified for this day Revenue $ 252.36 Wo…" at bounding box center [751, 531] width 1324 height 1011
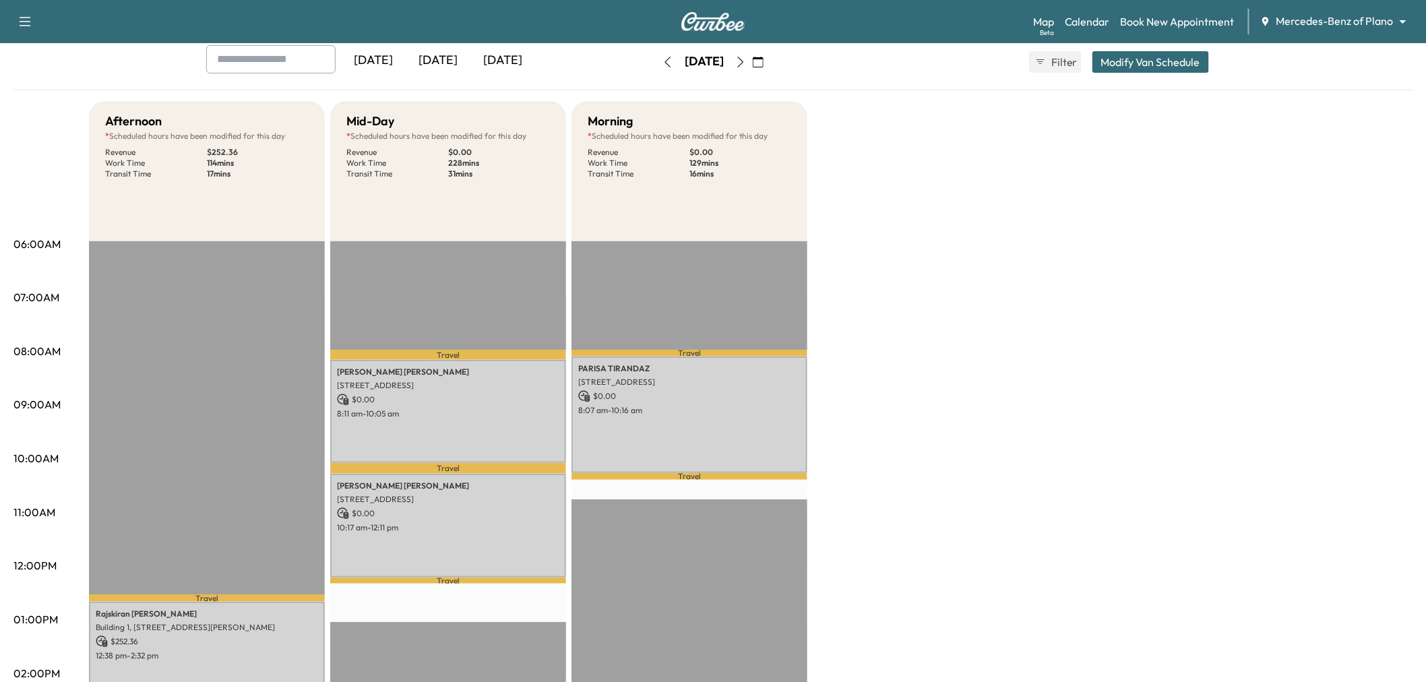
click at [657, 65] on button "button" at bounding box center [668, 62] width 23 height 22
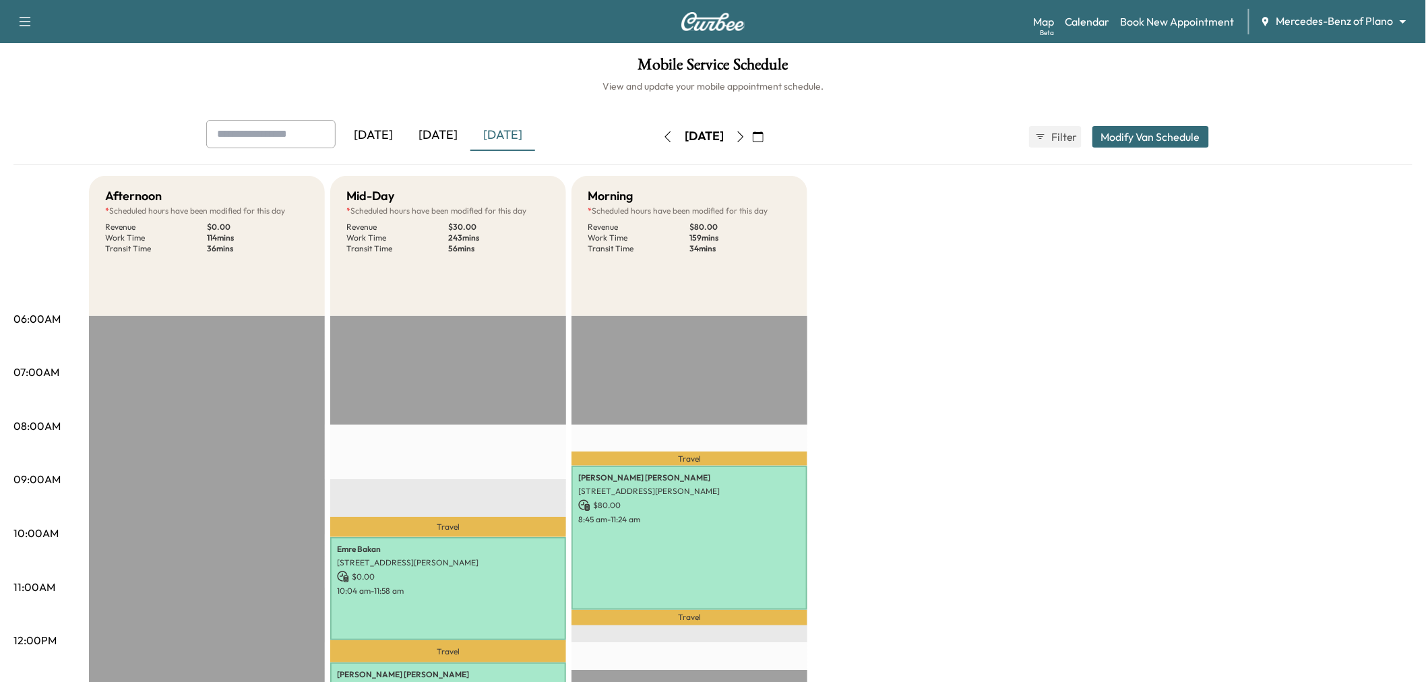
click at [746, 139] on icon "button" at bounding box center [740, 136] width 11 height 11
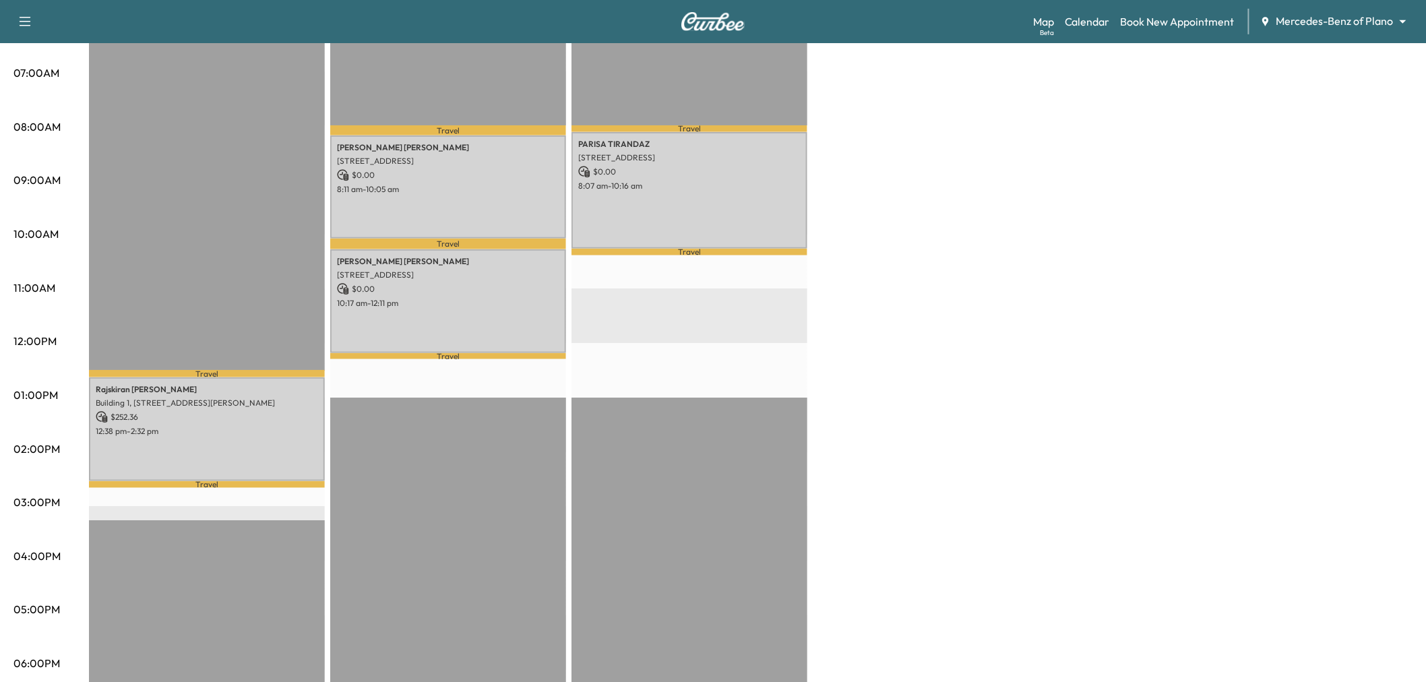
scroll to position [75, 0]
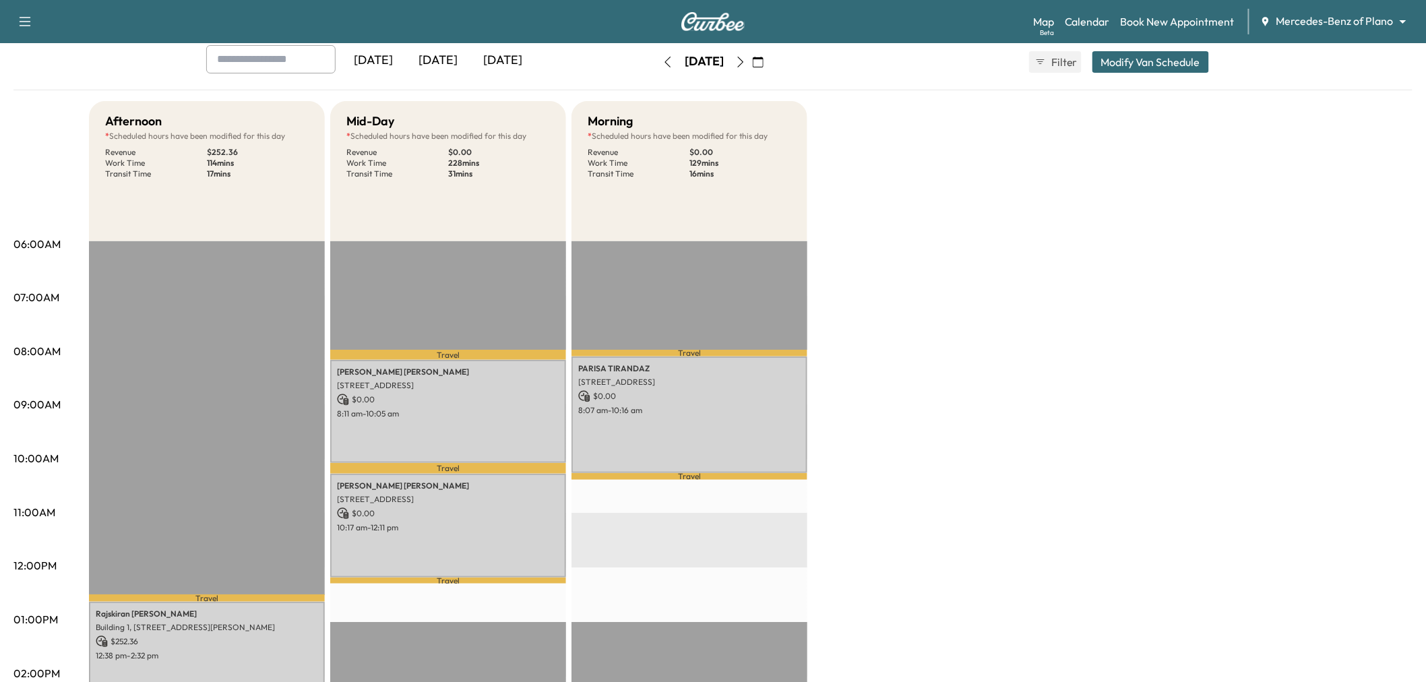
click at [657, 61] on button "button" at bounding box center [668, 62] width 23 height 22
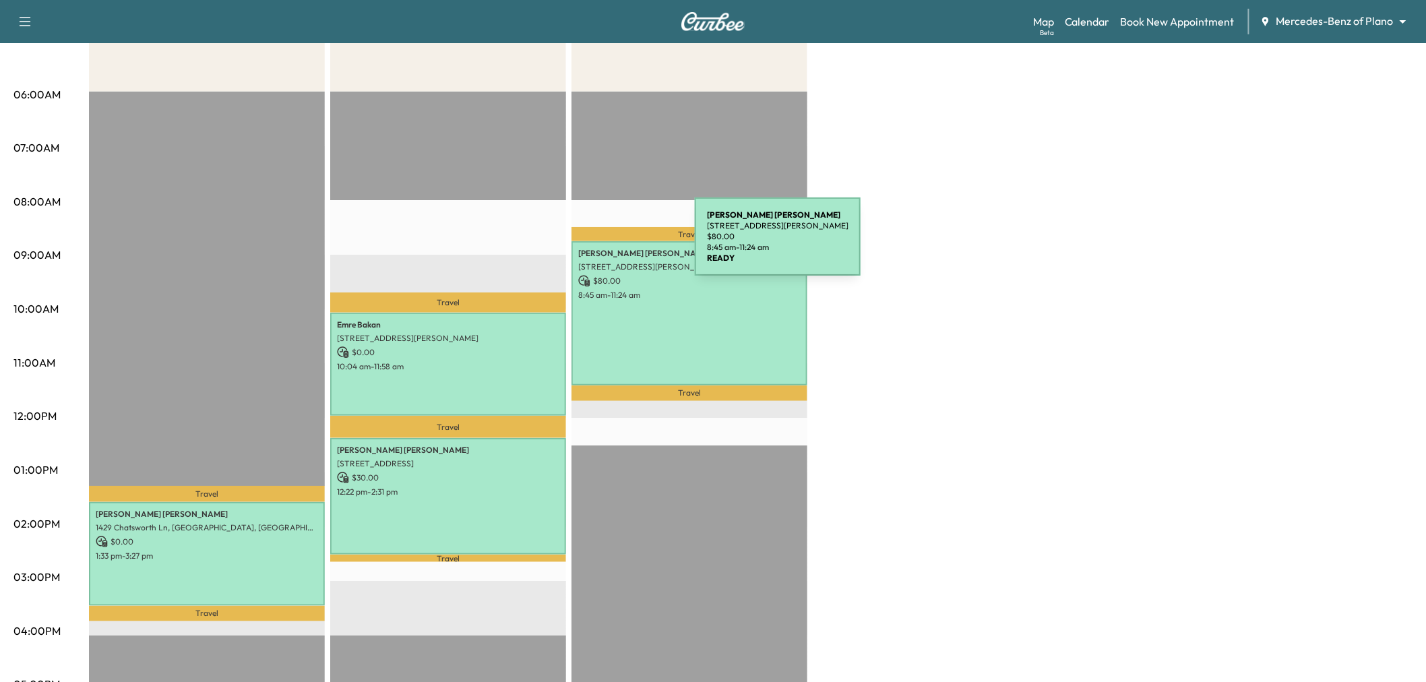
scroll to position [299, 0]
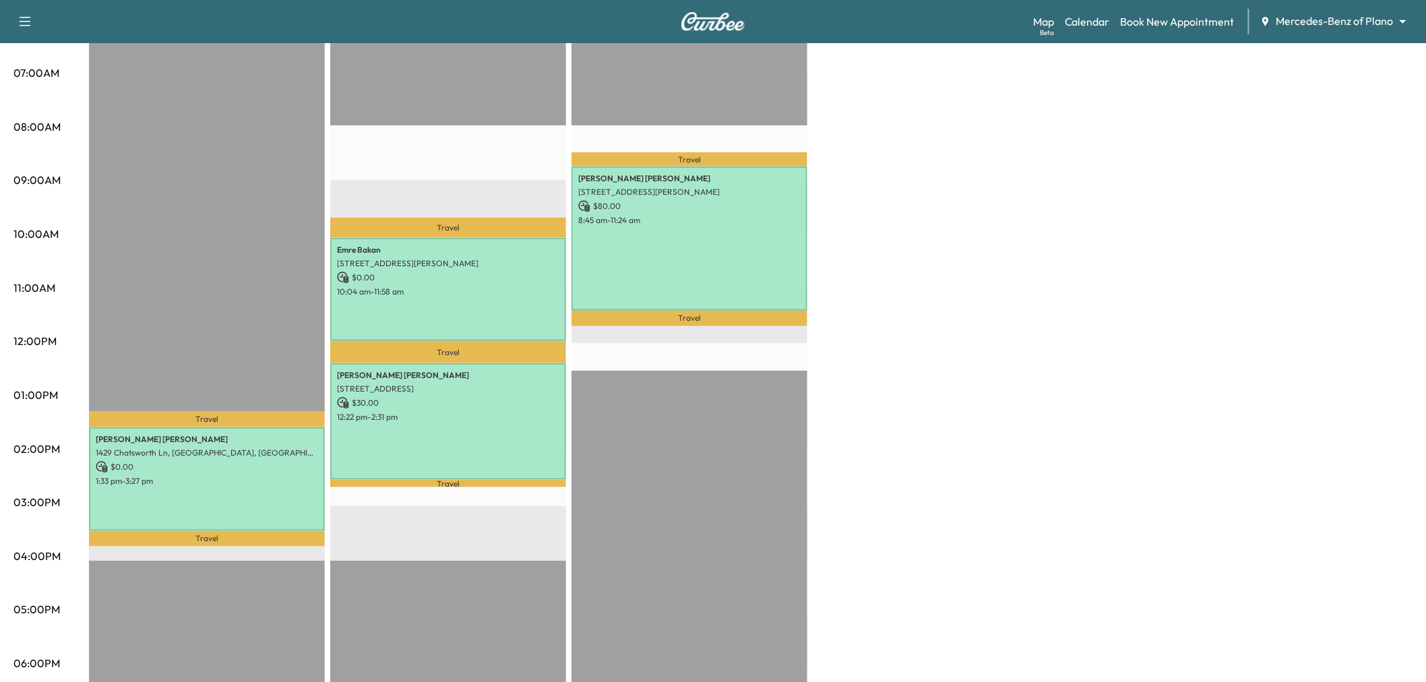
click at [988, 230] on div "Afternoon * Scheduled hours have been modified for this day Revenue $ 0.00 Work…" at bounding box center [751, 382] width 1324 height 1011
click at [998, 309] on div "Afternoon * Scheduled hours have been modified for this day Revenue $ 0.00 Work…" at bounding box center [751, 382] width 1324 height 1011
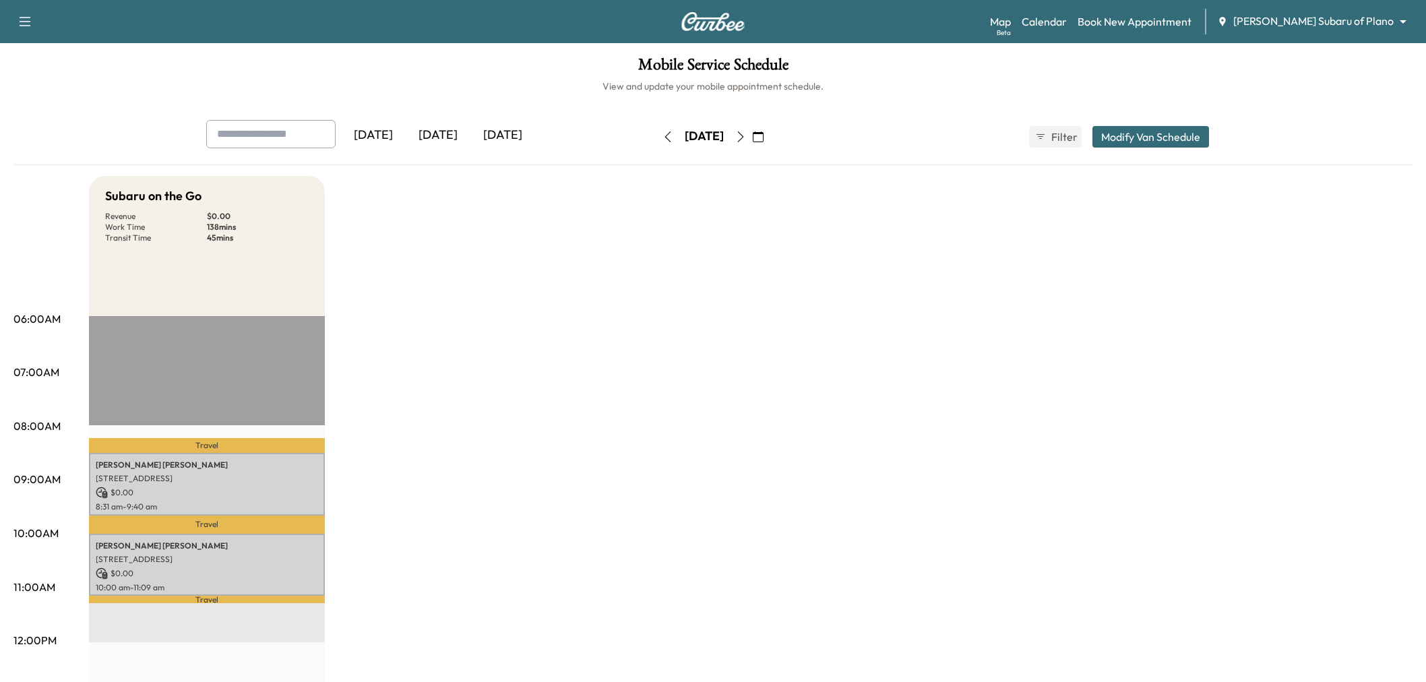
scroll to position [75, 0]
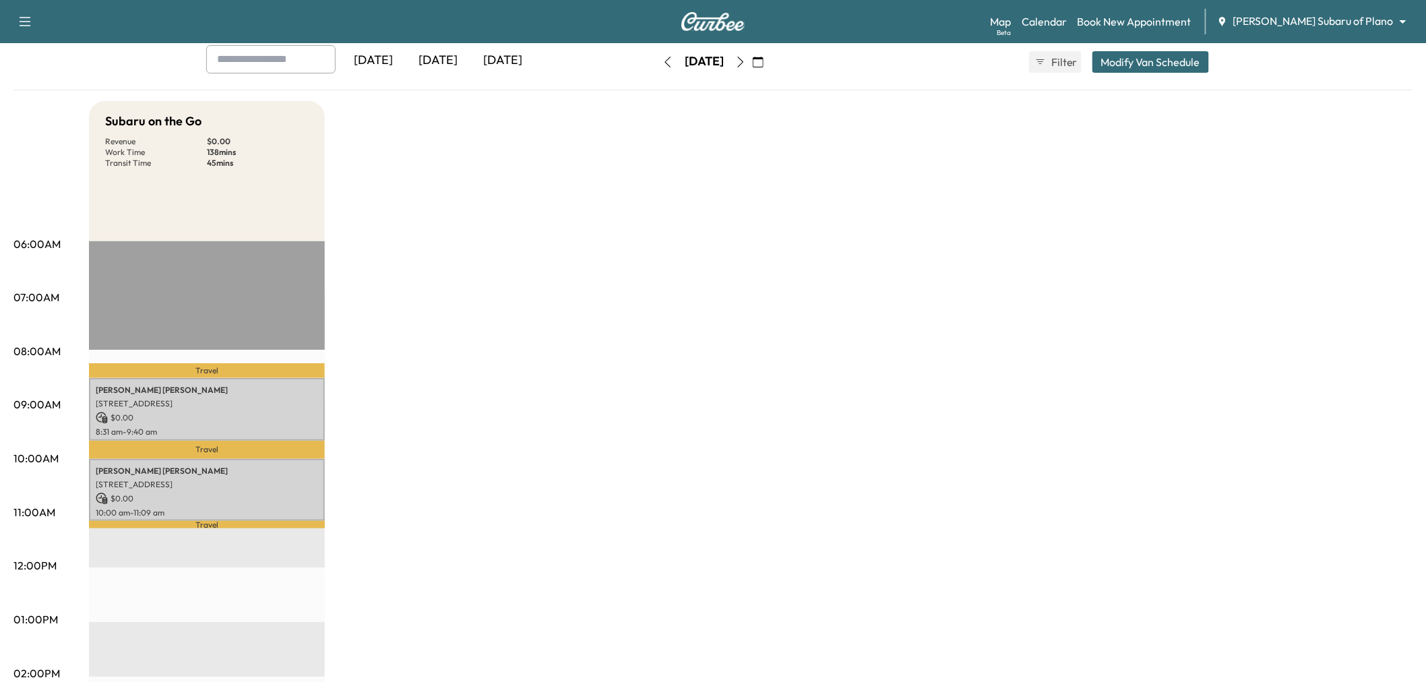
click at [454, 353] on div "Subaru on the Go Revenue $ 0.00 Work Time 138 mins Transit Time 45 mins Travel …" at bounding box center [751, 606] width 1324 height 1011
click at [449, 49] on div "[DATE]" at bounding box center [438, 60] width 65 height 31
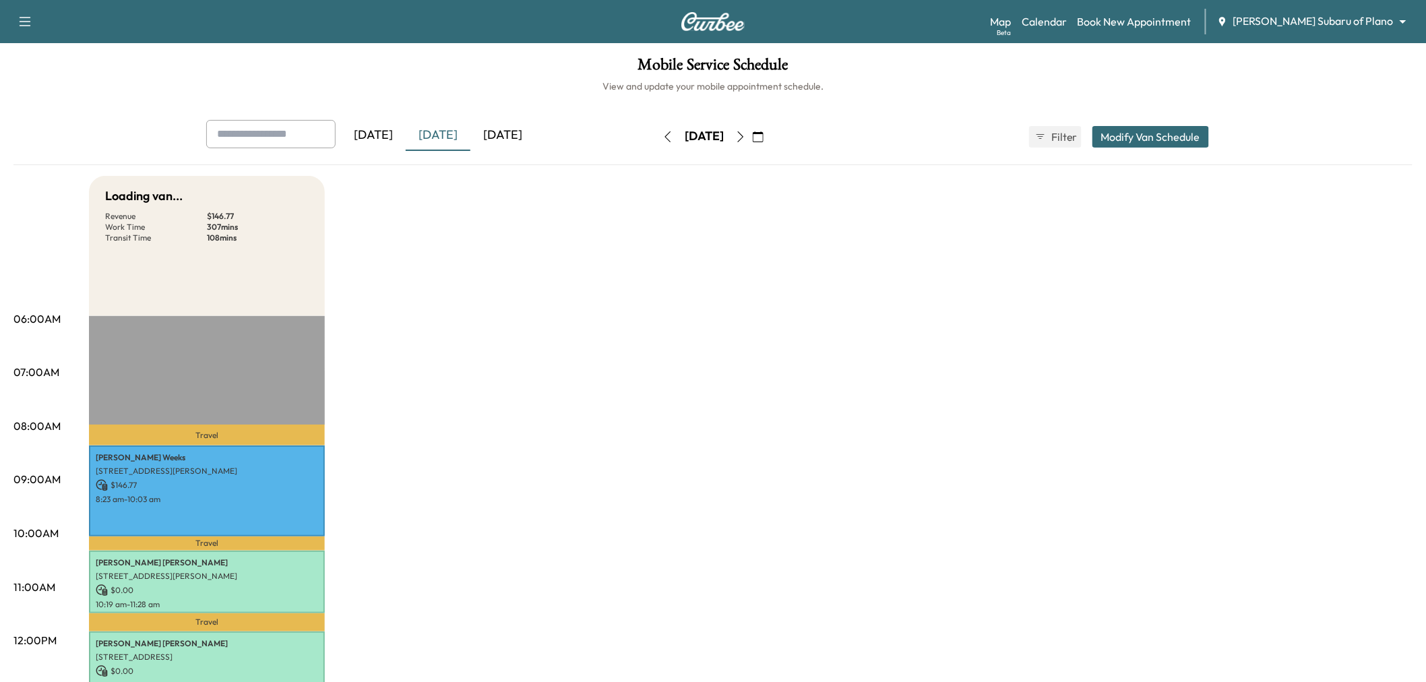
click at [512, 142] on div "[DATE]" at bounding box center [503, 135] width 65 height 31
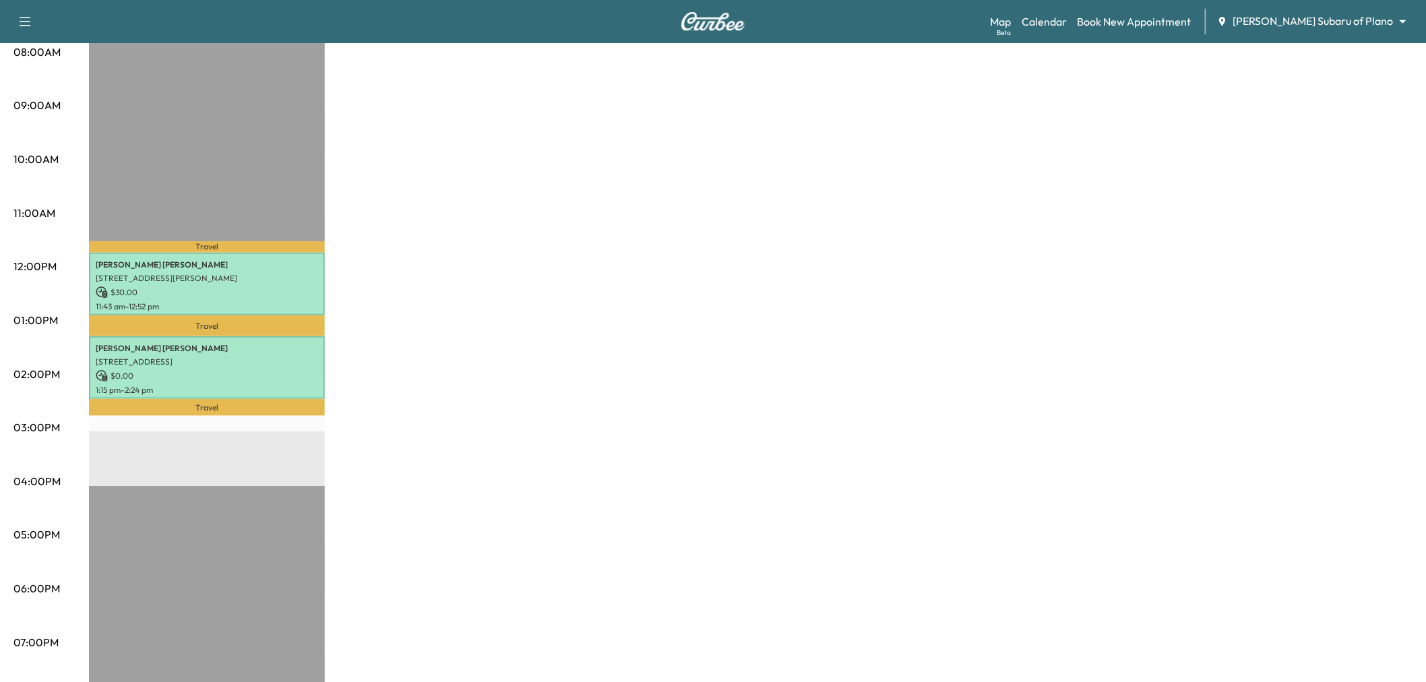
scroll to position [299, 0]
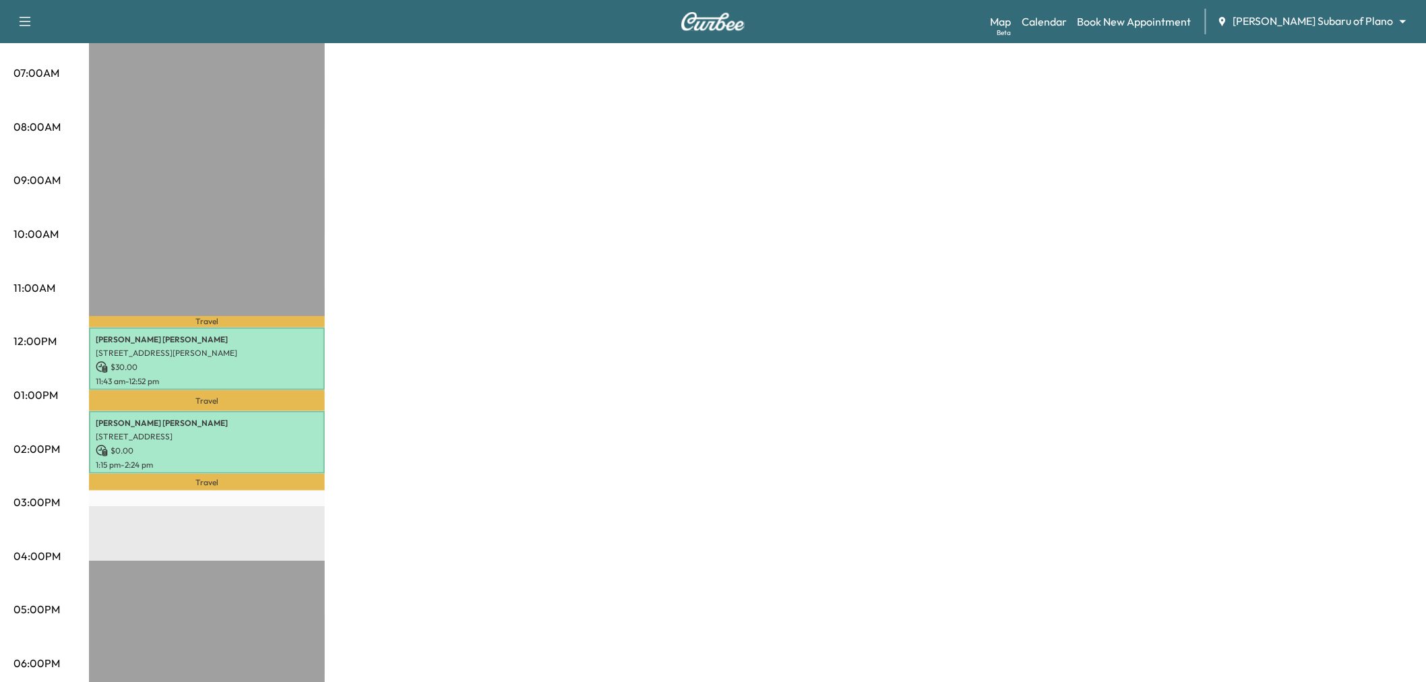
click at [628, 365] on div "Subaru on the Go * Scheduled hours have been modified for this day Revenue $ 30…" at bounding box center [751, 382] width 1324 height 1011
